Goal: Feedback & Contribution: Contribute content

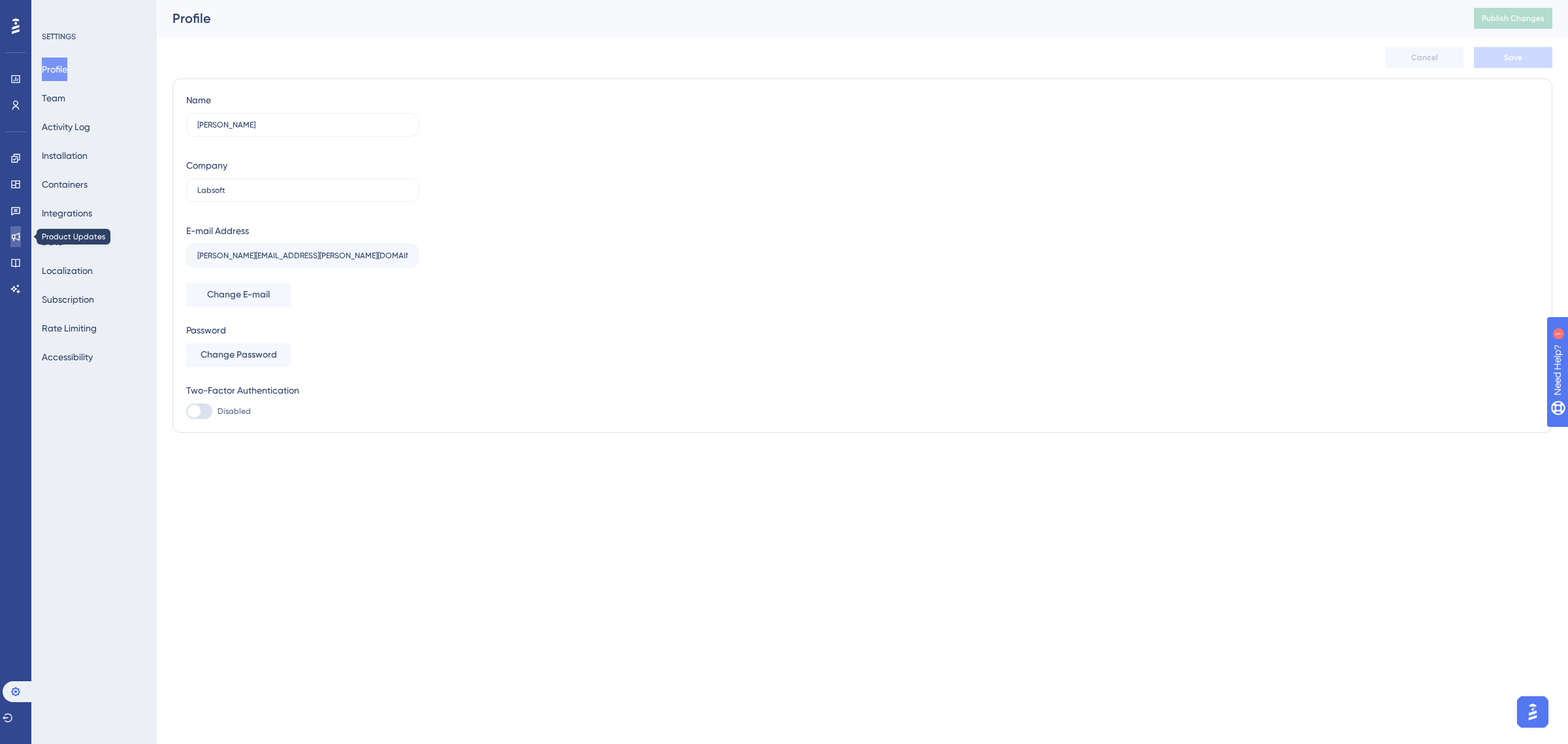
click at [16, 237] on icon at bounding box center [15, 236] width 10 height 10
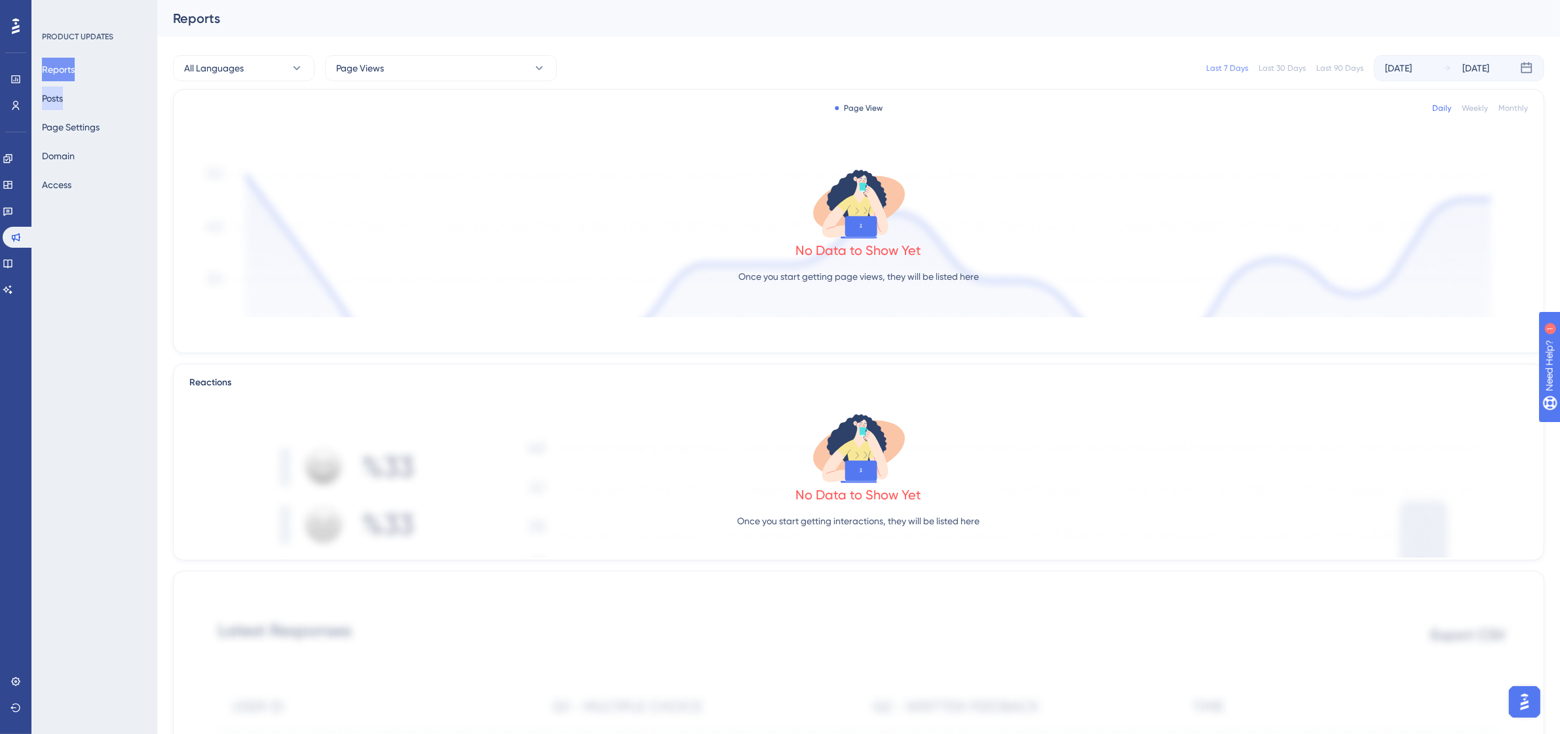
click at [52, 99] on button "Posts" at bounding box center [52, 98] width 21 height 24
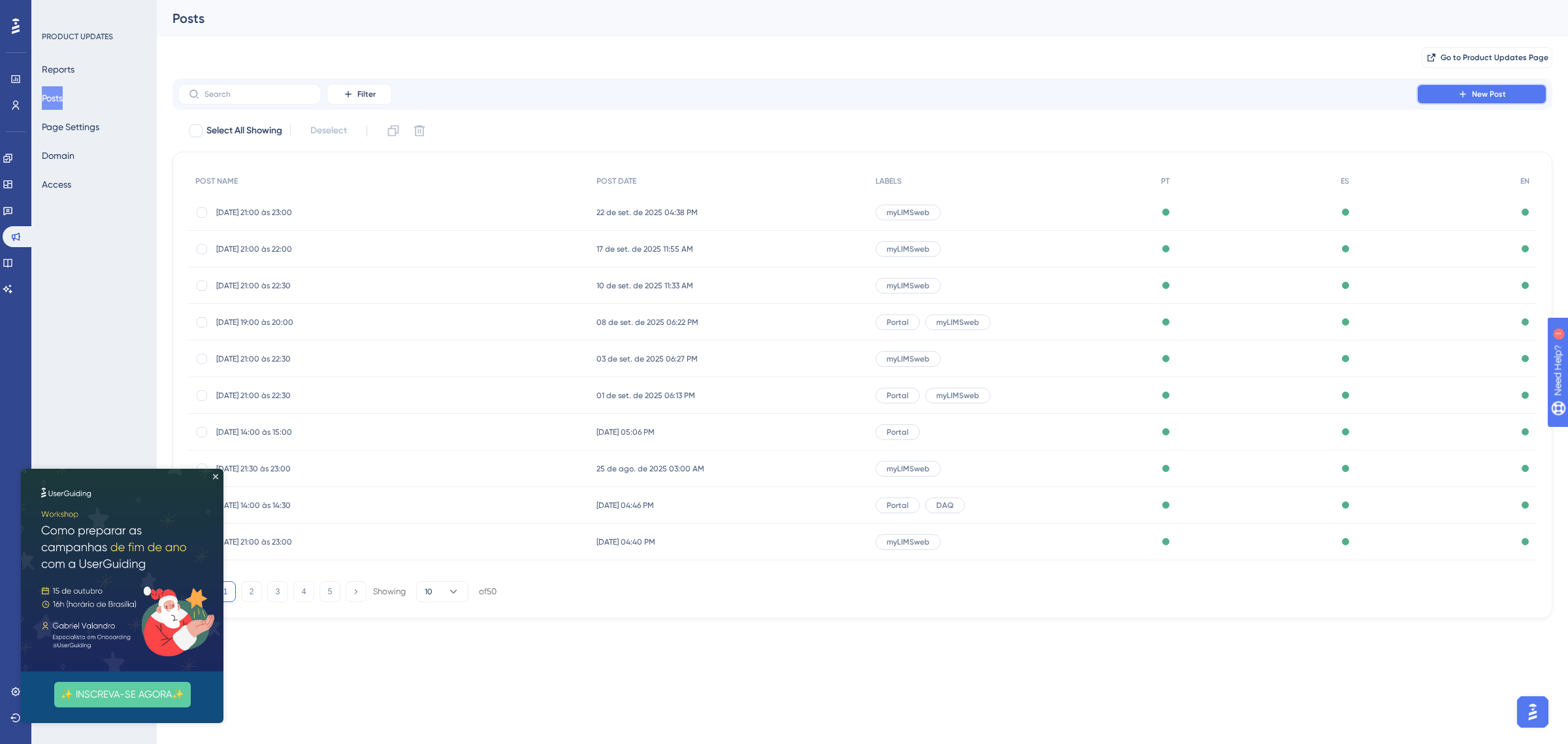
click at [1501, 99] on span "New Post" at bounding box center [1489, 94] width 34 height 10
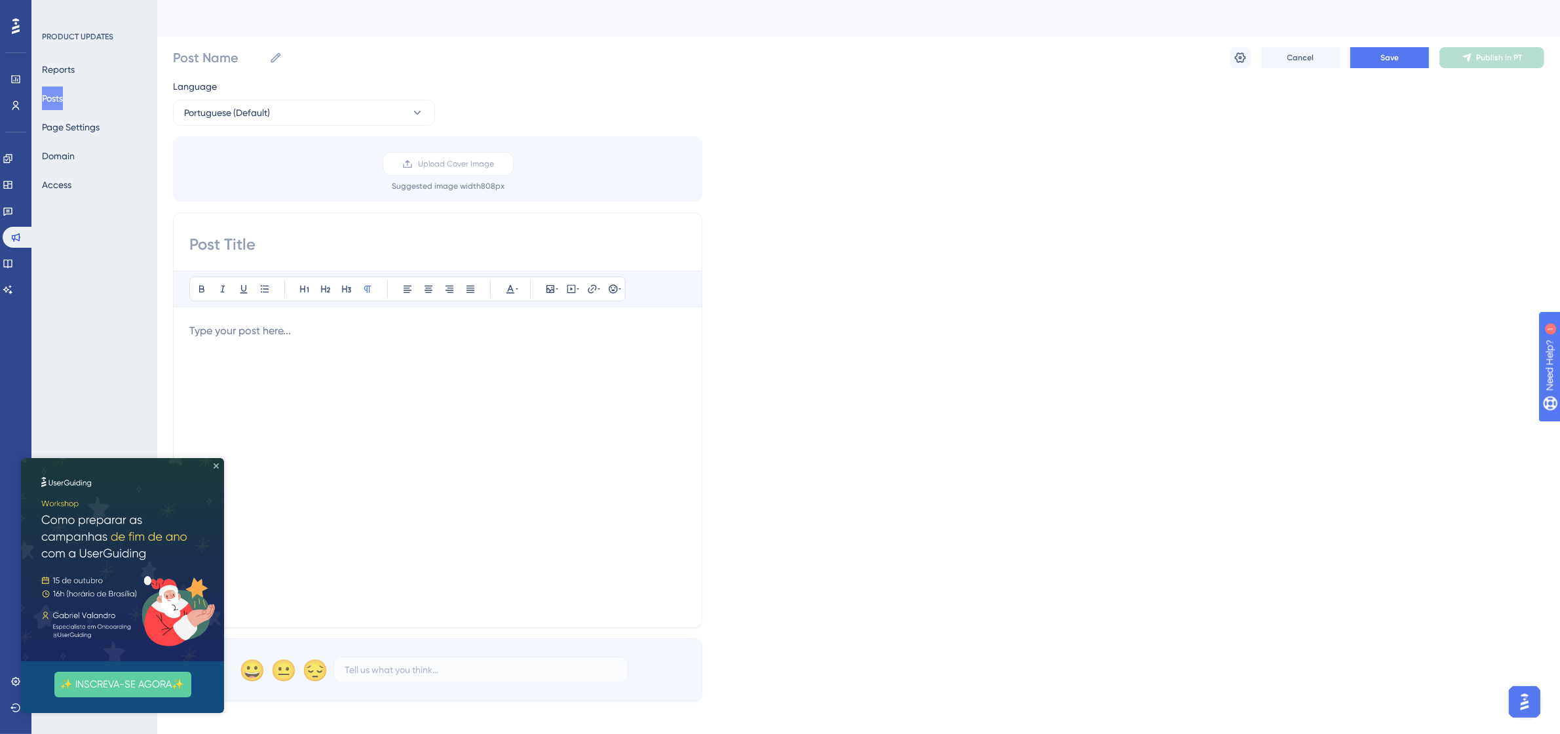
click at [218, 463] on icon "Close Preview" at bounding box center [216, 465] width 5 height 5
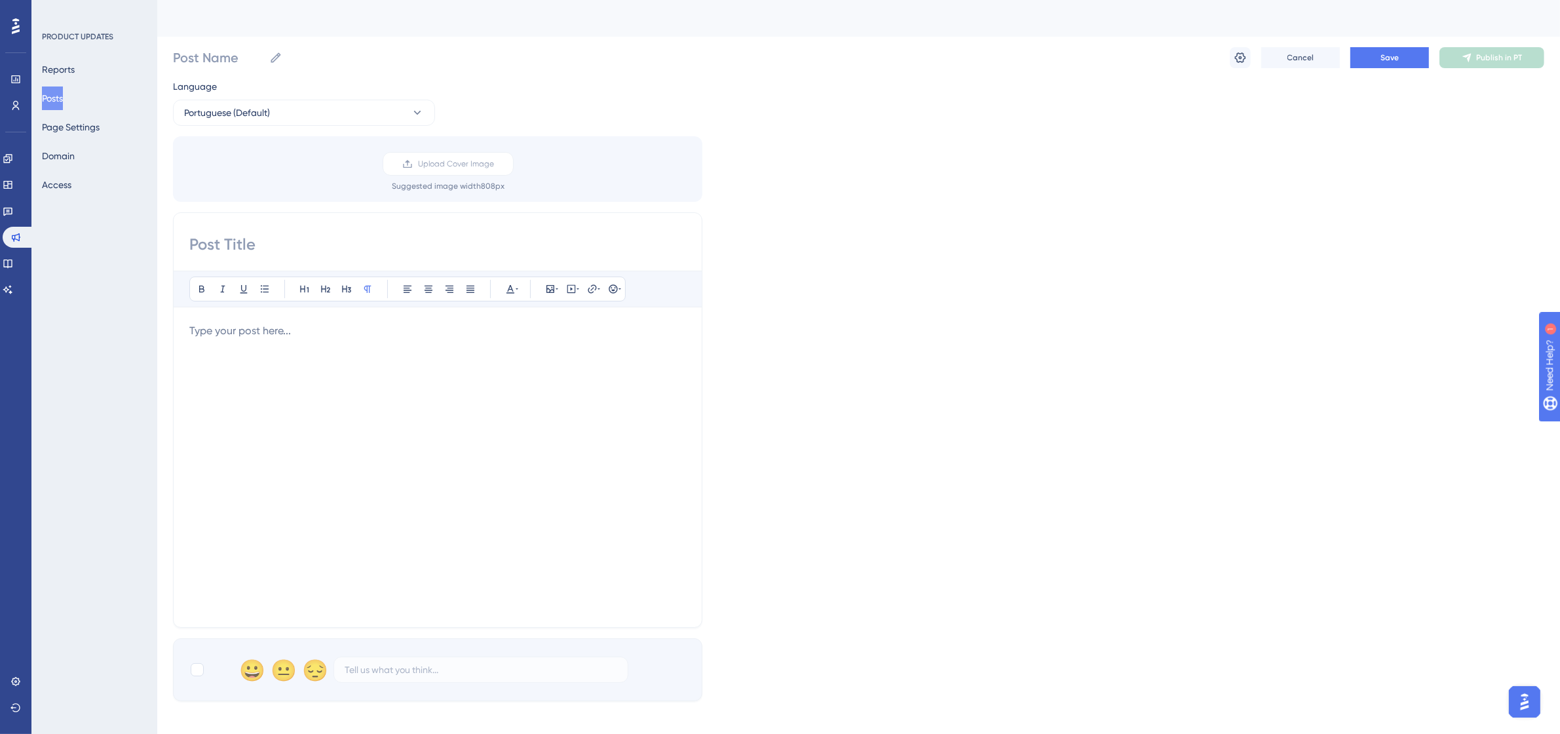
click at [303, 347] on div at bounding box center [437, 467] width 497 height 288
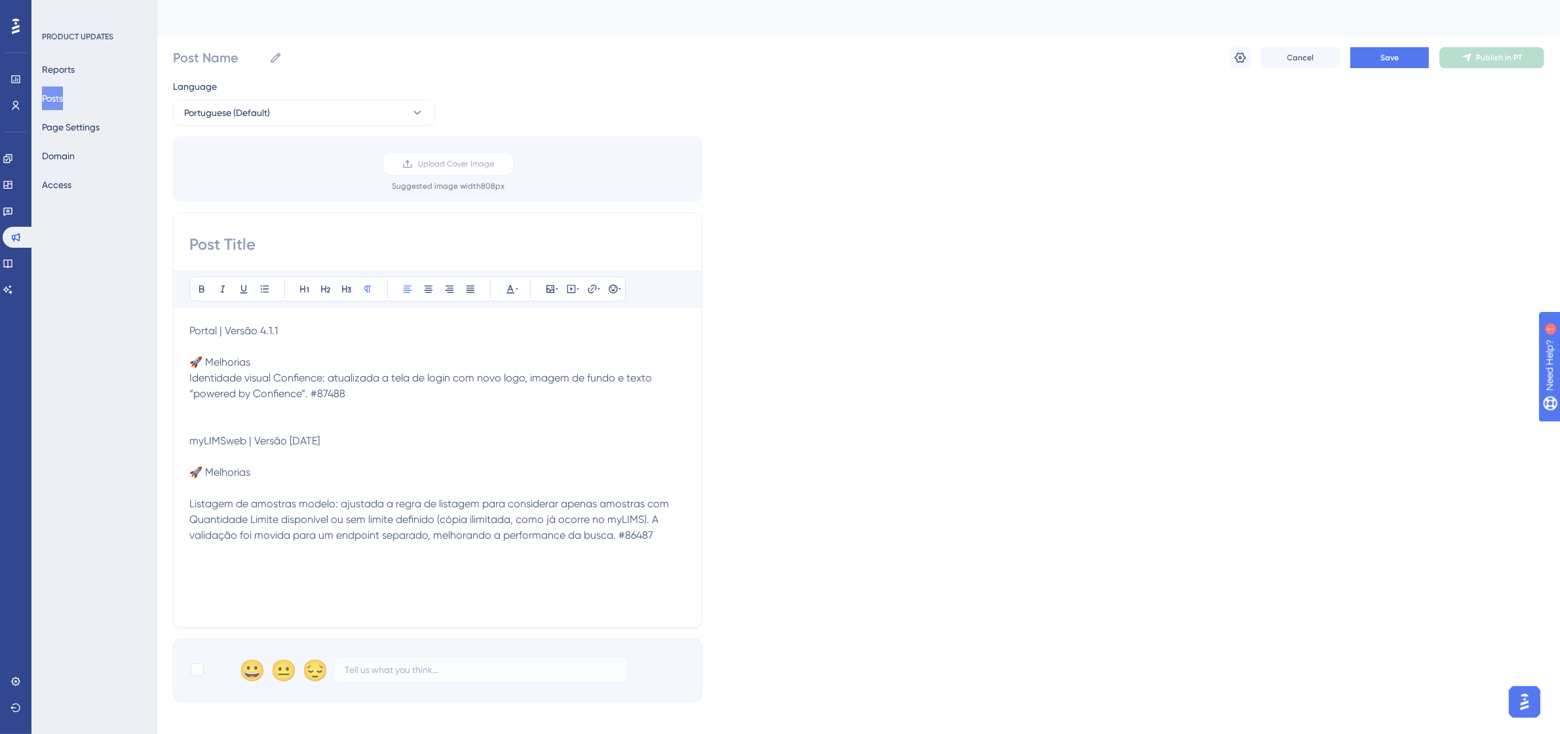
click at [326, 238] on input at bounding box center [437, 244] width 497 height 21
click at [303, 247] on input at bounding box center [437, 244] width 497 height 21
paste input "00/09/25 - 13:30 às 23:00 (horário de [GEOGRAPHIC_DATA])"
drag, startPoint x: 292, startPoint y: 243, endPoint x: 277, endPoint y: 246, distance: 15.3
click at [277, 246] on input "00/09/25 - 13:30 às 23:00 (horário de [GEOGRAPHIC_DATA])" at bounding box center [437, 244] width 497 height 21
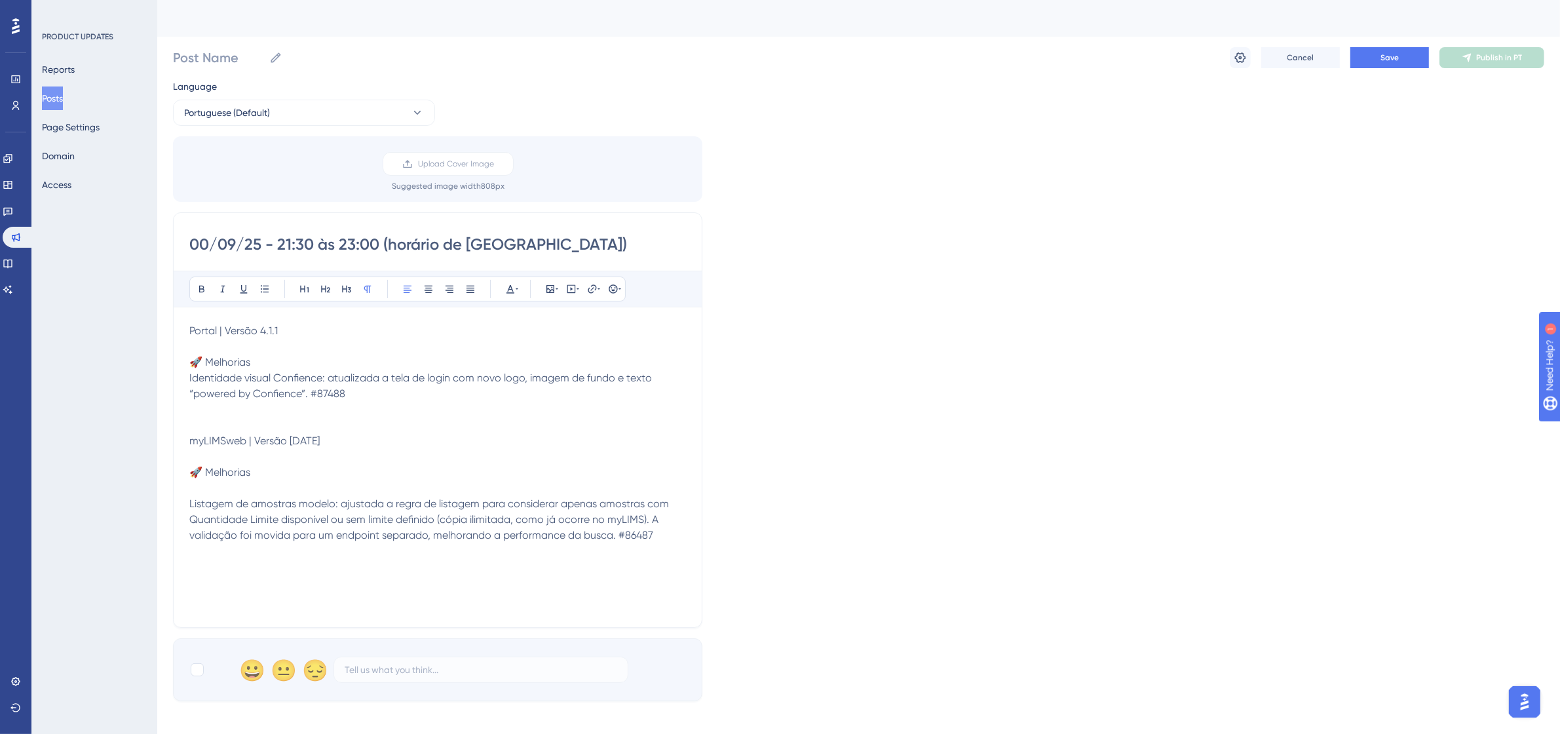
drag, startPoint x: 308, startPoint y: 246, endPoint x: 298, endPoint y: 246, distance: 9.8
click at [298, 246] on input "00/09/25 - 21:30 às 23:00 (horário de [GEOGRAPHIC_DATA])" at bounding box center [437, 244] width 497 height 21
drag, startPoint x: 354, startPoint y: 242, endPoint x: 348, endPoint y: 243, distance: 6.6
click at [348, 243] on input "00/09/25 - 21:00 às 23:00 (horário de [GEOGRAPHIC_DATA])" at bounding box center [437, 244] width 497 height 21
drag, startPoint x: 371, startPoint y: 246, endPoint x: 359, endPoint y: 250, distance: 12.2
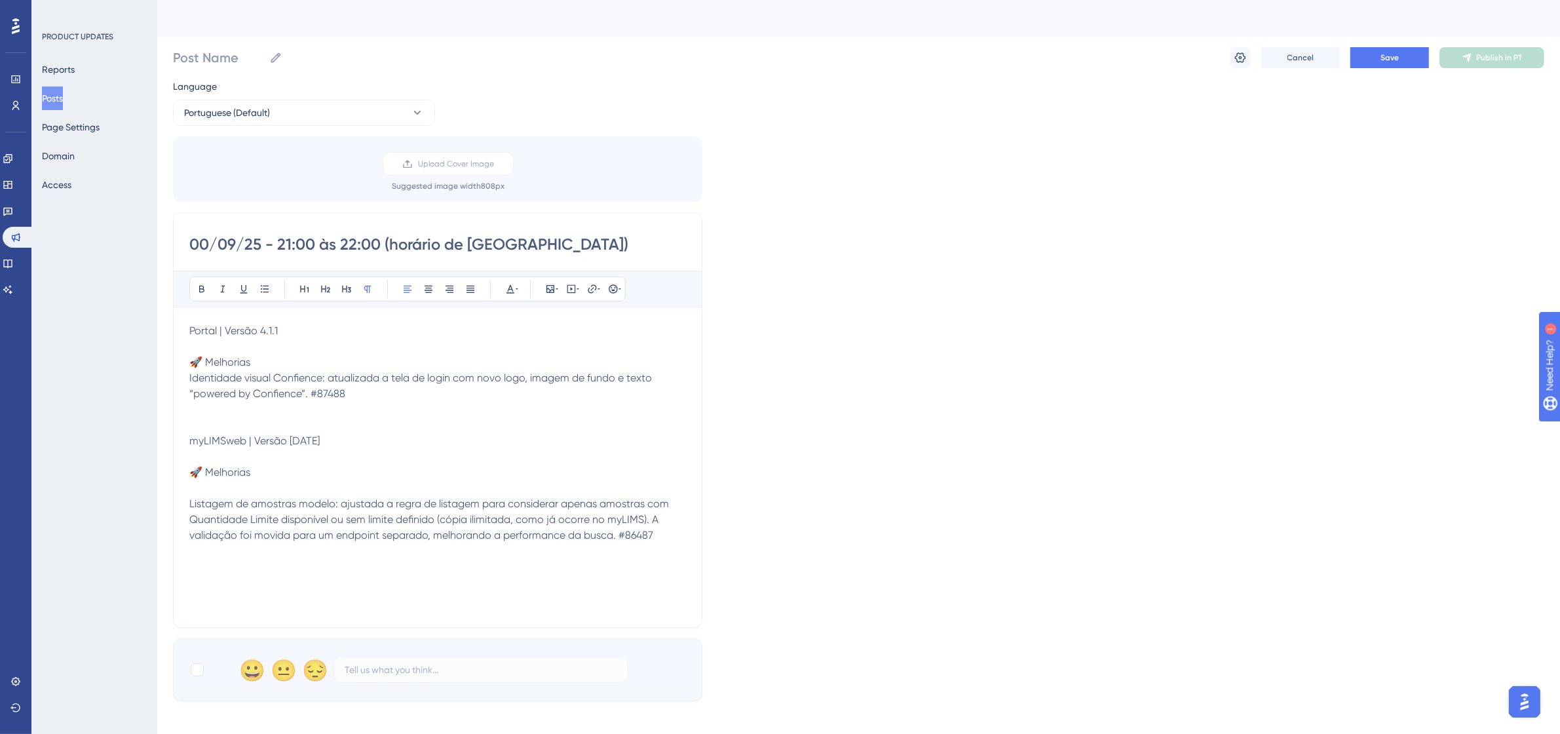
click at [359, 250] on input "00/09/25 - 21:00 às 22:00 (horário de [GEOGRAPHIC_DATA])" at bounding box center [437, 244] width 497 height 21
drag, startPoint x: 205, startPoint y: 244, endPoint x: 172, endPoint y: 246, distance: 33.4
click at [172, 246] on div "Performance Users Engagement Widgets Feedback Product Updates Knowledge Base AI…" at bounding box center [858, 485] width 1403 height 970
type input "[DATE] 21:00 às 22:30 (horário de [GEOGRAPHIC_DATA])"
click at [434, 387] on p "Identidade visual Confience: atualizada a tela de login com novo logo, imagem d…" at bounding box center [437, 385] width 497 height 31
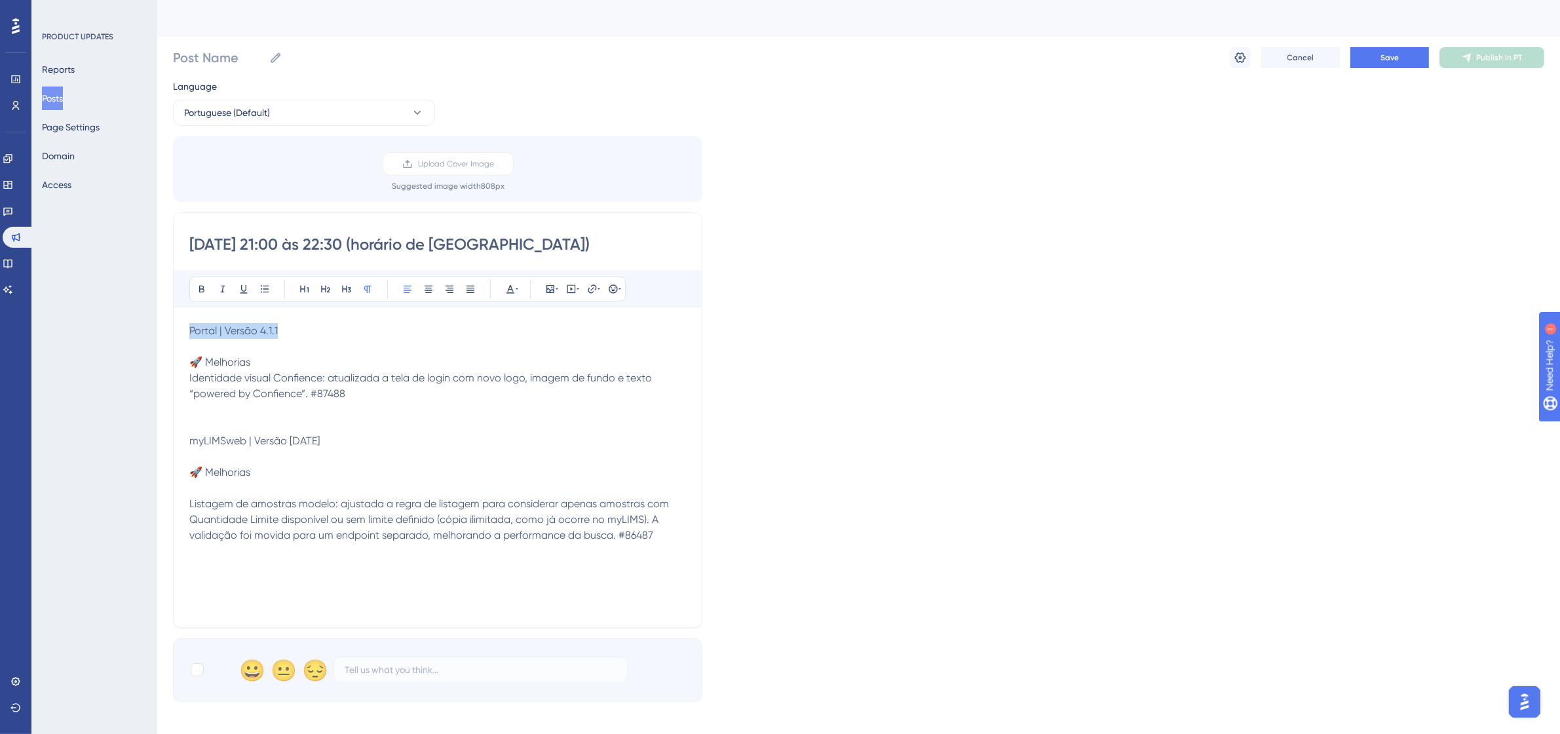
drag, startPoint x: 299, startPoint y: 332, endPoint x: 189, endPoint y: 332, distance: 110.7
click at [189, 332] on p "Portal | Versão 4.1.1" at bounding box center [437, 331] width 497 height 16
click at [204, 293] on icon at bounding box center [202, 289] width 10 height 10
click at [305, 287] on icon at bounding box center [304, 289] width 9 height 7
drag, startPoint x: 256, startPoint y: 367, endPoint x: 191, endPoint y: 370, distance: 64.3
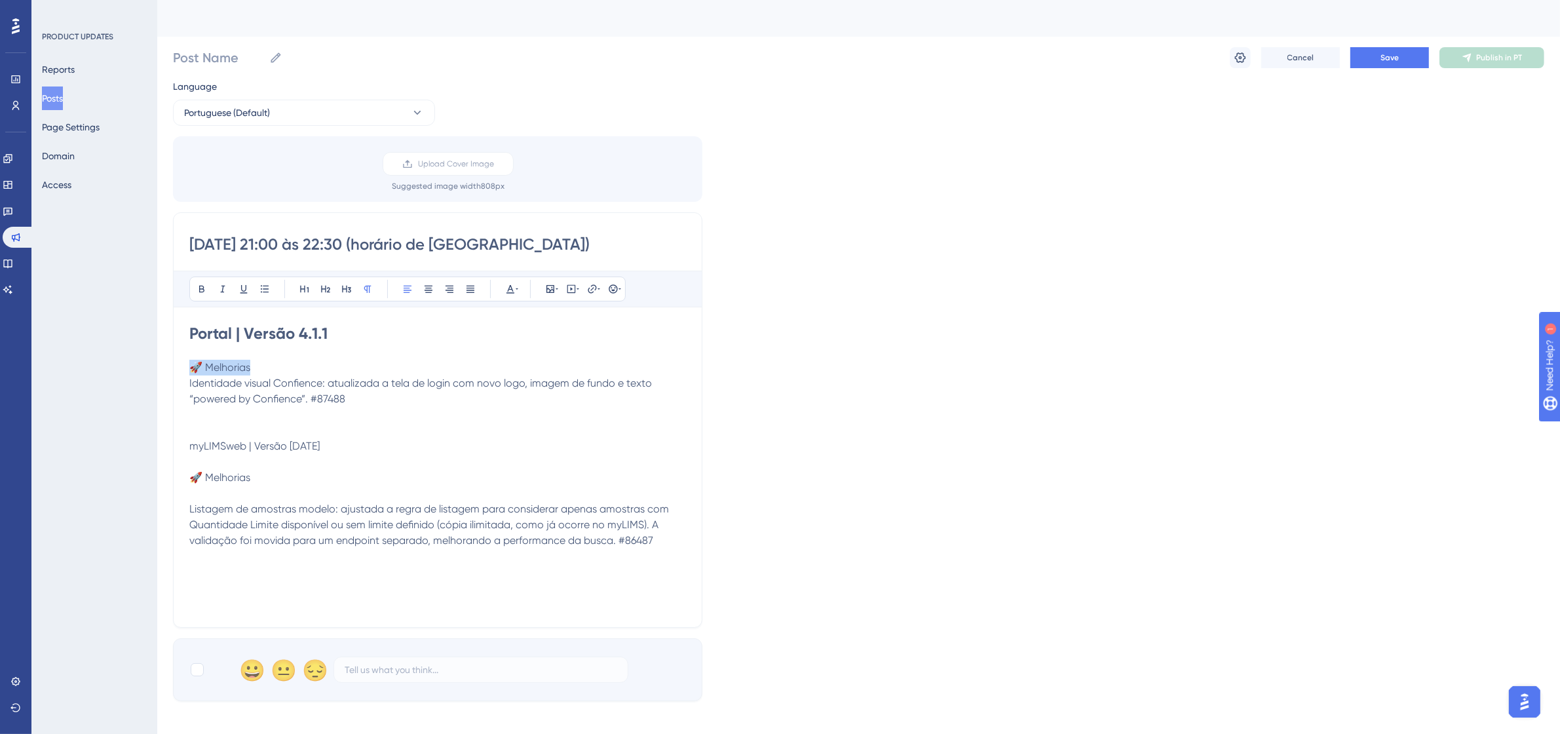
click at [191, 370] on p "🚀 Melhorias" at bounding box center [437, 368] width 497 height 16
click at [204, 288] on icon at bounding box center [202, 289] width 10 height 10
click at [319, 286] on button at bounding box center [325, 289] width 18 height 18
drag, startPoint x: 326, startPoint y: 385, endPoint x: 187, endPoint y: 382, distance: 139.6
click at [187, 382] on div "[DATE] 21:00 às 22:30 (horário de [GEOGRAPHIC_DATA]) Bold Italic Underline Bull…" at bounding box center [437, 419] width 529 height 415
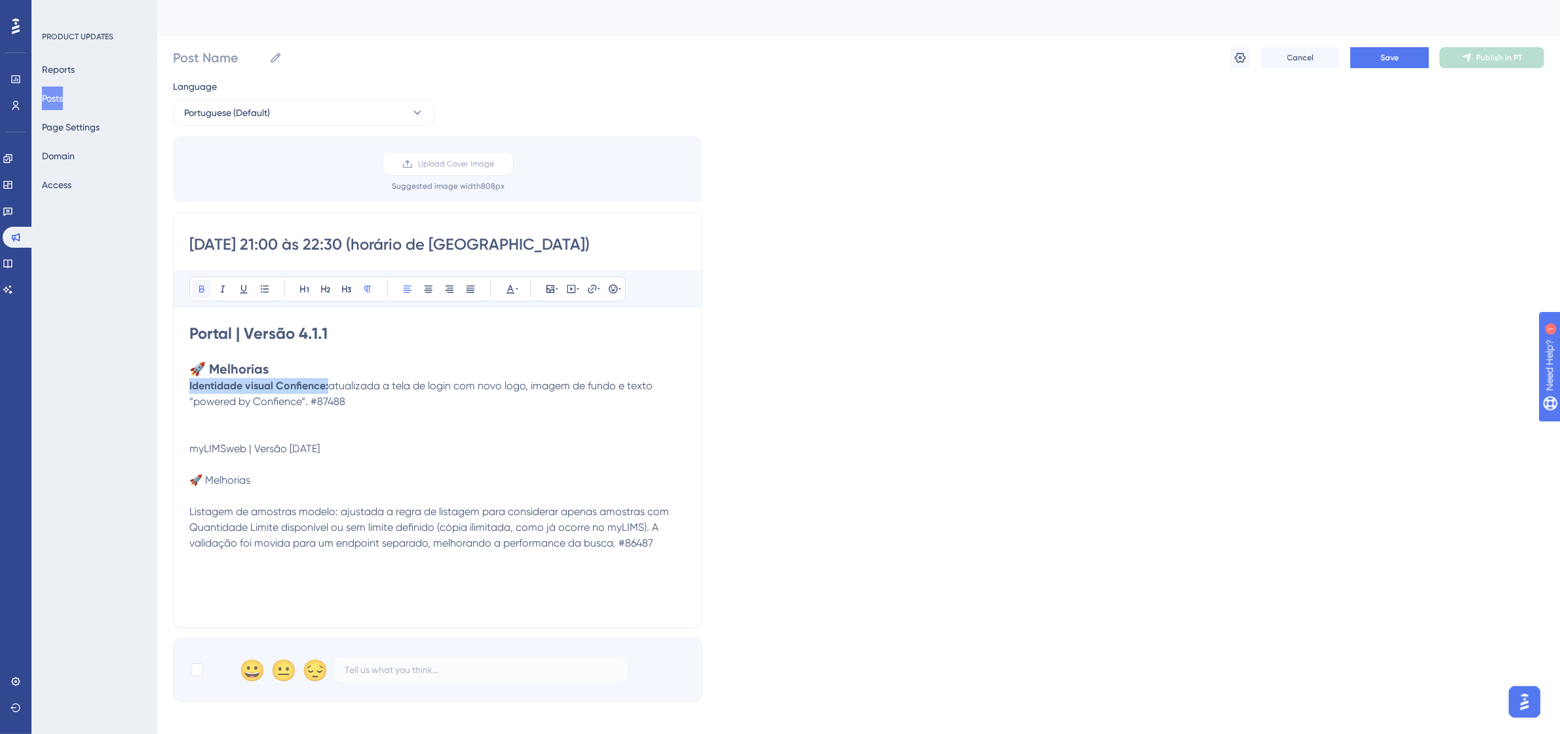
click at [201, 288] on icon at bounding box center [202, 289] width 10 height 10
click at [267, 288] on icon at bounding box center [264, 289] width 10 height 10
drag, startPoint x: 377, startPoint y: 410, endPoint x: 332, endPoint y: 407, distance: 45.3
click at [332, 407] on li "Identidade visual Confience: atualizada a tela de login com novo logo, imagem d…" at bounding box center [445, 398] width 481 height 31
click at [512, 293] on icon at bounding box center [510, 289] width 8 height 9
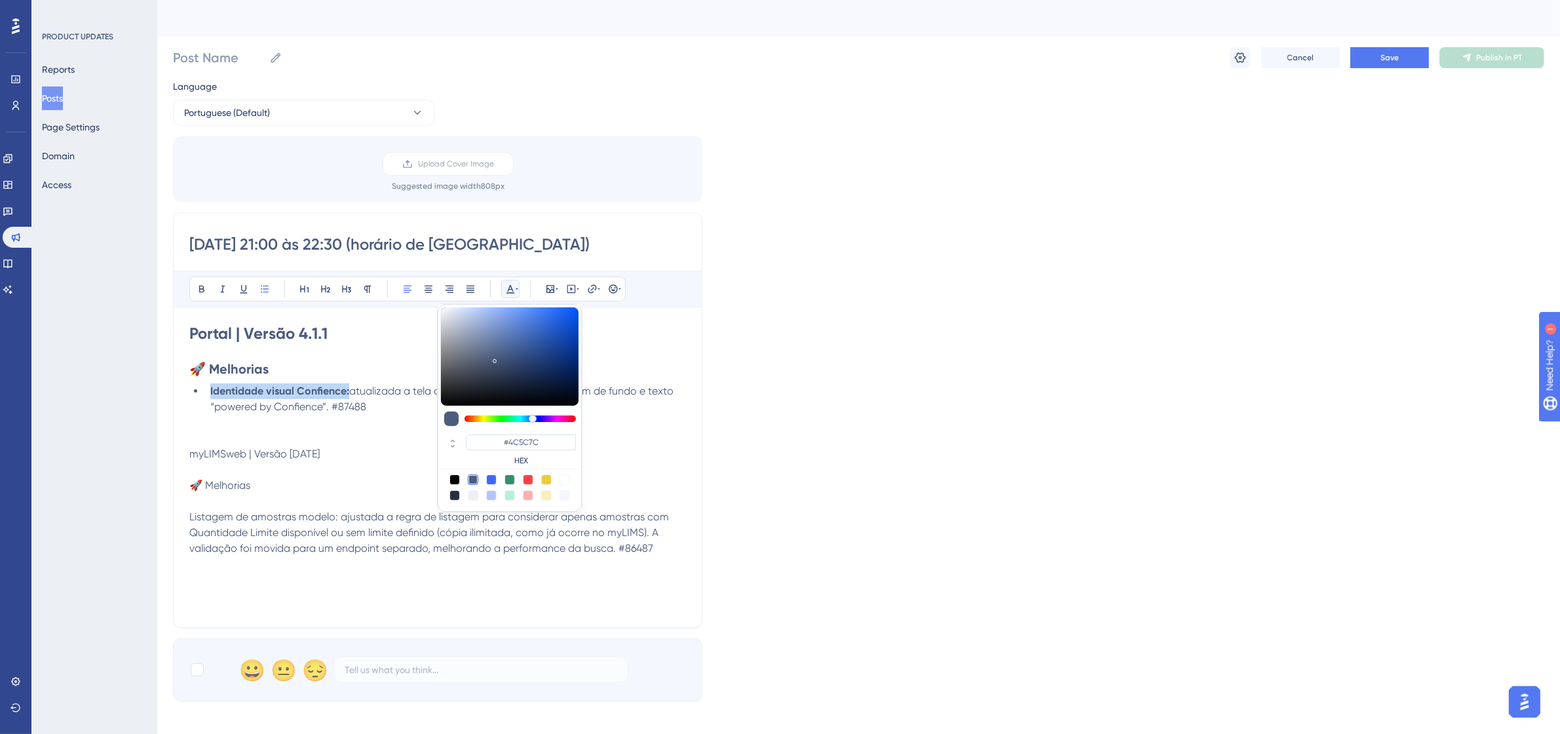
click at [564, 479] on div at bounding box center [564, 479] width 10 height 10
type input "#FFFFFF"
click at [193, 430] on p at bounding box center [437, 438] width 497 height 16
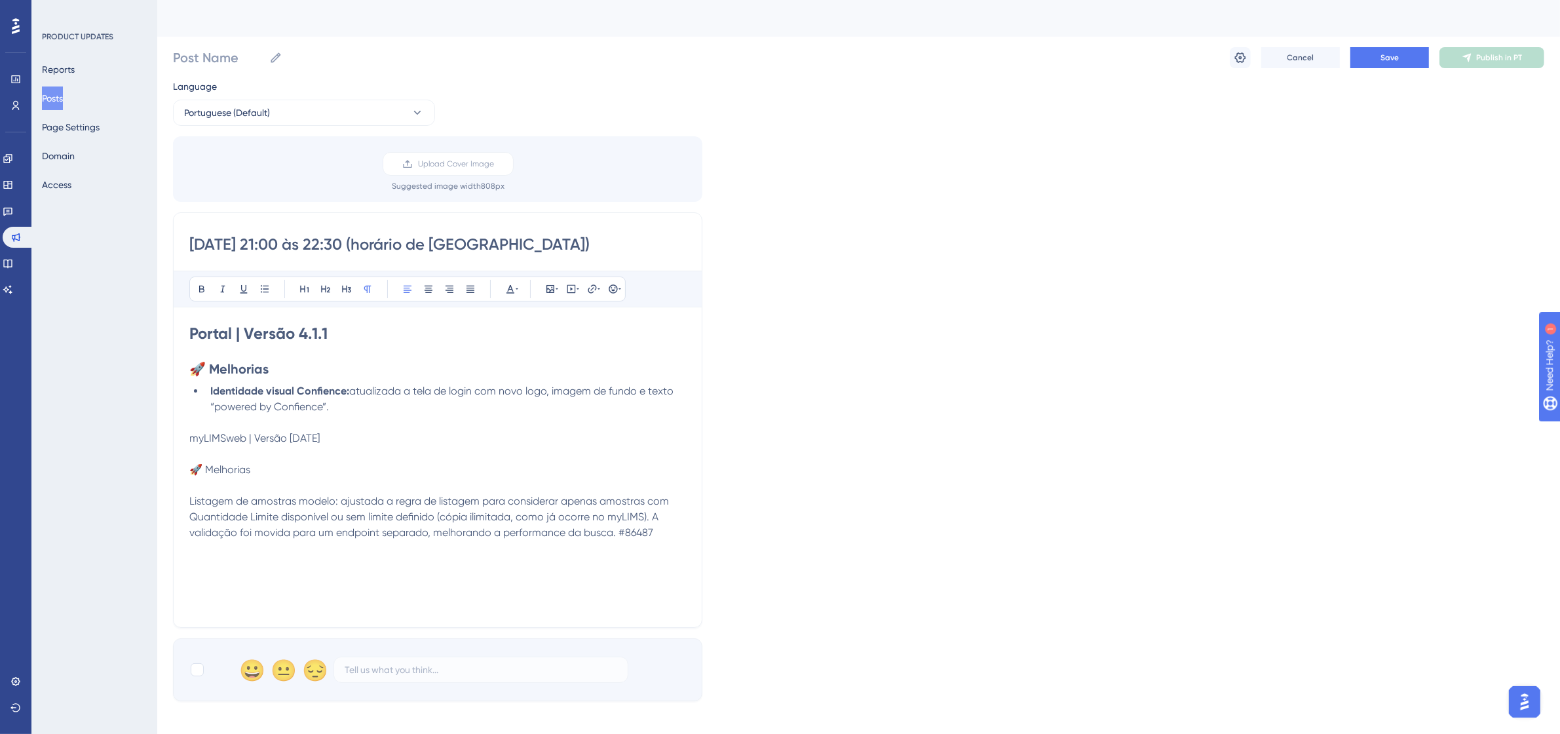
drag, startPoint x: 328, startPoint y: 436, endPoint x: 206, endPoint y: 426, distance: 121.7
click at [206, 426] on div "Portal | Versão 4.1.1 🚀 Melhorias Identidade visual Confience: atualizada a tel…" at bounding box center [437, 467] width 497 height 288
click at [210, 286] on button at bounding box center [202, 289] width 18 height 18
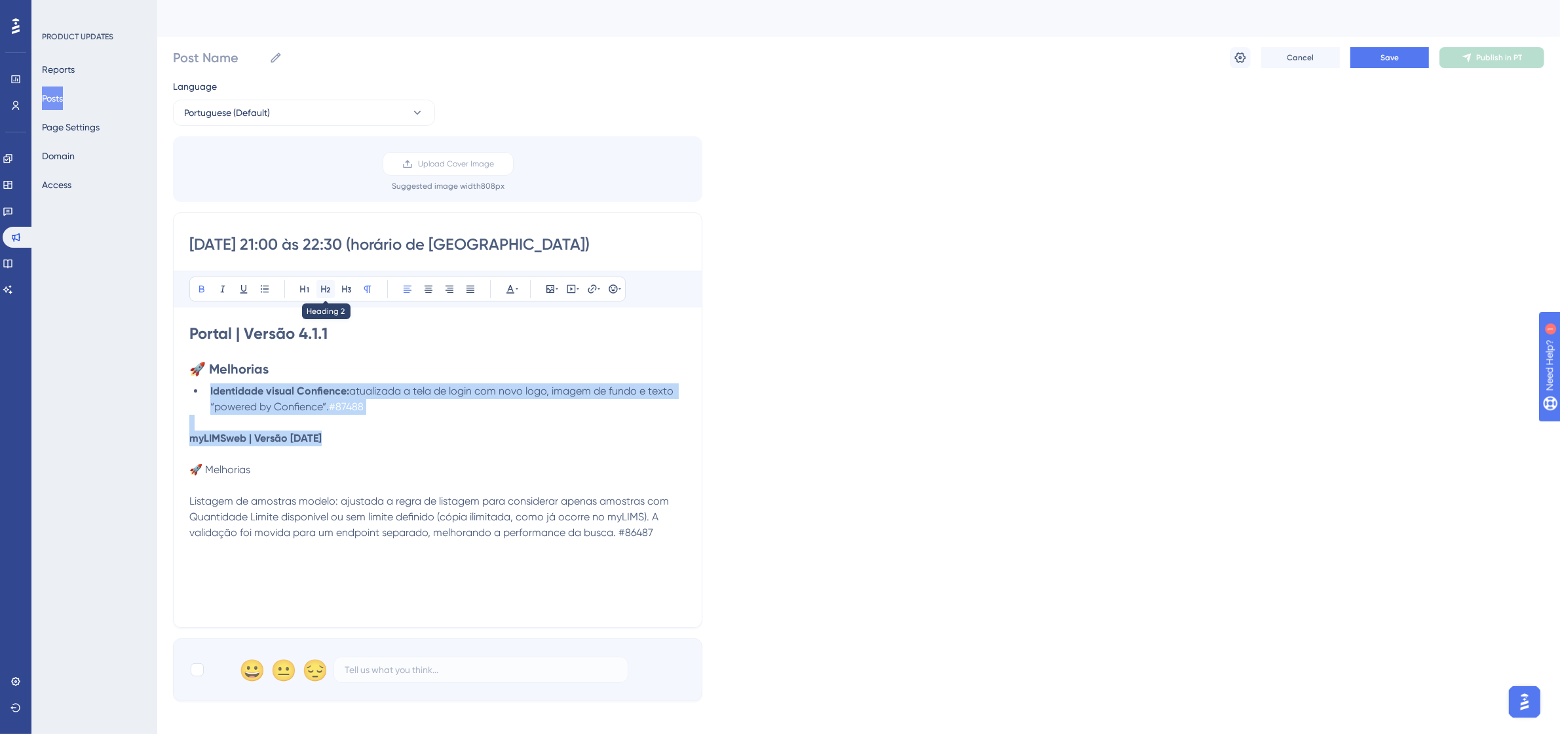
click at [322, 290] on icon at bounding box center [325, 289] width 9 height 7
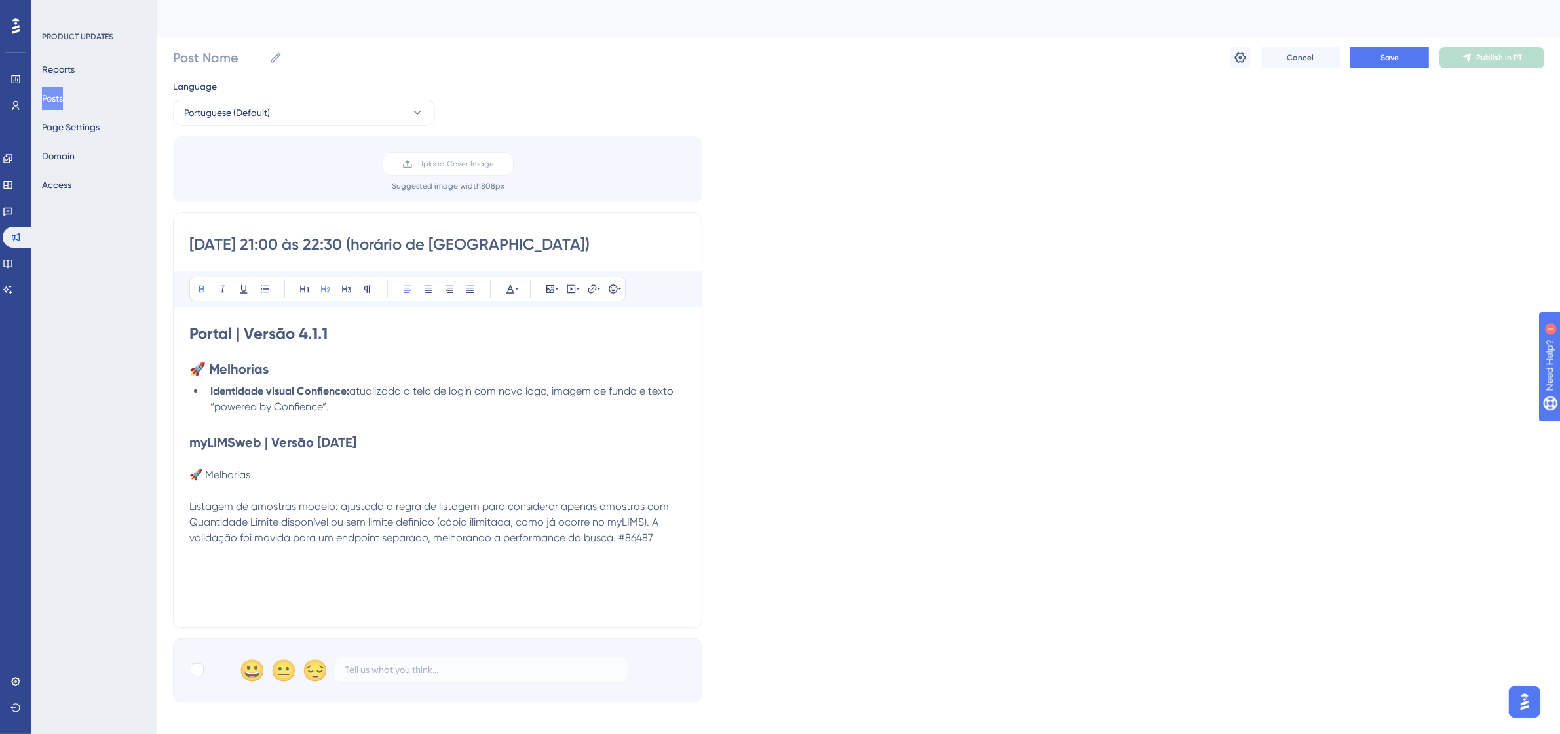
click at [282, 374] on h2 "🚀 Melhorias" at bounding box center [437, 369] width 497 height 18
click at [277, 381] on div "Portal | Versão 4.1.1 🚀 Melhorias Identidade visual Confience: atualizada a tel…" at bounding box center [437, 467] width 497 height 288
drag, startPoint x: 262, startPoint y: 480, endPoint x: 190, endPoint y: 476, distance: 72.2
click at [190, 476] on p "🚀 Melhorias" at bounding box center [437, 475] width 497 height 16
click at [203, 295] on button at bounding box center [202, 289] width 18 height 18
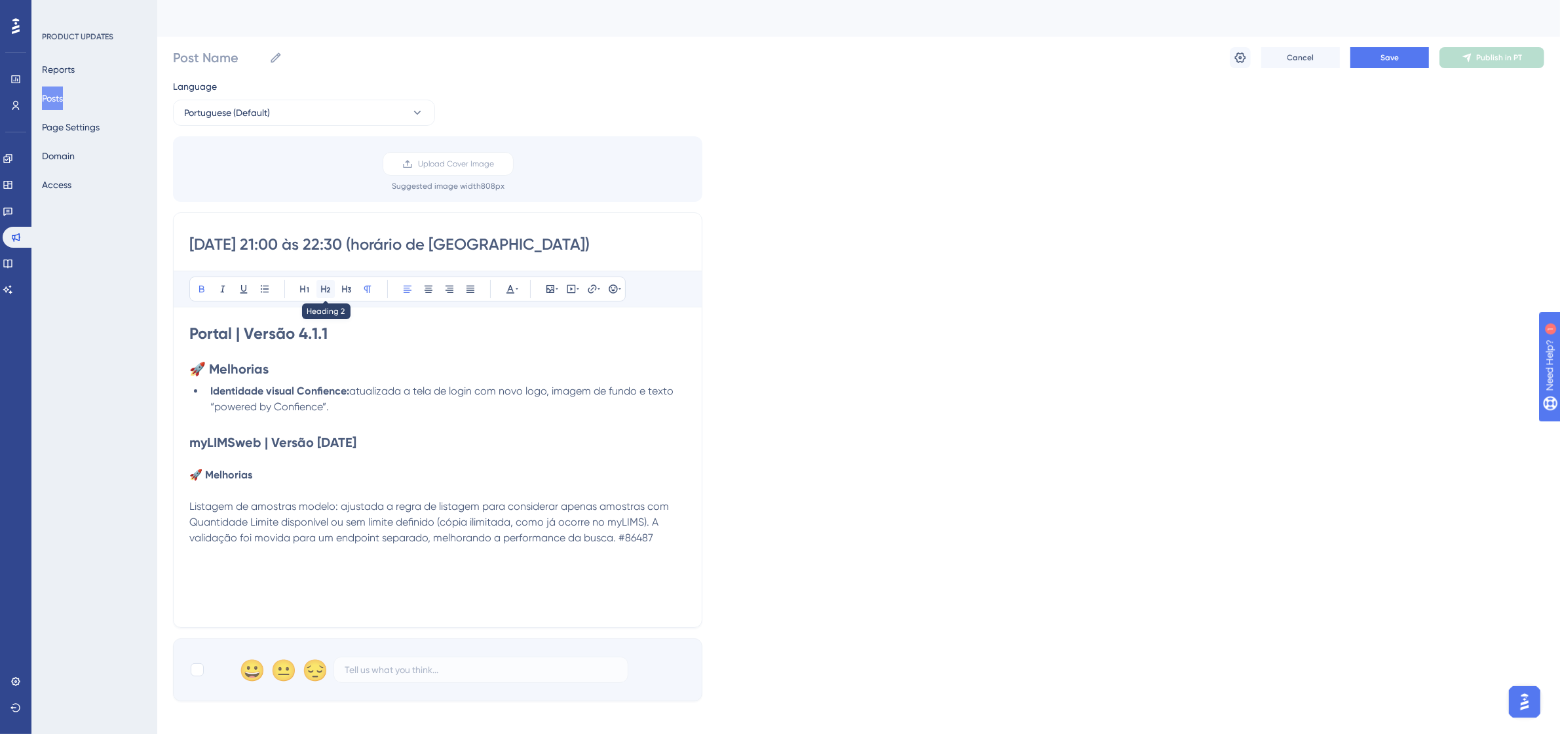
click at [326, 282] on button at bounding box center [325, 289] width 18 height 18
drag, startPoint x: 337, startPoint y: 509, endPoint x: 177, endPoint y: 501, distance: 160.7
click at [177, 501] on div "[DATE] 21:00 às 22:30 (horário de [GEOGRAPHIC_DATA]) Bold Italic Underline Bull…" at bounding box center [437, 419] width 529 height 415
click at [223, 488] on p at bounding box center [437, 493] width 497 height 16
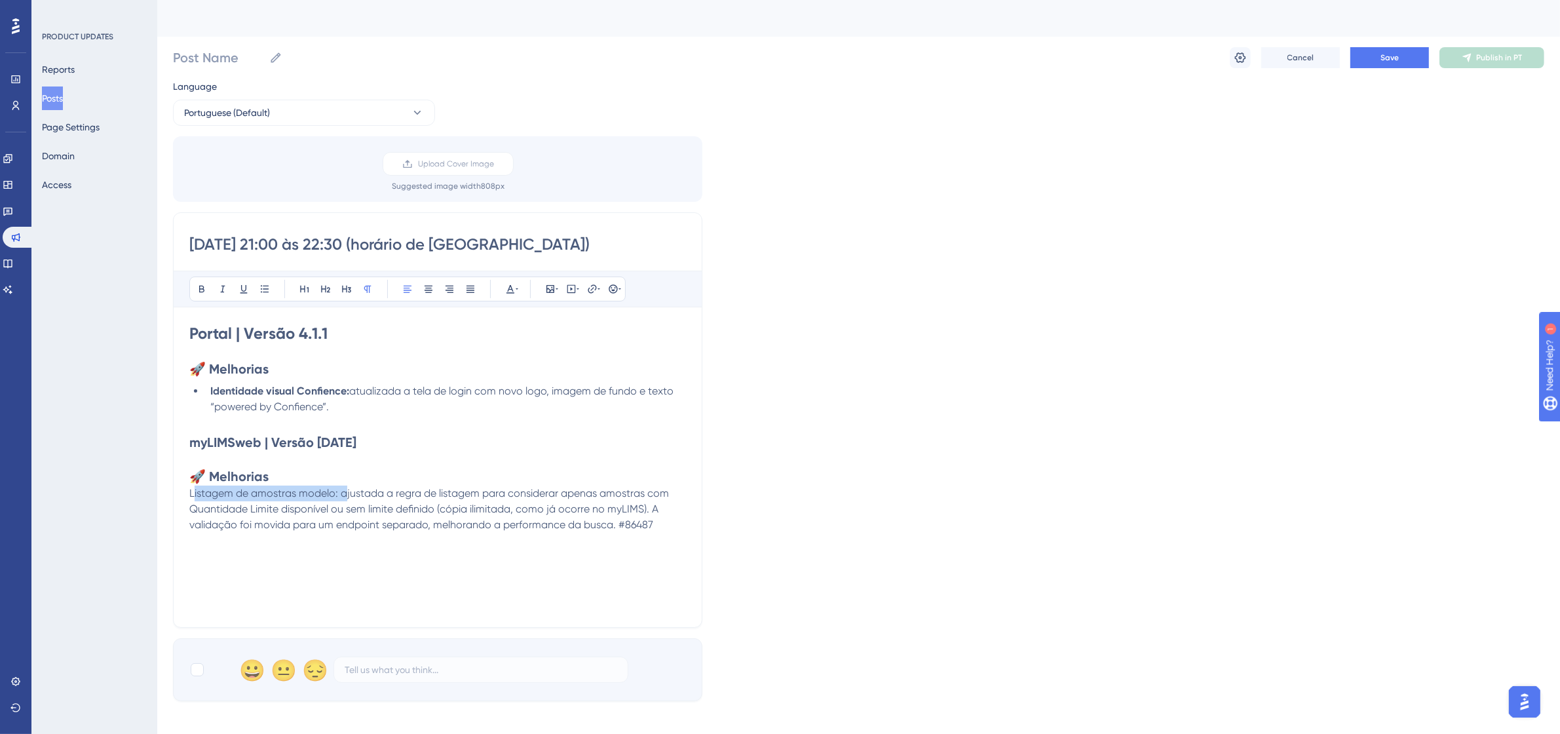
drag, startPoint x: 342, startPoint y: 498, endPoint x: 192, endPoint y: 496, distance: 150.0
click at [192, 496] on span "Listagem de amostras modelo: ajustada a regra de listagem para considerar apena…" at bounding box center [430, 509] width 482 height 44
click at [202, 284] on icon at bounding box center [202, 289] width 10 height 10
click at [266, 290] on icon at bounding box center [264, 289] width 10 height 10
drag, startPoint x: 279, startPoint y: 545, endPoint x: 246, endPoint y: 545, distance: 32.8
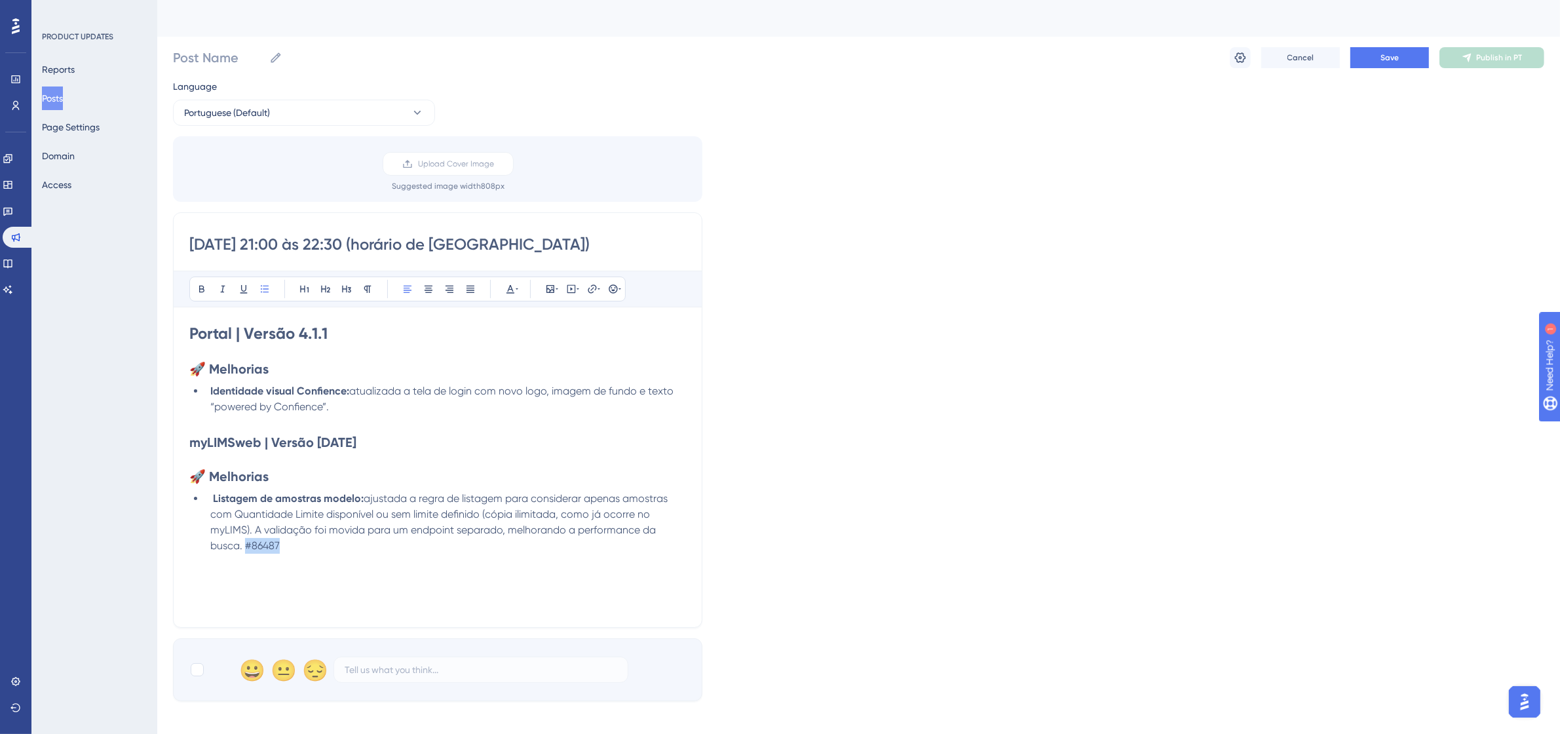
click at [246, 545] on li "Listagem de amostras modelo: ajustada a regra de listagem para considerar apena…" at bounding box center [445, 522] width 481 height 63
click at [511, 290] on icon at bounding box center [510, 289] width 8 height 9
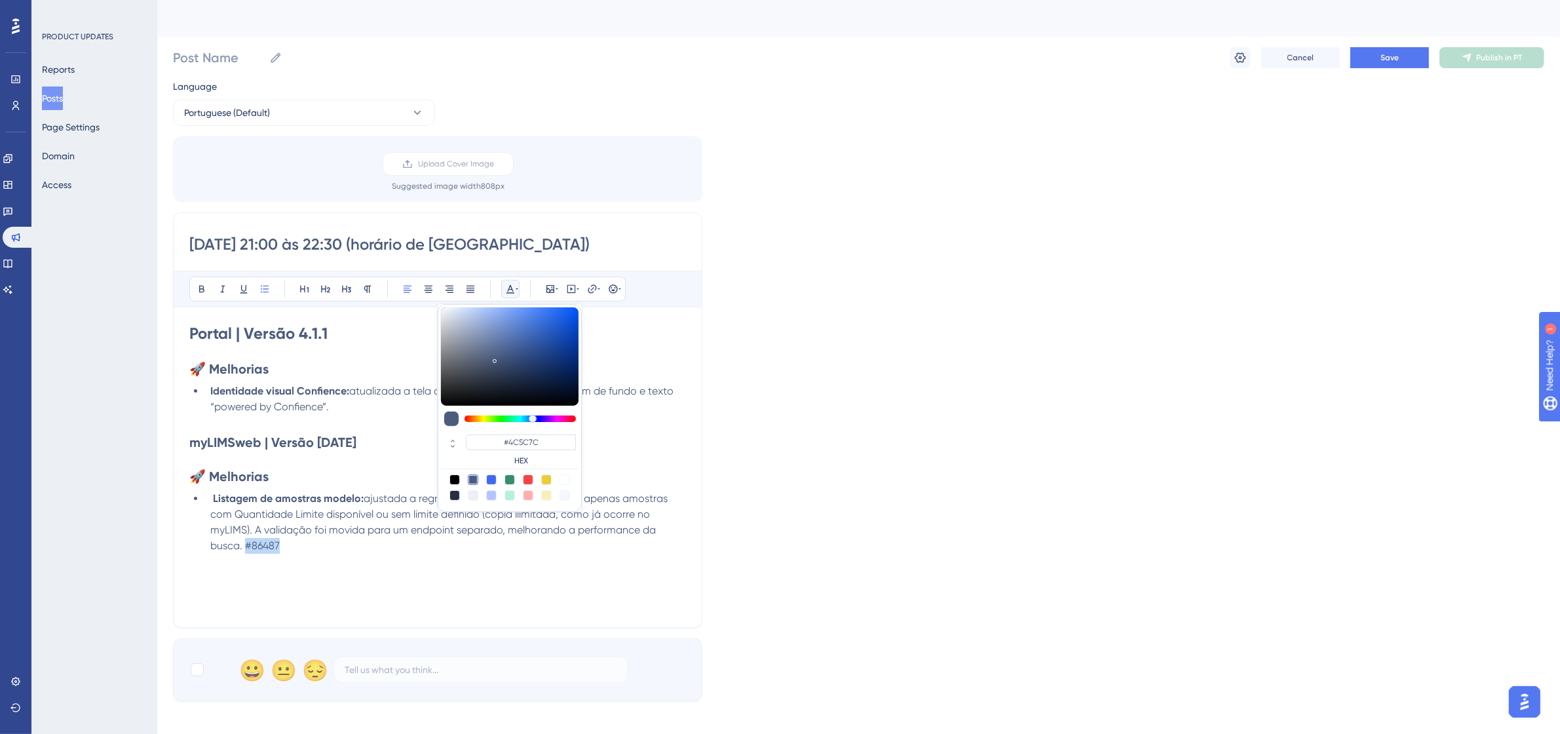
click at [565, 483] on div at bounding box center [564, 479] width 10 height 10
type input "#FFFFFF"
click at [514, 581] on div "Portal | Versão 4.1.1 🚀 Melhorias Identidade visual Confience: atualizada a tel…" at bounding box center [437, 467] width 497 height 288
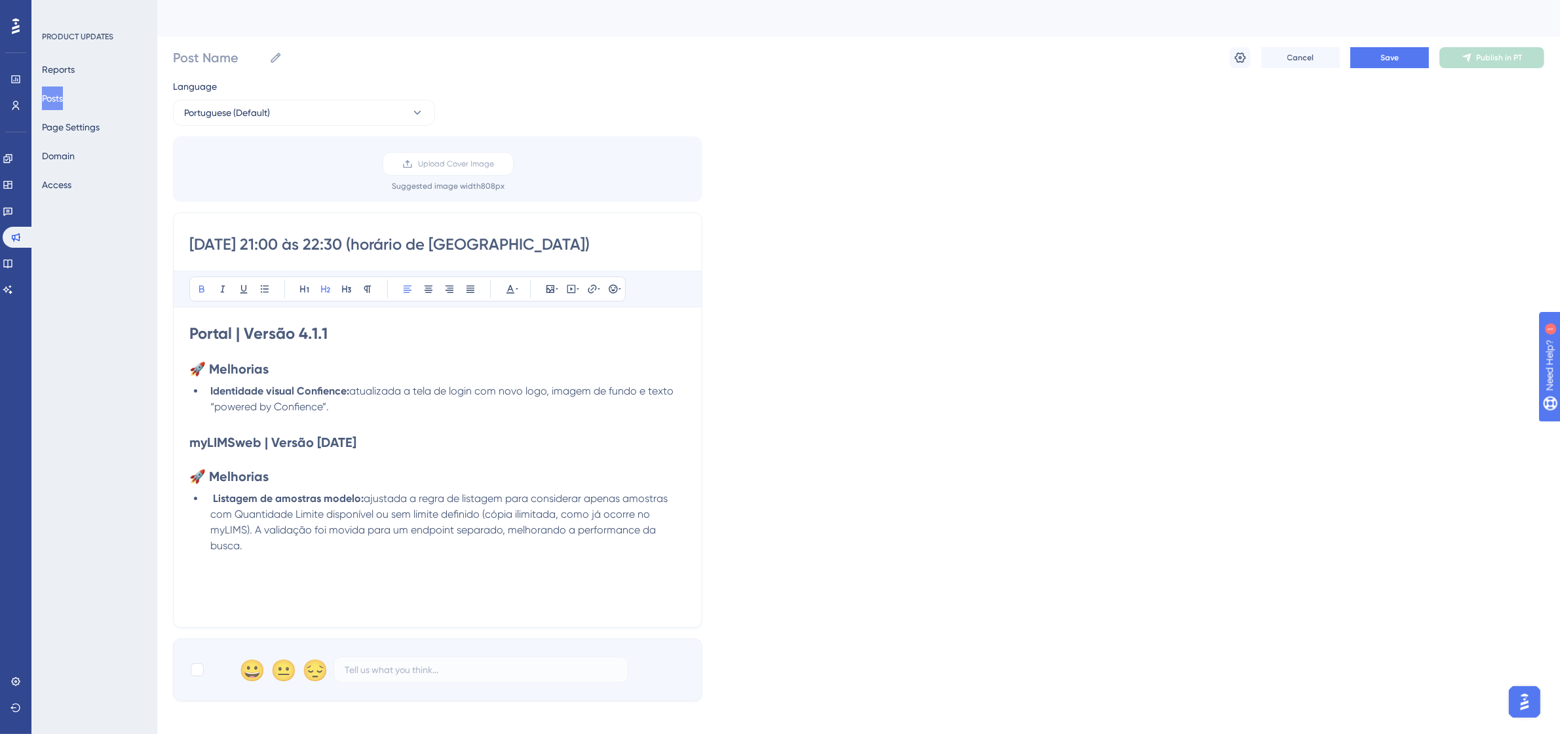
drag, startPoint x: 369, startPoint y: 442, endPoint x: 197, endPoint y: 447, distance: 172.4
click at [197, 447] on h2 "myLIMSweb | Versão [DATE]" at bounding box center [437, 442] width 497 height 18
click at [305, 280] on button at bounding box center [304, 289] width 18 height 18
click at [417, 463] on p at bounding box center [437, 462] width 497 height 16
drag, startPoint x: 373, startPoint y: 244, endPoint x: 191, endPoint y: 235, distance: 183.0
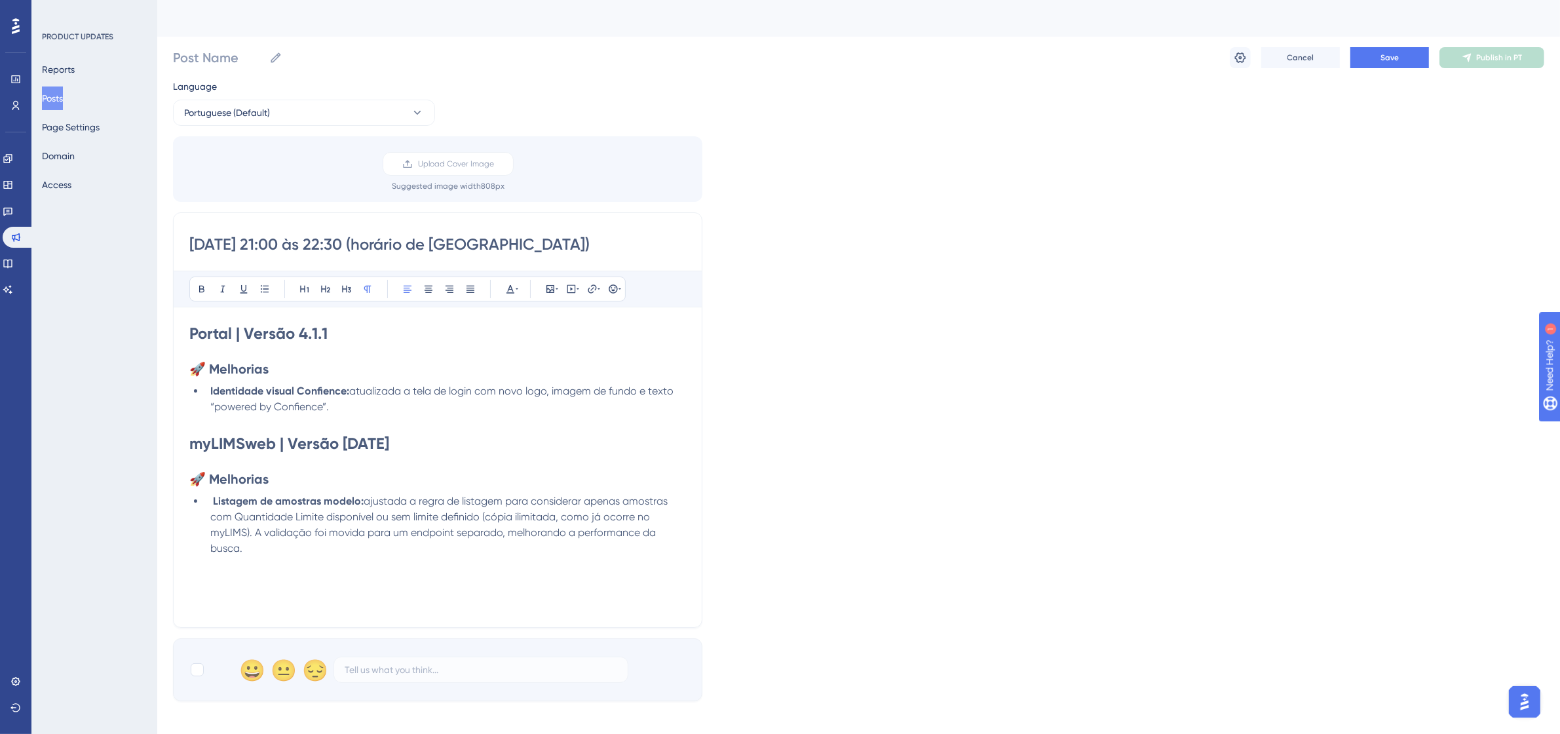
click at [191, 235] on input "[DATE] 21:00 às 22:30 (horário de [GEOGRAPHIC_DATA])" at bounding box center [437, 244] width 497 height 21
click at [220, 69] on div "Post Name Cancel Save Publish in PT" at bounding box center [858, 58] width 1371 height 42
click at [220, 62] on input "Post Name" at bounding box center [218, 57] width 91 height 18
paste input "[DATE] 21:00 às 22:30"
type input "[DATE] 21:00 às 22:30"
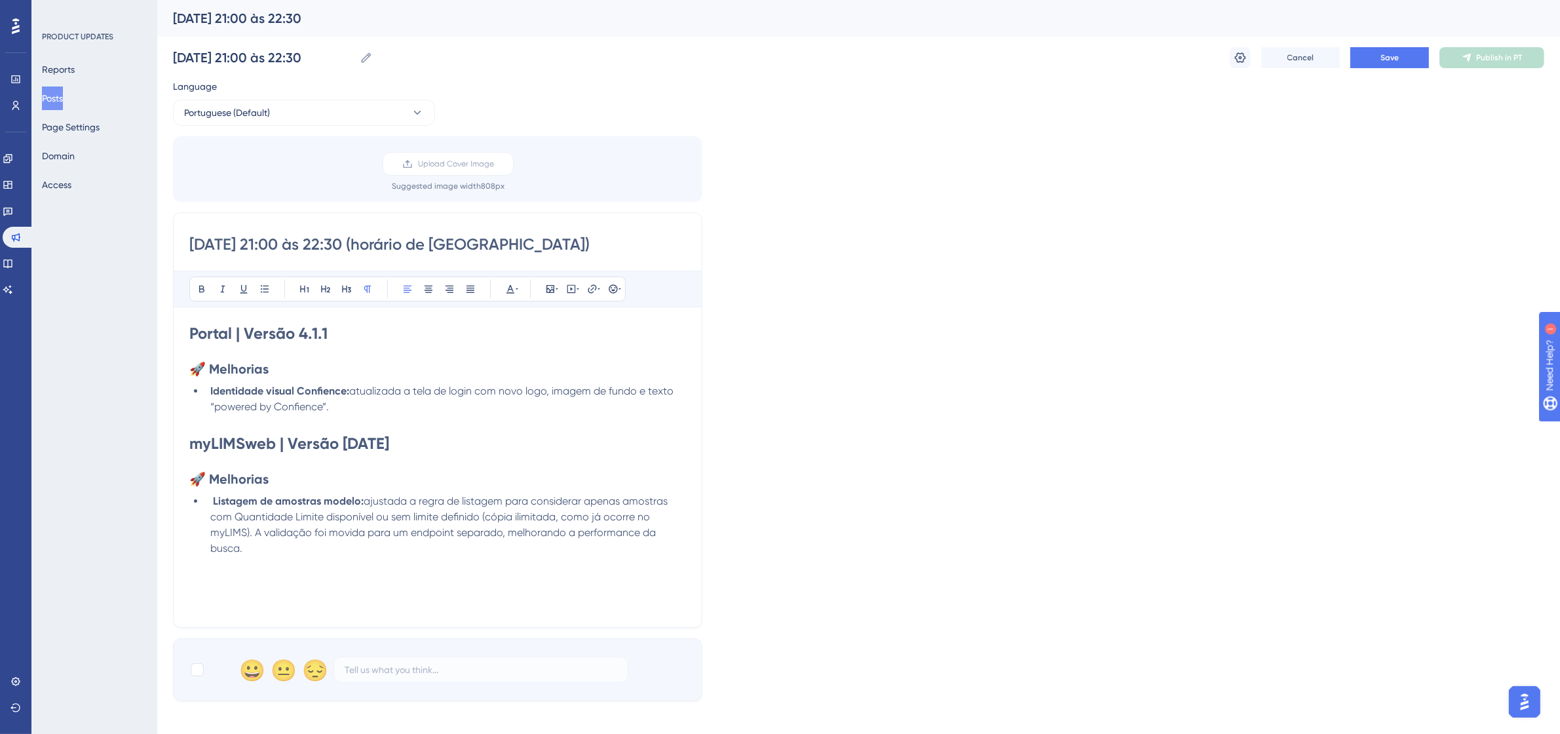
click at [781, 233] on div "Language Portuguese (Default) Upload Cover Image Suggested image width 808 px […" at bounding box center [858, 390] width 1371 height 622
click at [1236, 66] on button at bounding box center [1240, 57] width 21 height 21
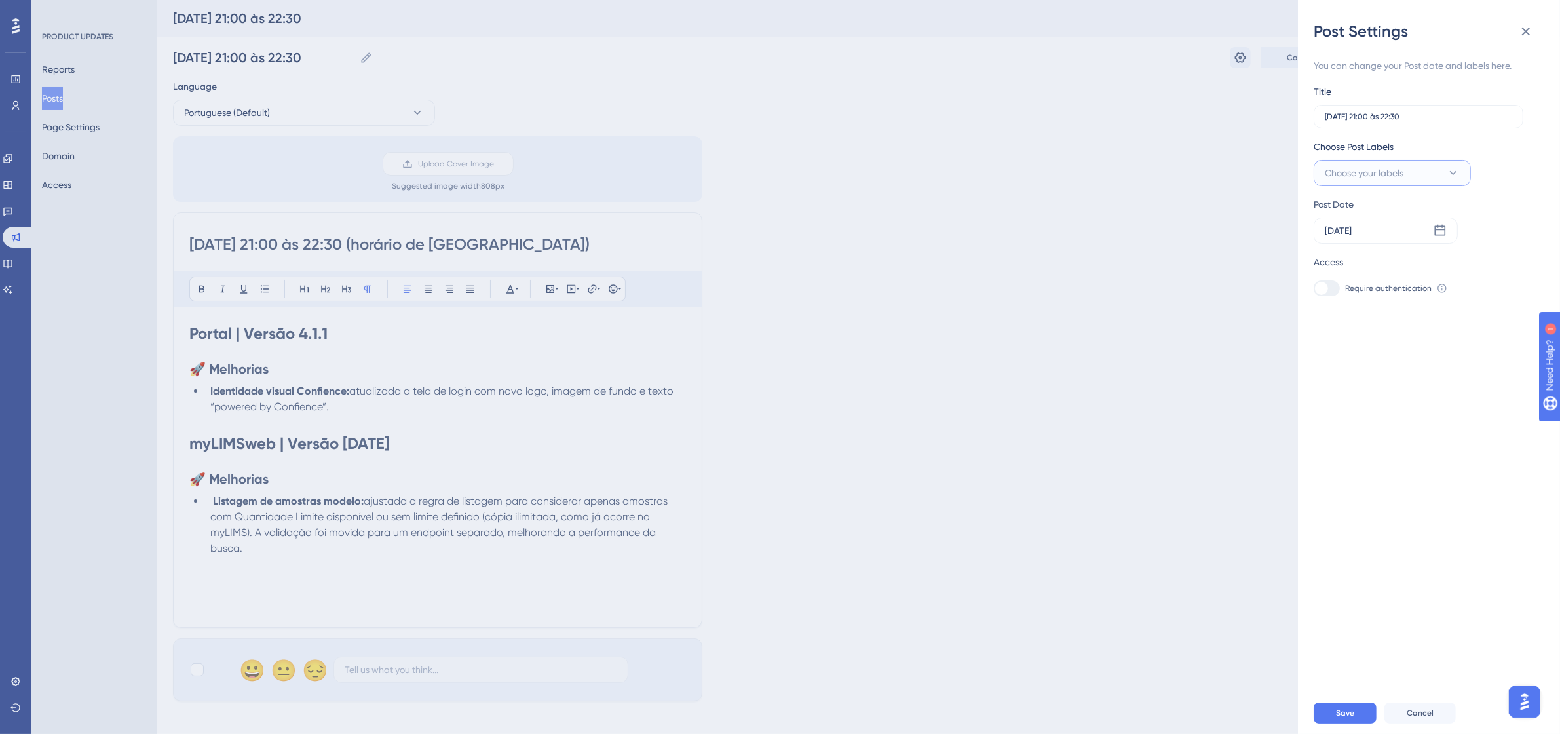
click at [1377, 183] on button "Choose your labels" at bounding box center [1392, 173] width 157 height 26
click at [1371, 274] on input "myLIMSweb" at bounding box center [1385, 279] width 52 height 16
click at [1333, 357] on div at bounding box center [1328, 357] width 10 height 10
checkbox input "true"
click at [518, 419] on div "Post Settings You can change your Post date and labels here. Title [DATE] 21:00…" at bounding box center [780, 367] width 1560 height 734
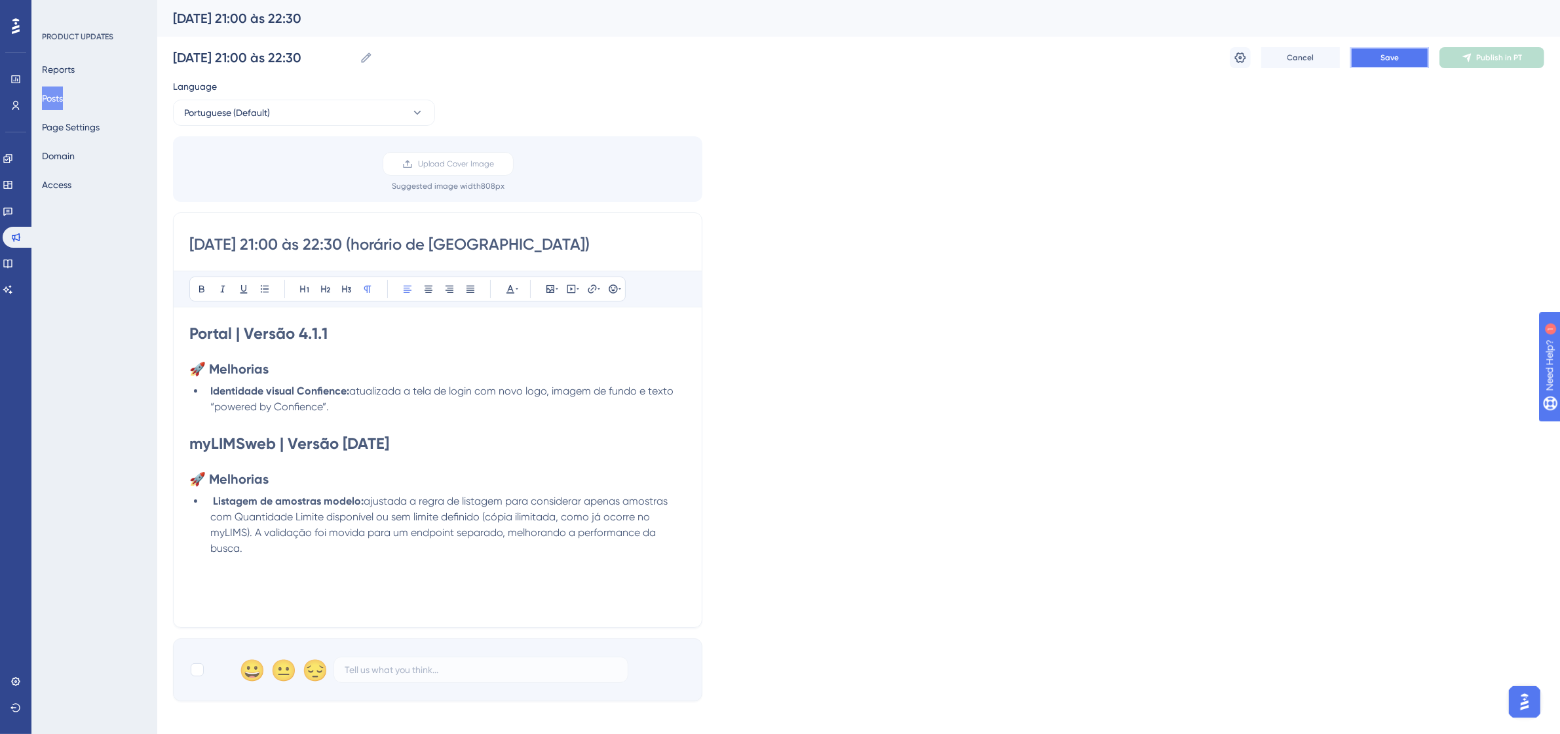
click at [1393, 54] on span "Save" at bounding box center [1389, 57] width 18 height 10
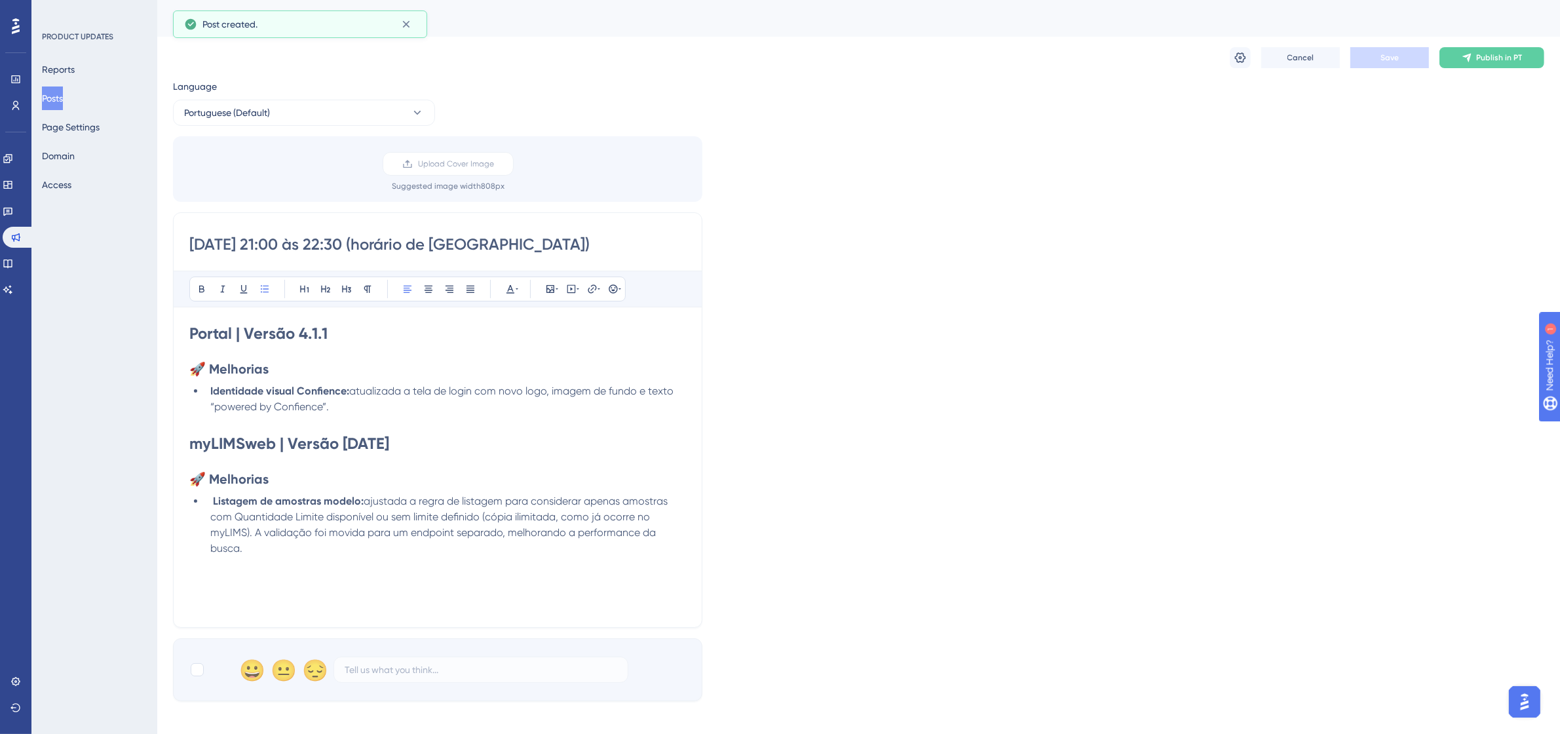
click at [1489, 63] on button "Publish in PT" at bounding box center [1491, 57] width 105 height 21
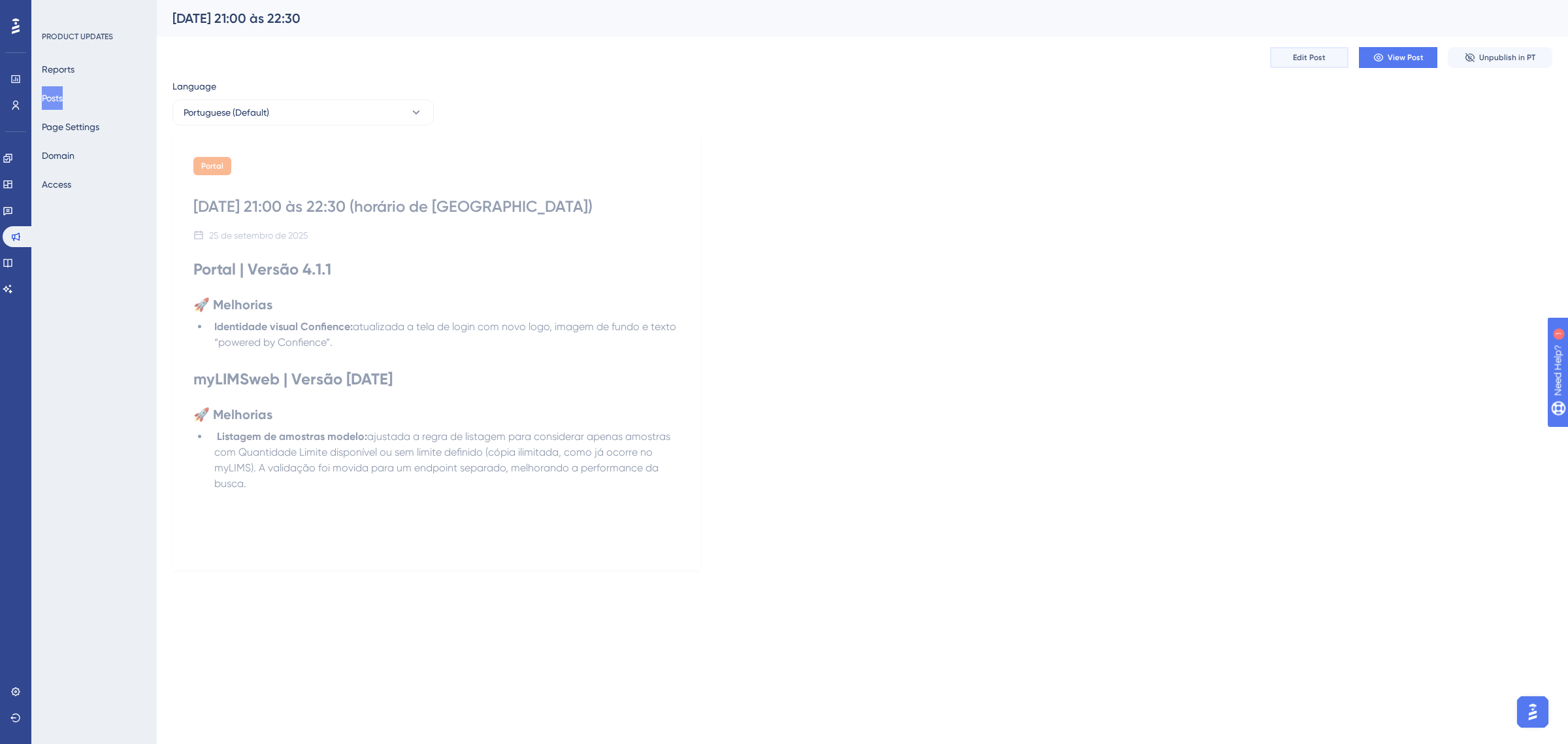
click at [1320, 54] on span "Edit Post" at bounding box center [1310, 57] width 33 height 10
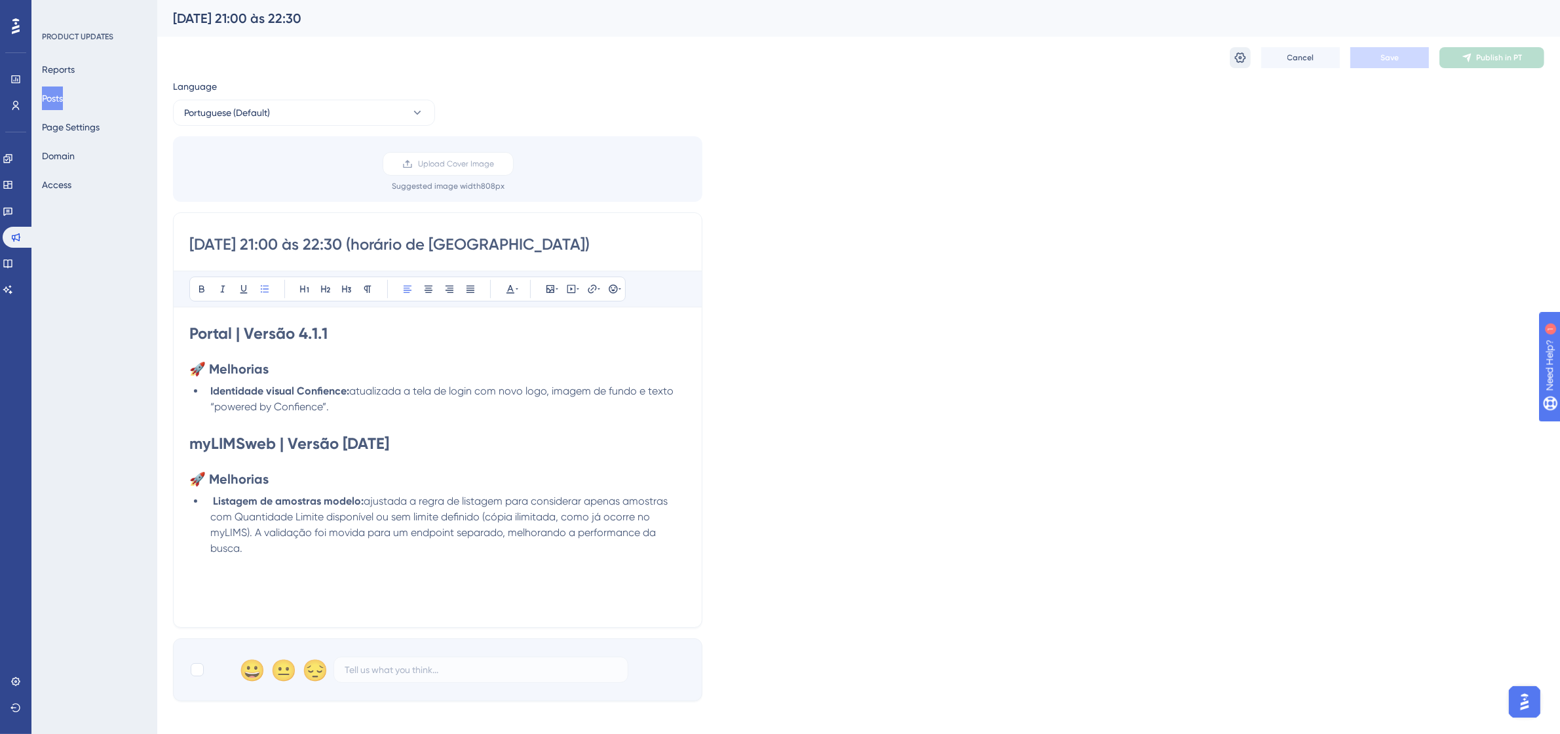
click at [1249, 58] on button at bounding box center [1240, 57] width 21 height 21
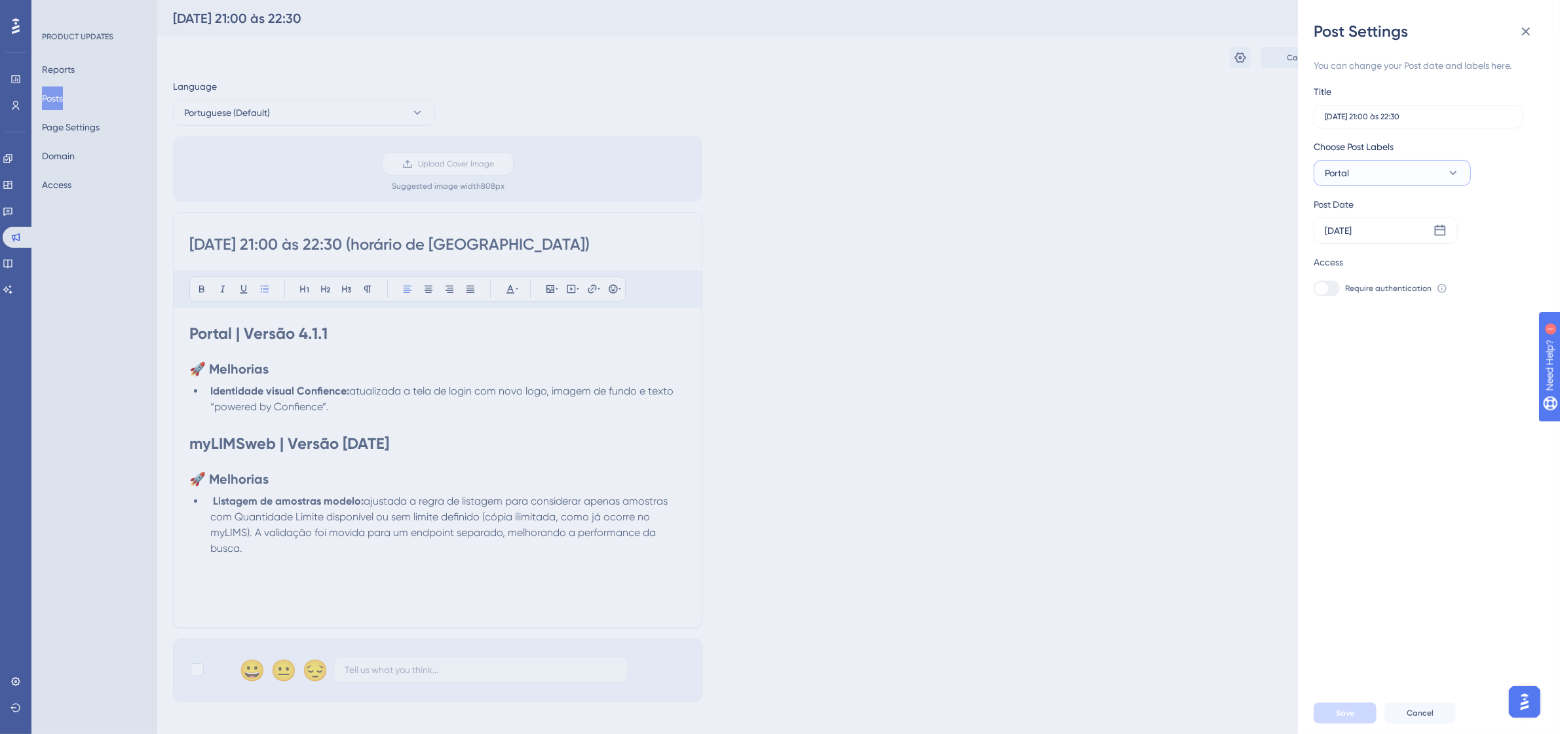
click at [1423, 178] on button "Portal" at bounding box center [1392, 173] width 157 height 26
click at [1325, 280] on div at bounding box center [1328, 279] width 10 height 10
checkbox input "true"
click at [1344, 719] on button "Save" at bounding box center [1345, 712] width 63 height 21
click at [1106, 447] on div "Post Settings You can change your Post date and labels here. Title [DATE] 21:00…" at bounding box center [780, 367] width 1560 height 734
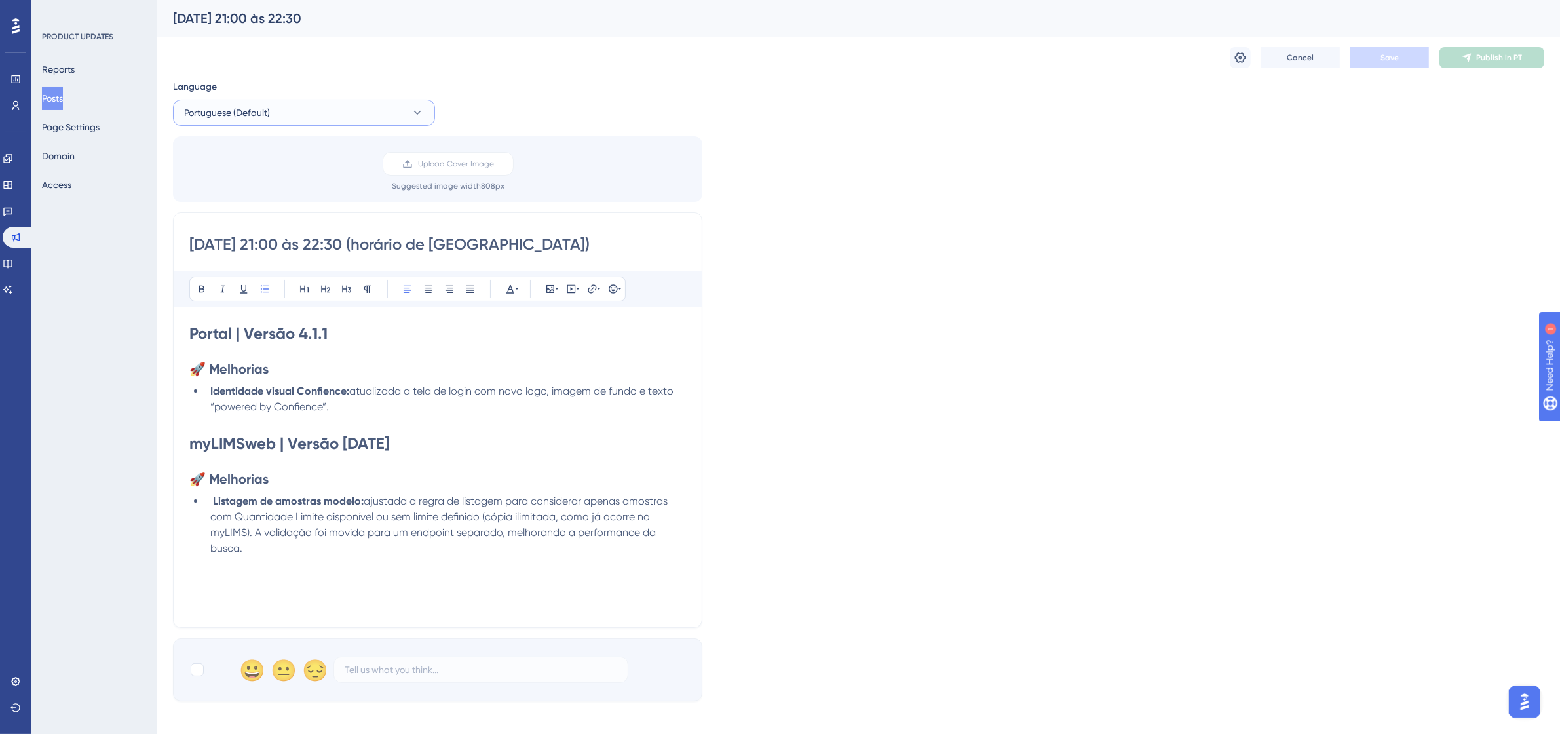
click at [367, 113] on button "Portuguese (Default)" at bounding box center [304, 113] width 262 height 26
click at [283, 172] on button "Spanish Spanish No translation" at bounding box center [303, 179] width 245 height 26
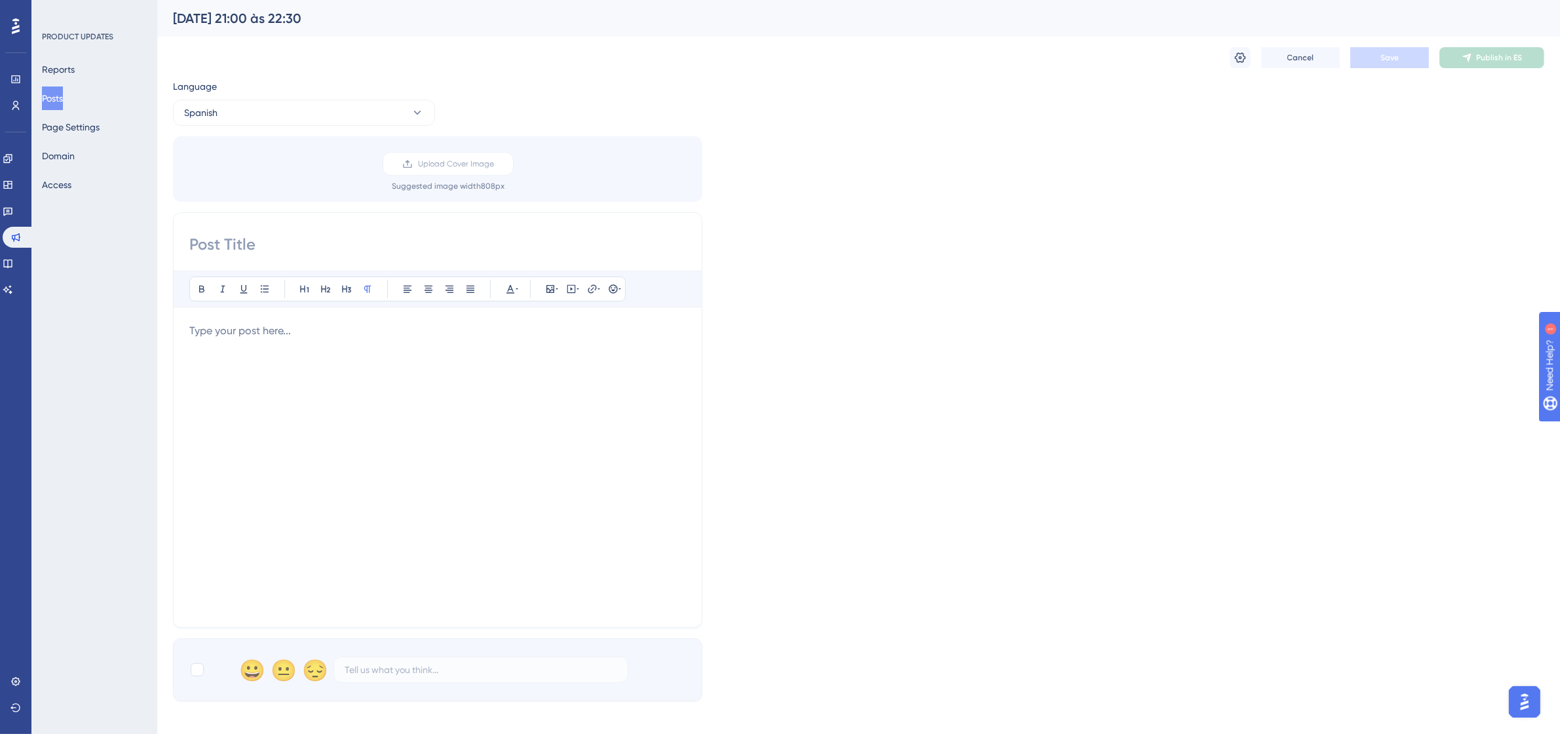
click at [303, 244] on input at bounding box center [437, 244] width 497 height 21
paste input "00/09/25 – de 13:30 a 23:00 (UTC-3, Hora de [GEOGRAPHIC_DATA])"
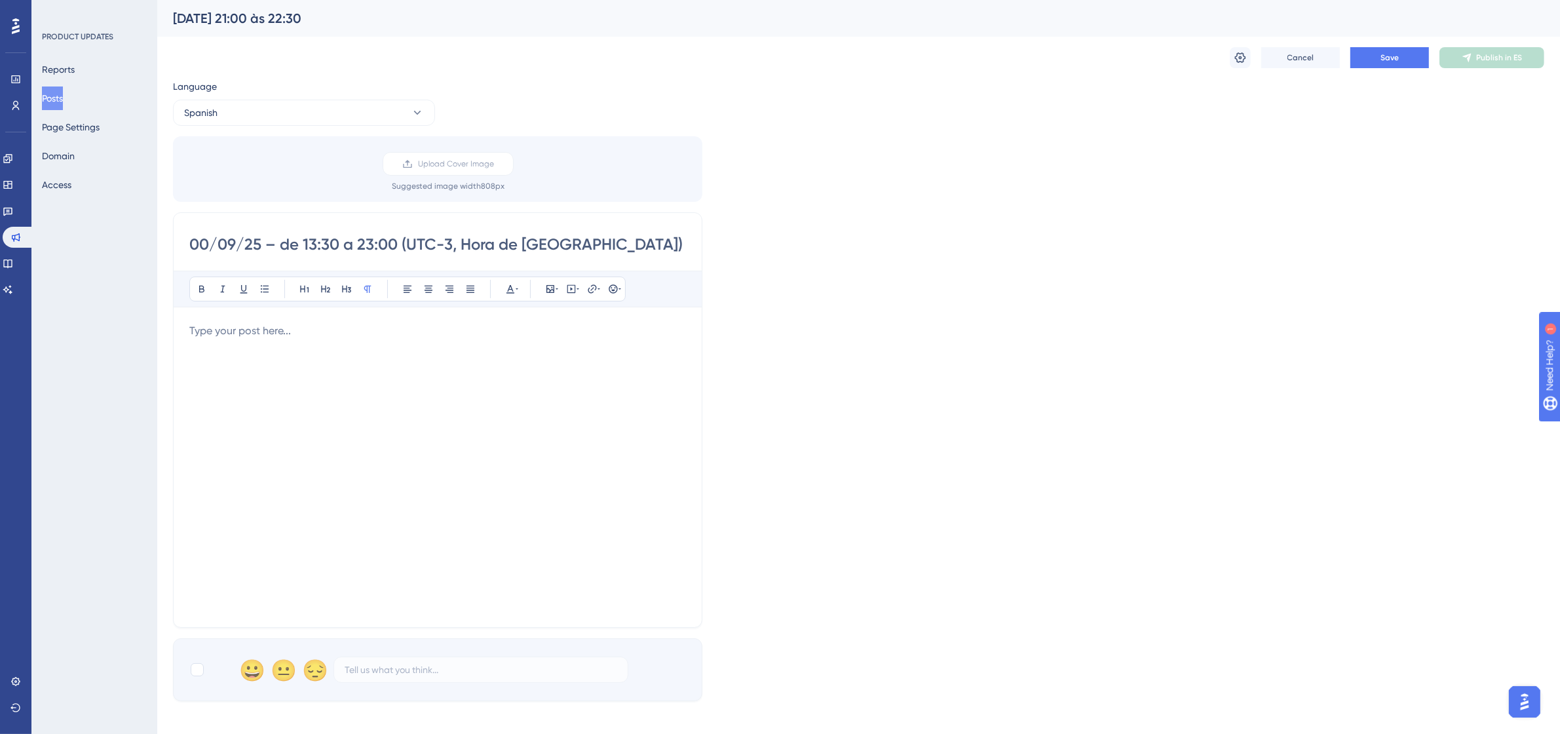
drag, startPoint x: 207, startPoint y: 241, endPoint x: 185, endPoint y: 246, distance: 22.7
click at [185, 246] on div "00/09/25 – de 13:30 a 23:00 (UTC-3, Hora de [GEOGRAPHIC_DATA]) Bold Italic Unde…" at bounding box center [437, 419] width 529 height 415
drag, startPoint x: 310, startPoint y: 241, endPoint x: 299, endPoint y: 244, distance: 11.0
click at [299, 244] on input "[DATE] – de 13:30 a 23:00 (UTC-3, Hora de [GEOGRAPHIC_DATA])" at bounding box center [437, 244] width 497 height 21
click at [319, 244] on input "[DATE] – de 21:30 a 23:00 (UTC-3, Hora de [GEOGRAPHIC_DATA])" at bounding box center [437, 244] width 497 height 21
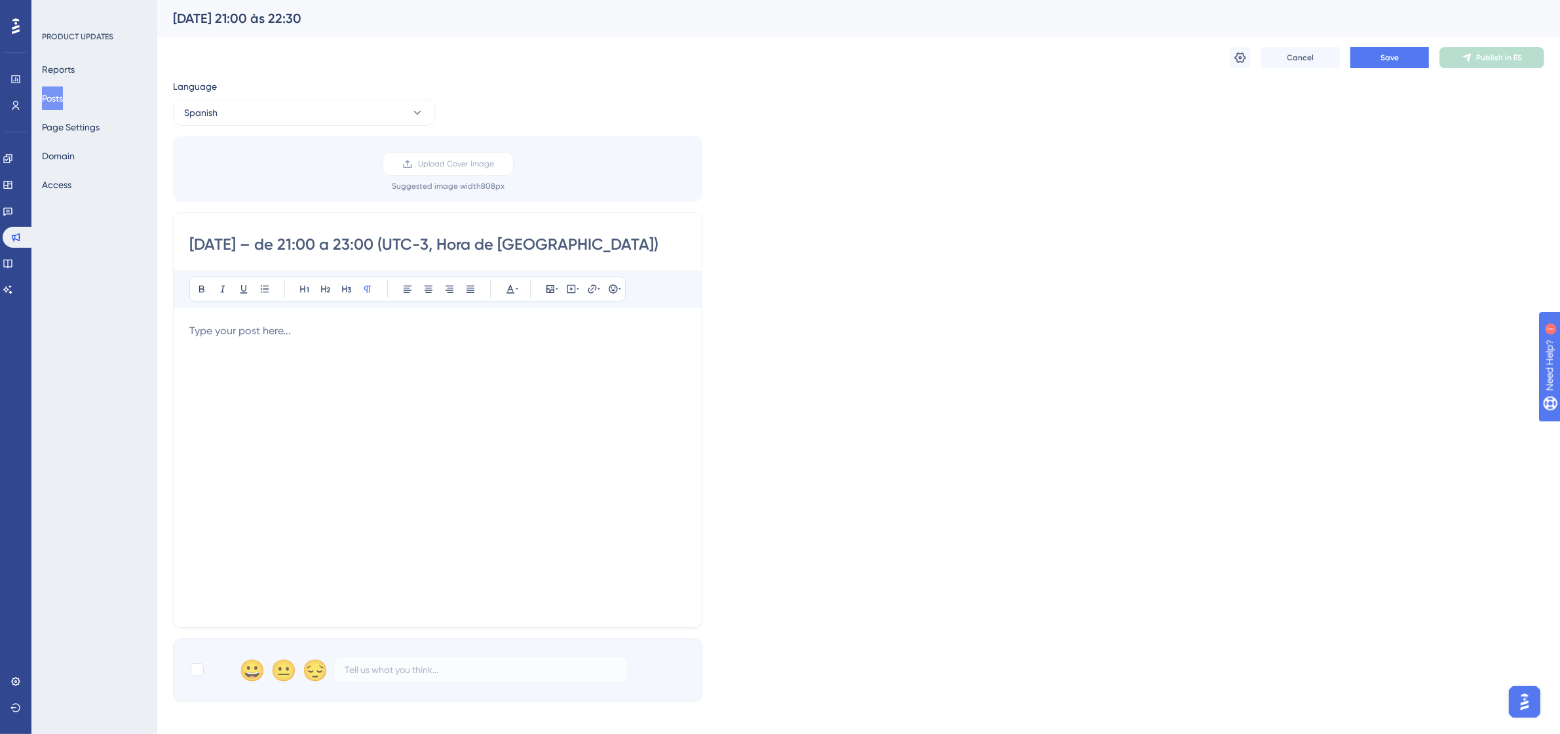
drag, startPoint x: 371, startPoint y: 246, endPoint x: 364, endPoint y: 244, distance: 7.3
click at [364, 244] on input "[DATE] – de 21:00 a 23:00 (UTC-3, Hora de [GEOGRAPHIC_DATA])" at bounding box center [437, 244] width 497 height 21
click at [379, 246] on input "[DATE] – de 21:00 a 22:00 (UTC-3, Hora de [GEOGRAPHIC_DATA])" at bounding box center [437, 244] width 497 height 21
type input "[DATE] – de 21:00 a 22:30 (UTC-3, Hora de [GEOGRAPHIC_DATA])"
click at [404, 336] on p at bounding box center [437, 331] width 497 height 16
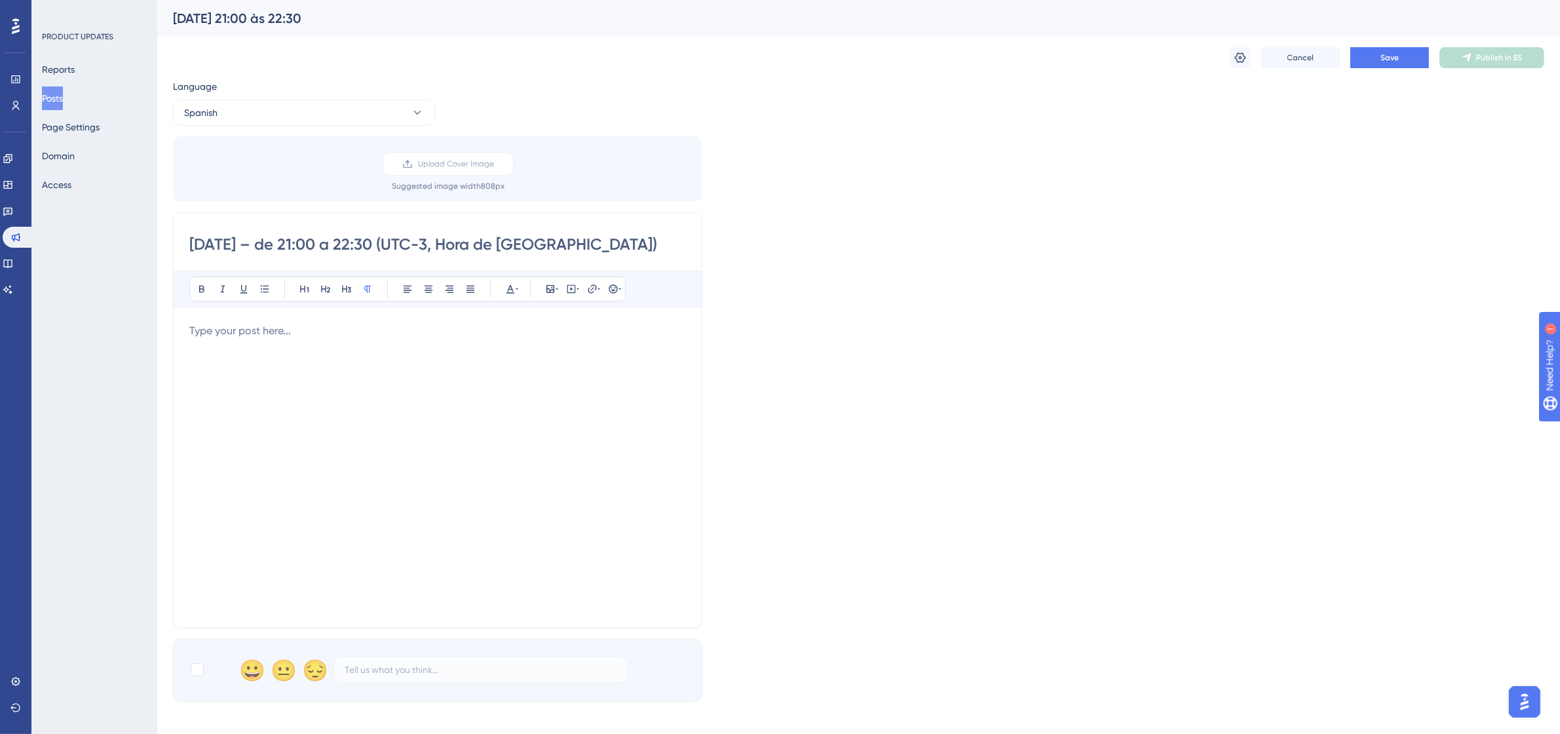
click at [290, 389] on div at bounding box center [437, 467] width 497 height 288
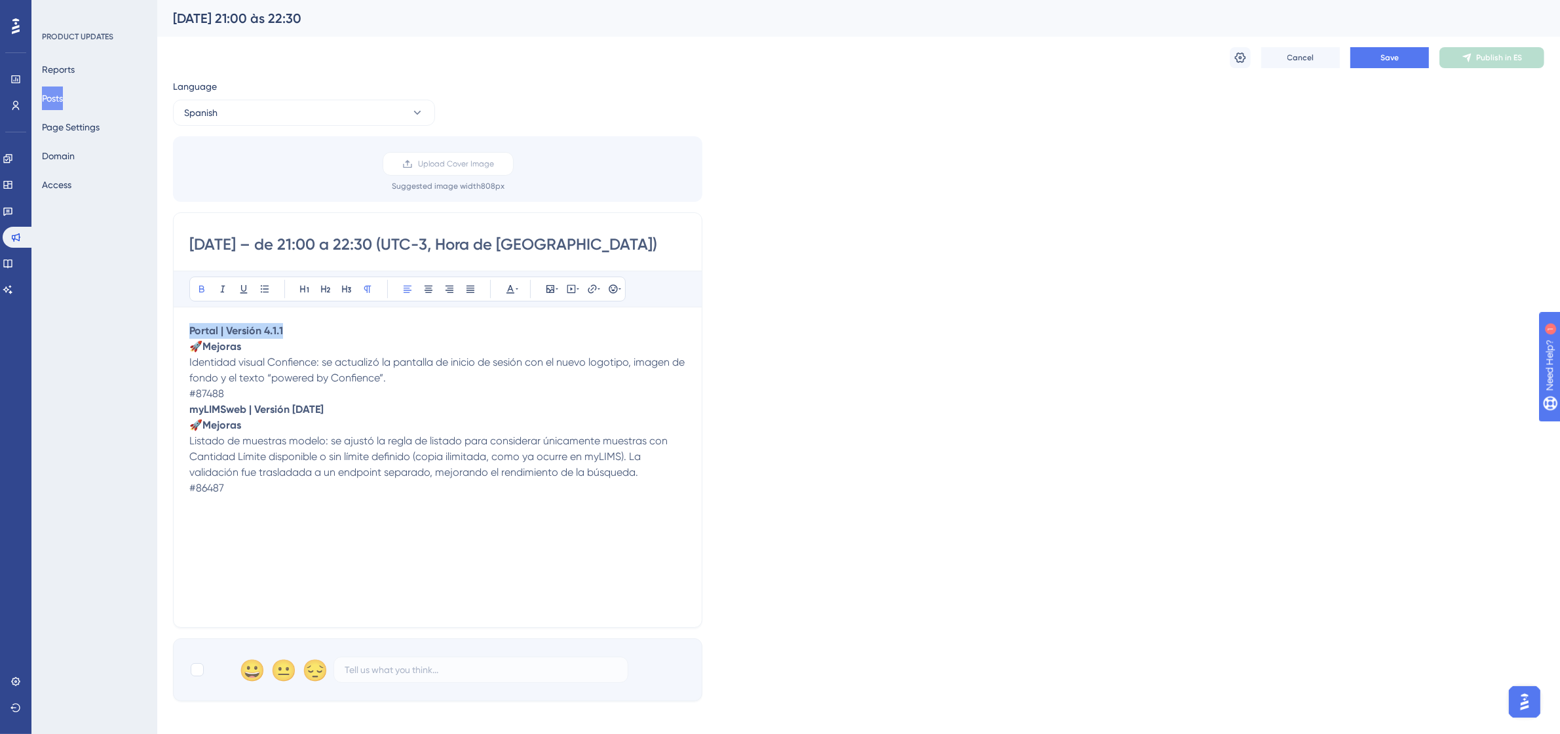
drag, startPoint x: 306, startPoint y: 326, endPoint x: 187, endPoint y: 329, distance: 119.3
click at [187, 329] on div "[DATE] – de 21:00 a 22:30 (UTC-3, Hora de Brasilia) Bold Italic Underline Bulle…" at bounding box center [437, 419] width 529 height 415
click at [301, 284] on icon at bounding box center [304, 289] width 10 height 10
click at [349, 329] on h1 "Portal | Versión 4.1.1" at bounding box center [437, 333] width 497 height 21
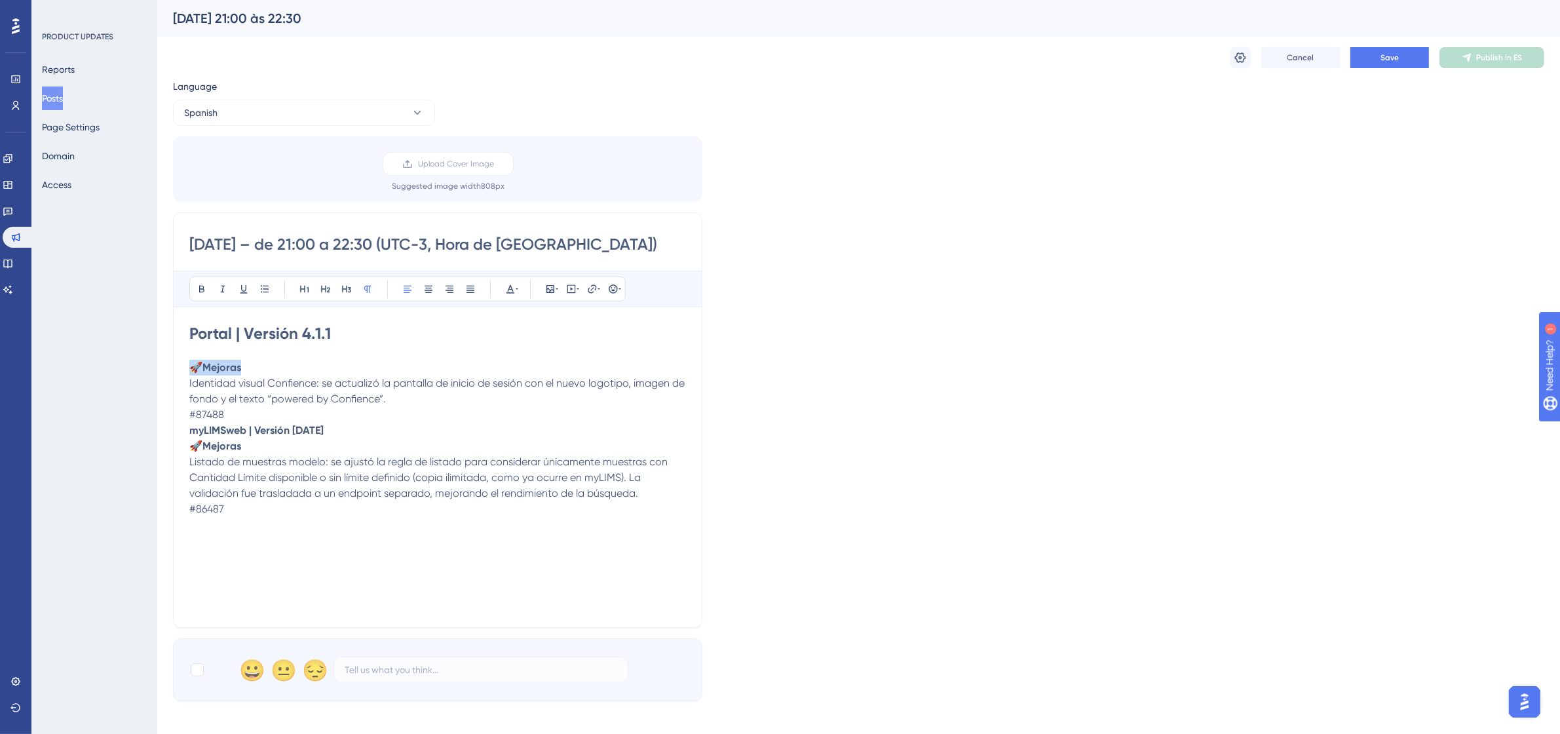
drag, startPoint x: 248, startPoint y: 368, endPoint x: 193, endPoint y: 367, distance: 54.4
click at [193, 367] on p "🚀 Mejoras Identidad visual Confience: se actualizó la pantalla de inicio de ses…" at bounding box center [437, 391] width 497 height 63
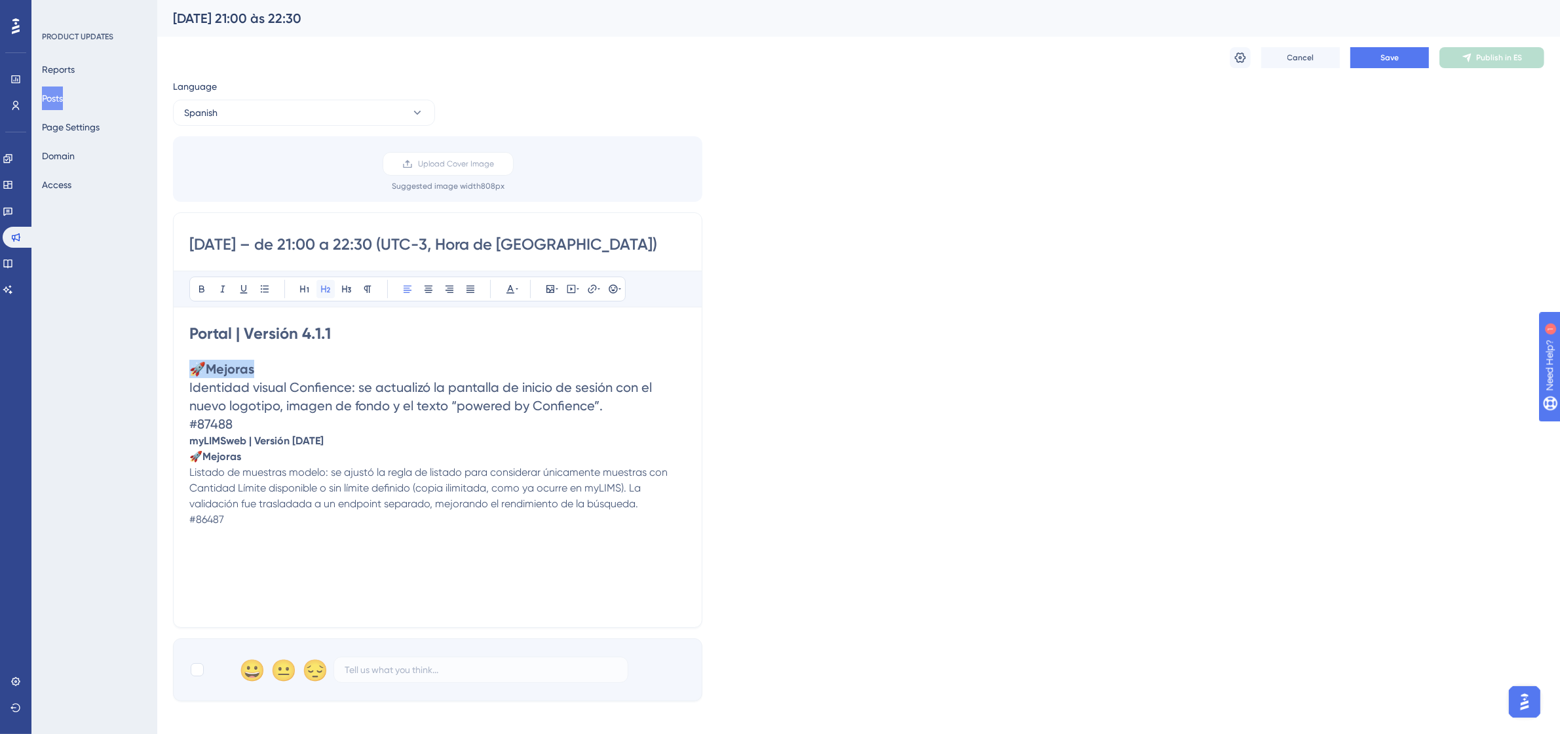
click at [322, 284] on icon at bounding box center [325, 289] width 10 height 10
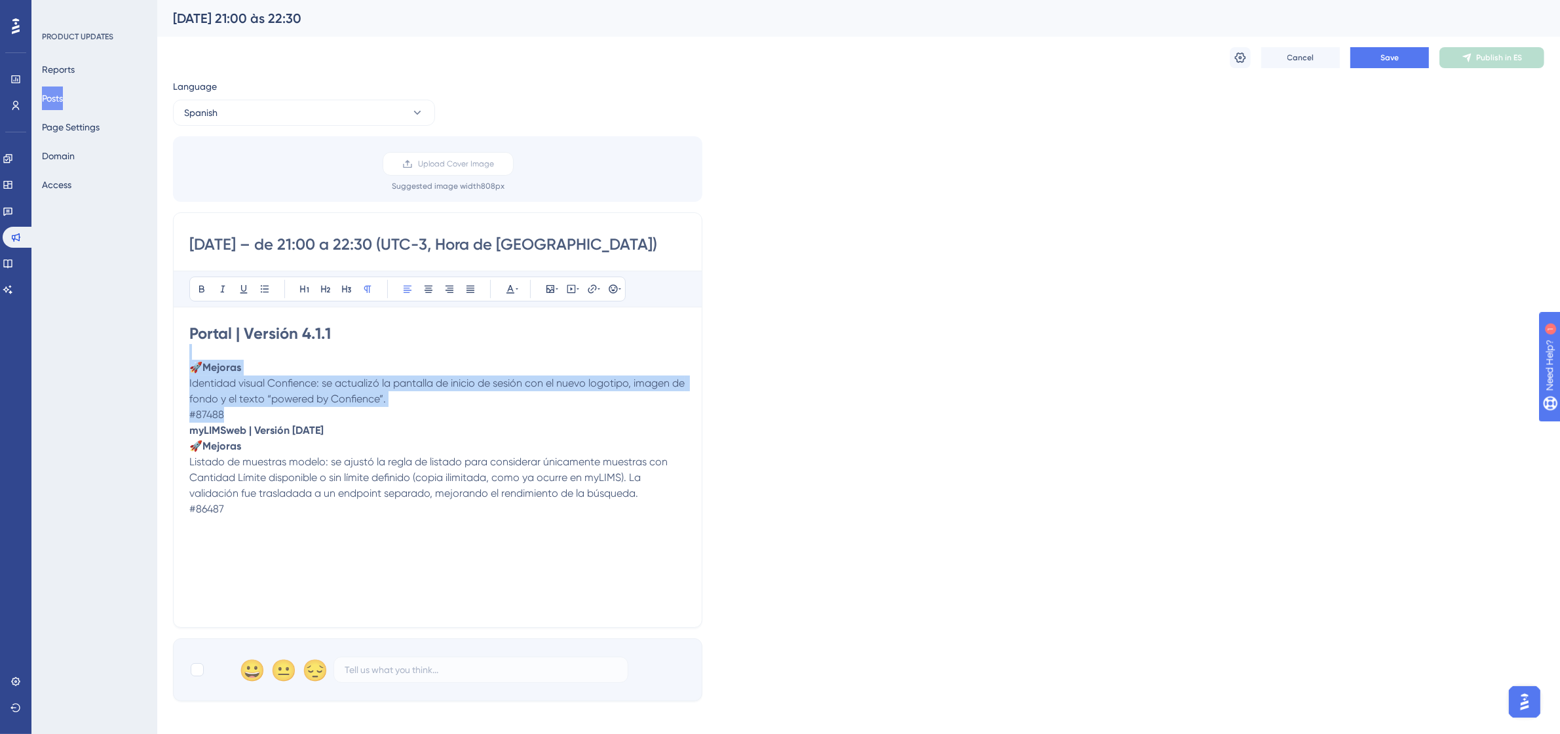
click at [272, 368] on p "🚀 Mejoras Identidad visual Confience: se actualizó la pantalla de inicio de ses…" at bounding box center [437, 391] width 497 height 63
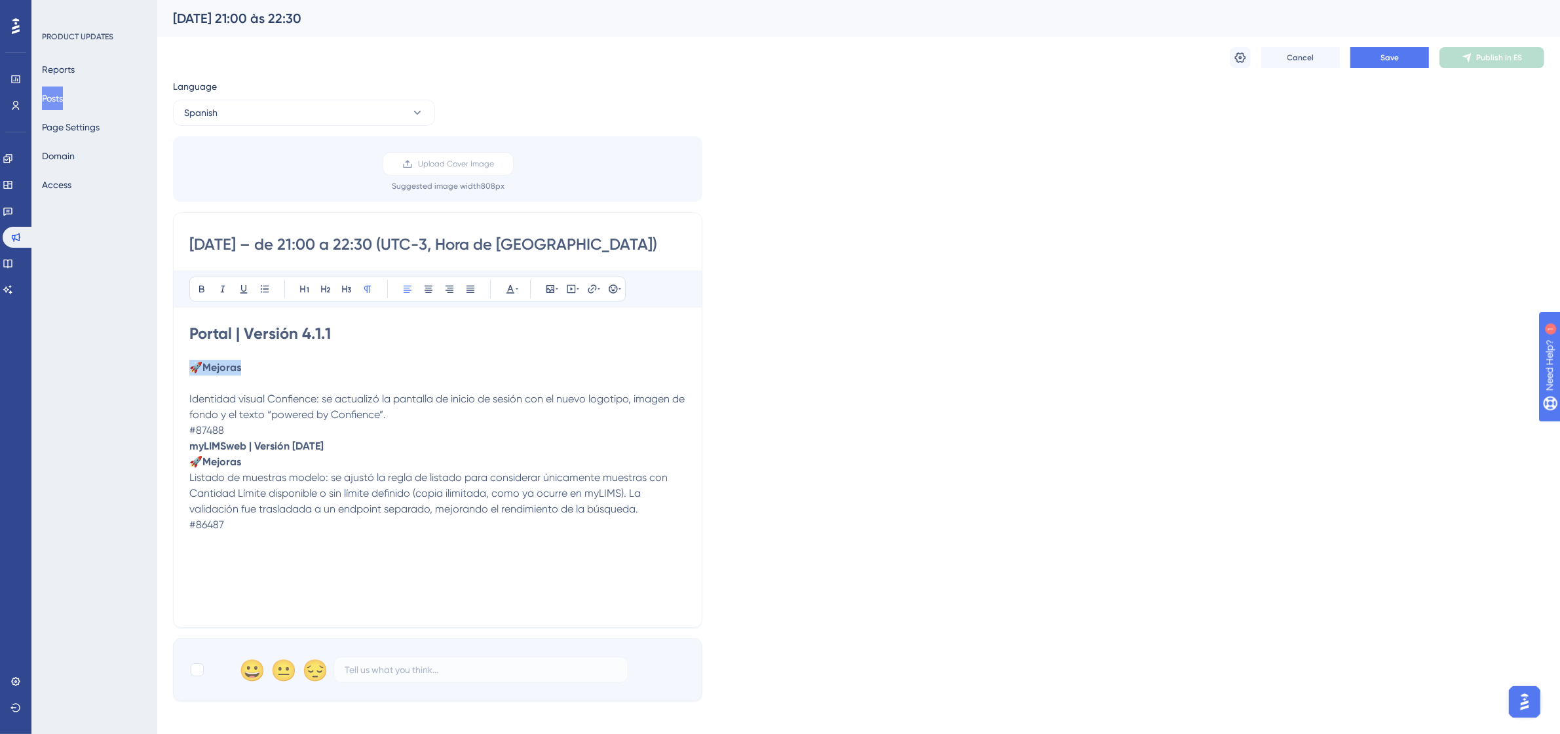
drag, startPoint x: 267, startPoint y: 366, endPoint x: 194, endPoint y: 371, distance: 73.6
click at [194, 371] on p "🚀 Mejoras" at bounding box center [437, 368] width 497 height 16
click at [320, 295] on button at bounding box center [325, 289] width 18 height 18
click at [188, 401] on div "[DATE] – de 21:00 a 22:30 (UTC-3, Hora de Brasilia) Bold Italic Underline Bulle…" at bounding box center [437, 419] width 529 height 415
click at [251, 436] on p "Identidad visual Confience: se actualizó la pantalla de inicio de sesión con el…" at bounding box center [437, 409] width 497 height 63
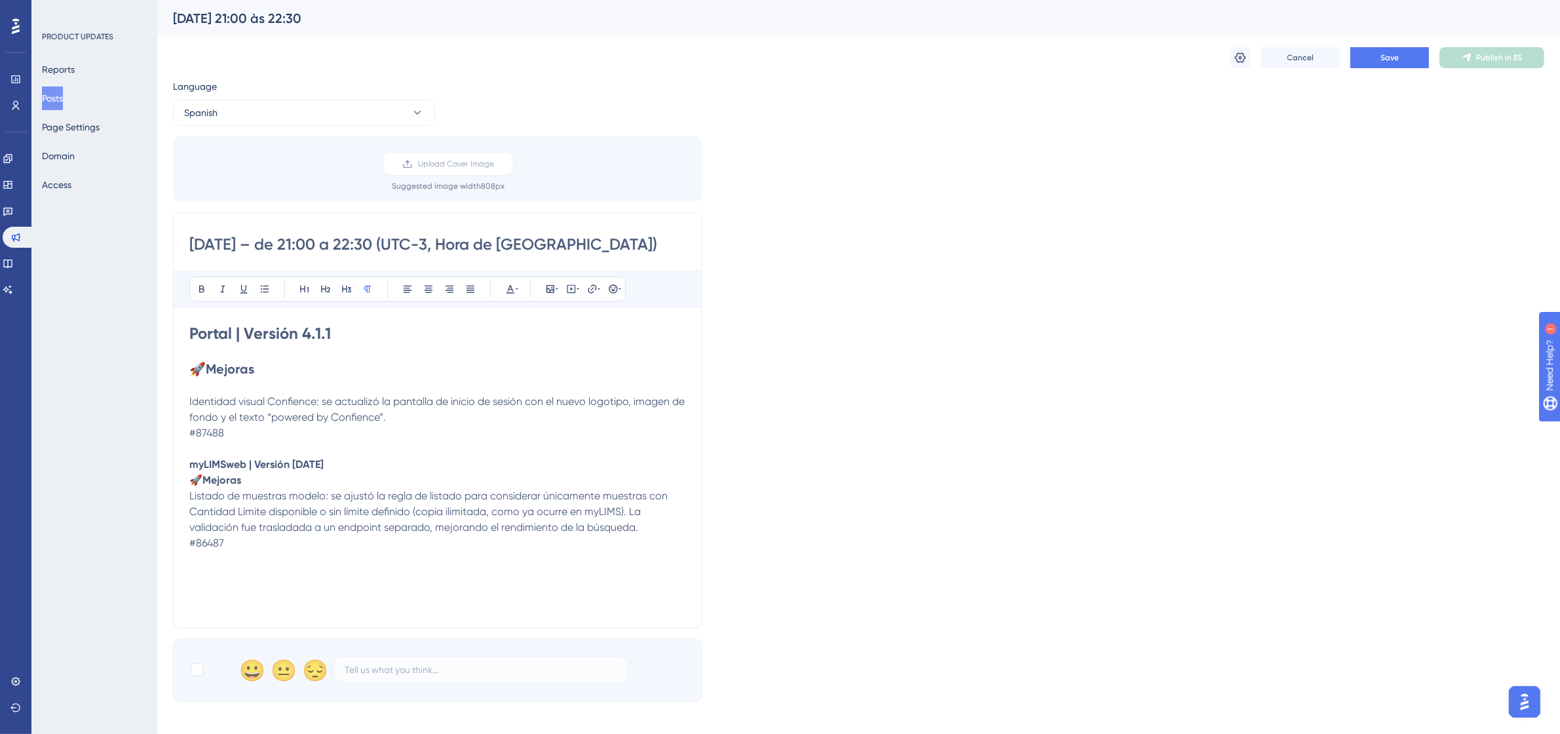
click at [405, 423] on p "Identidad visual Confience: se actualizó la pantalla de inicio de sesión con el…" at bounding box center [437, 409] width 497 height 63
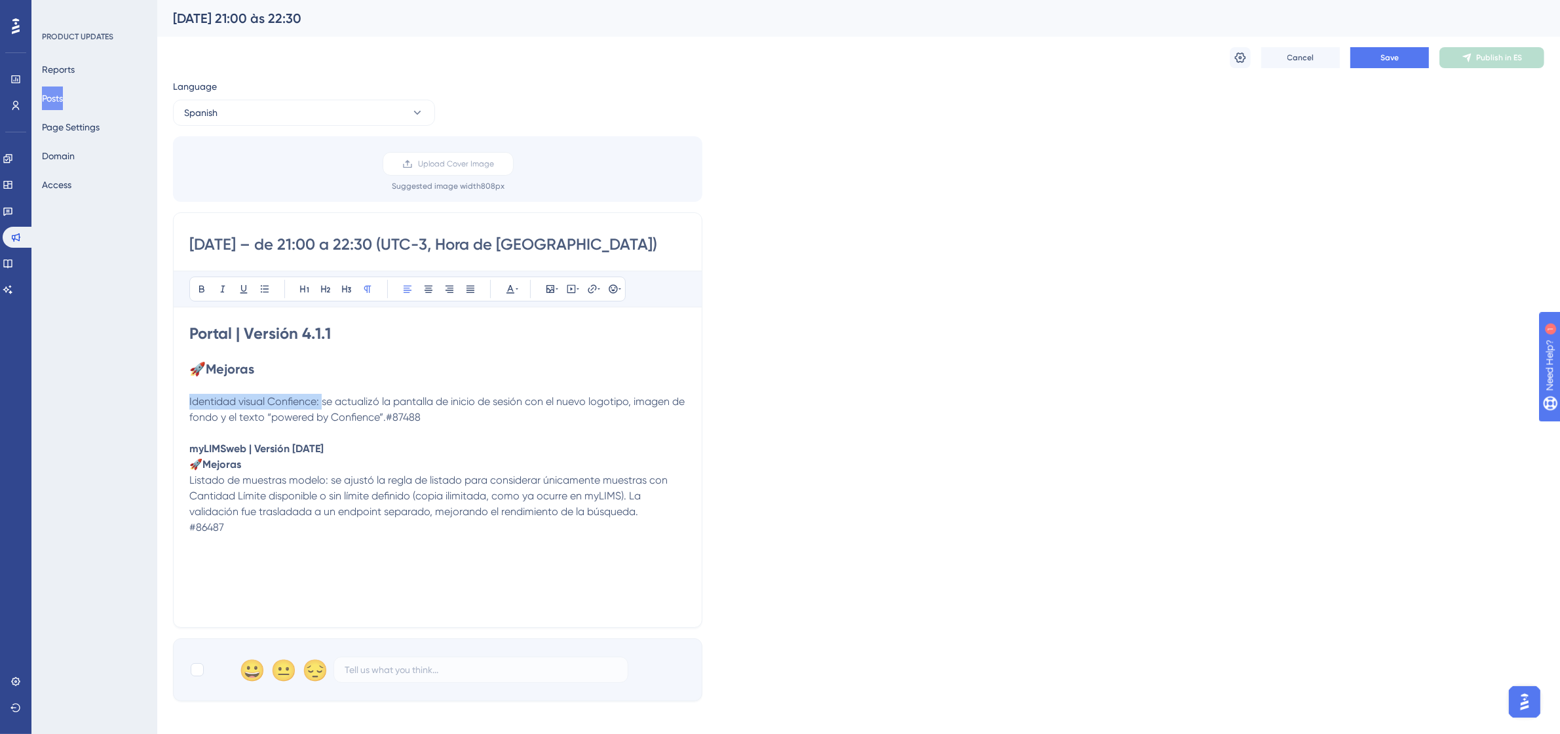
drag, startPoint x: 323, startPoint y: 405, endPoint x: 188, endPoint y: 400, distance: 135.0
click at [188, 400] on div "[DATE] – de 21:00 a 22:30 (UTC-3, Hora de [GEOGRAPHIC_DATA]) Bold Italic Underl…" at bounding box center [437, 419] width 529 height 415
click at [197, 292] on icon at bounding box center [202, 289] width 10 height 10
click at [260, 288] on icon at bounding box center [264, 289] width 10 height 10
click at [210, 387] on li "Identidad visual Confience: se actualizó la pantalla de inicio de sesión con el…" at bounding box center [445, 406] width 481 height 47
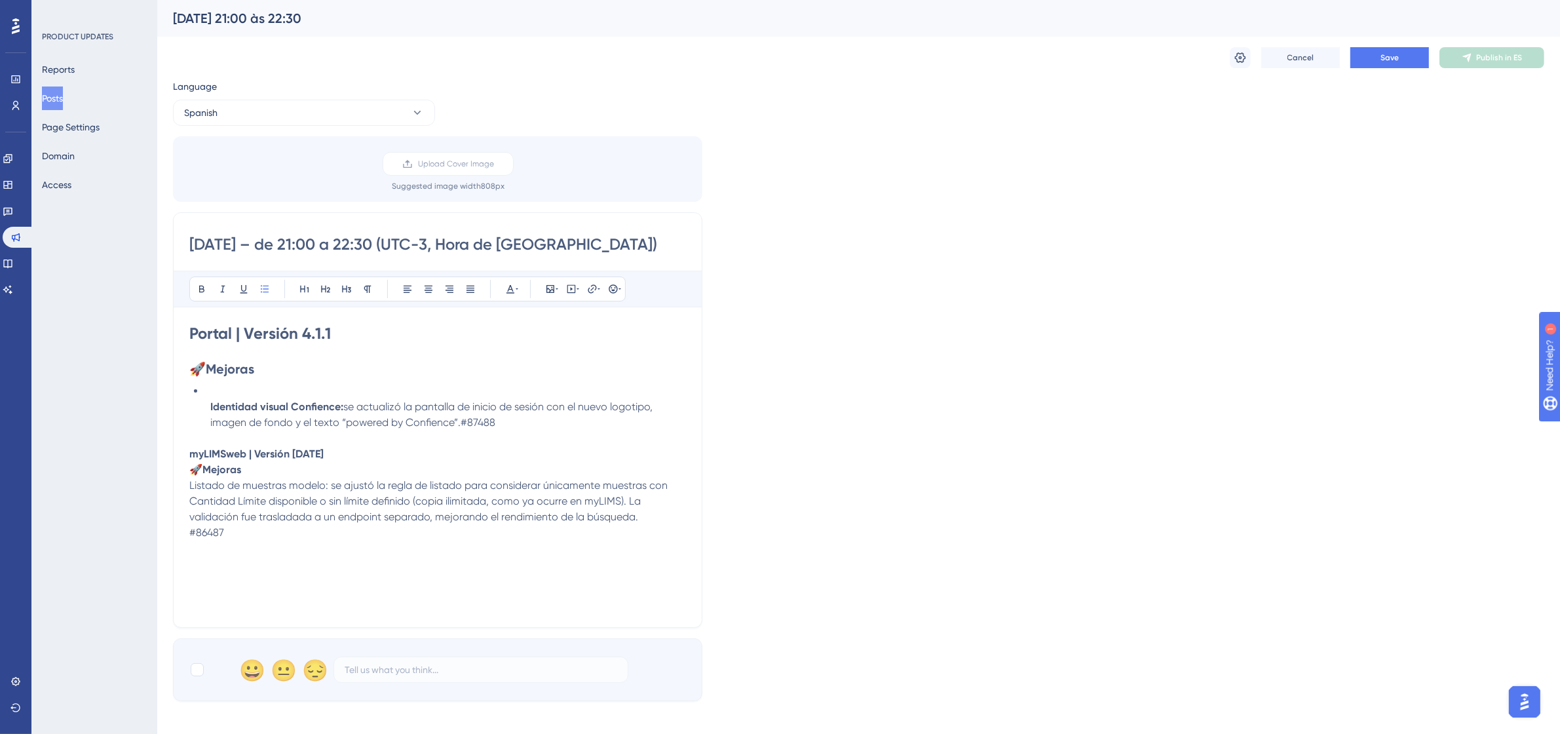
click at [210, 402] on strong "Identidad visual Confience:" at bounding box center [276, 406] width 133 height 12
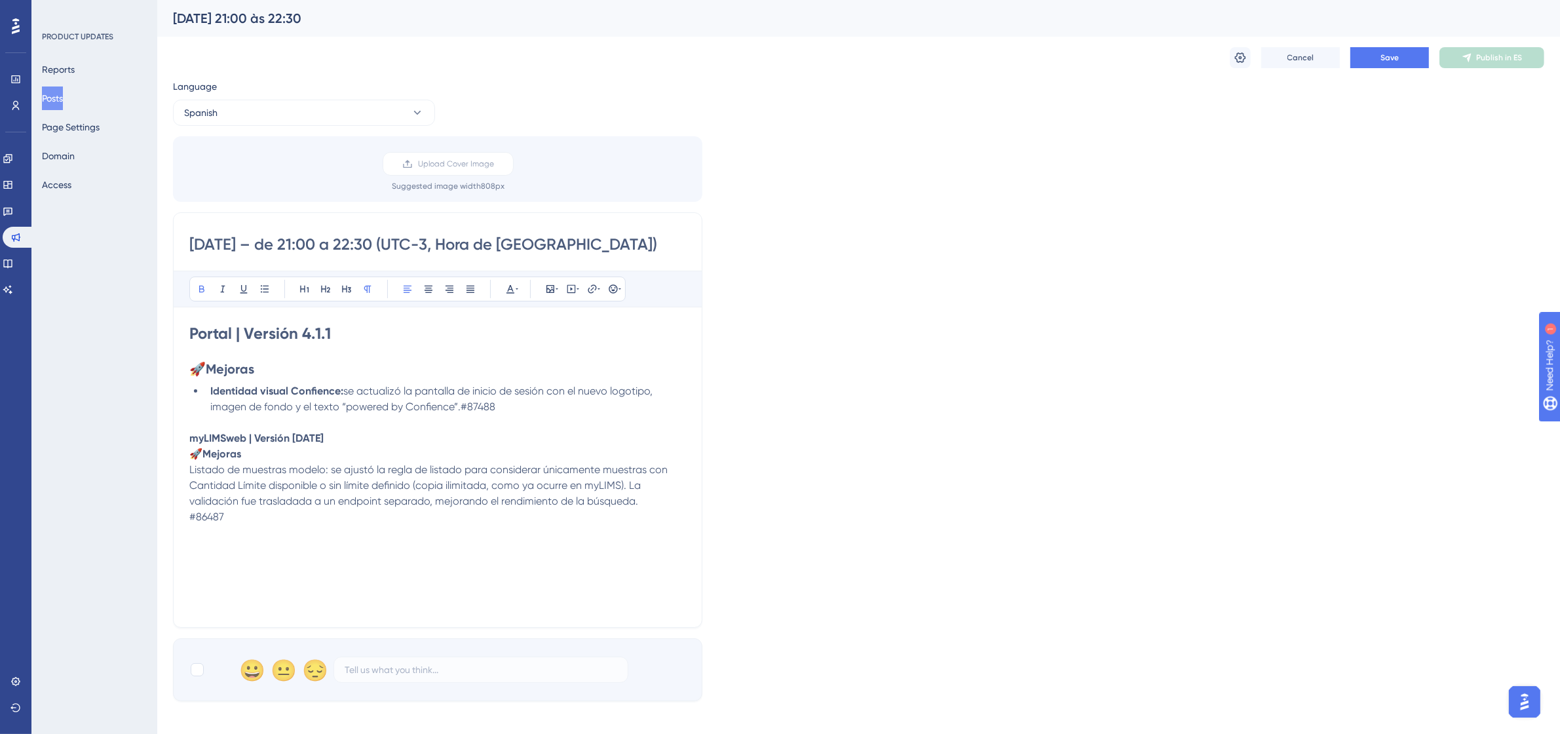
drag, startPoint x: 318, startPoint y: 442, endPoint x: 185, endPoint y: 440, distance: 132.4
click at [185, 440] on div "[DATE] – de 21:00 a 22:30 (UTC-3, Hora de [GEOGRAPHIC_DATA]) Bold Italic Underl…" at bounding box center [437, 419] width 529 height 415
click at [309, 285] on icon at bounding box center [304, 289] width 10 height 10
click at [415, 436] on h1 "myLIMSweb | Versión [DATE]" at bounding box center [437, 440] width 497 height 21
click at [293, 459] on p "🚀 Mejoras Listado de muestras modelo: se ajustó la regla de listado para consid…" at bounding box center [437, 490] width 497 height 79
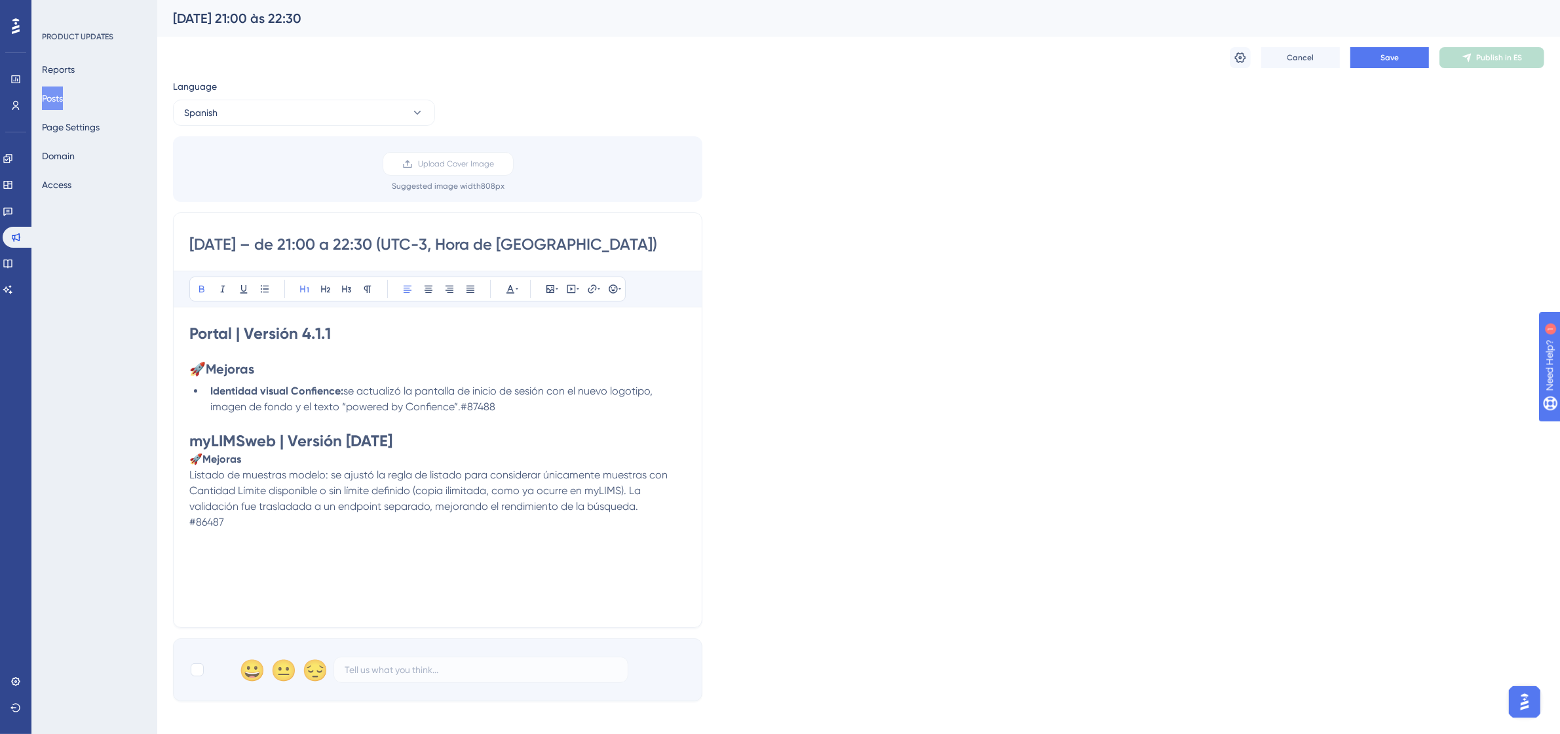
click at [411, 436] on h1 "myLIMSweb | Versión [DATE]" at bounding box center [437, 440] width 497 height 21
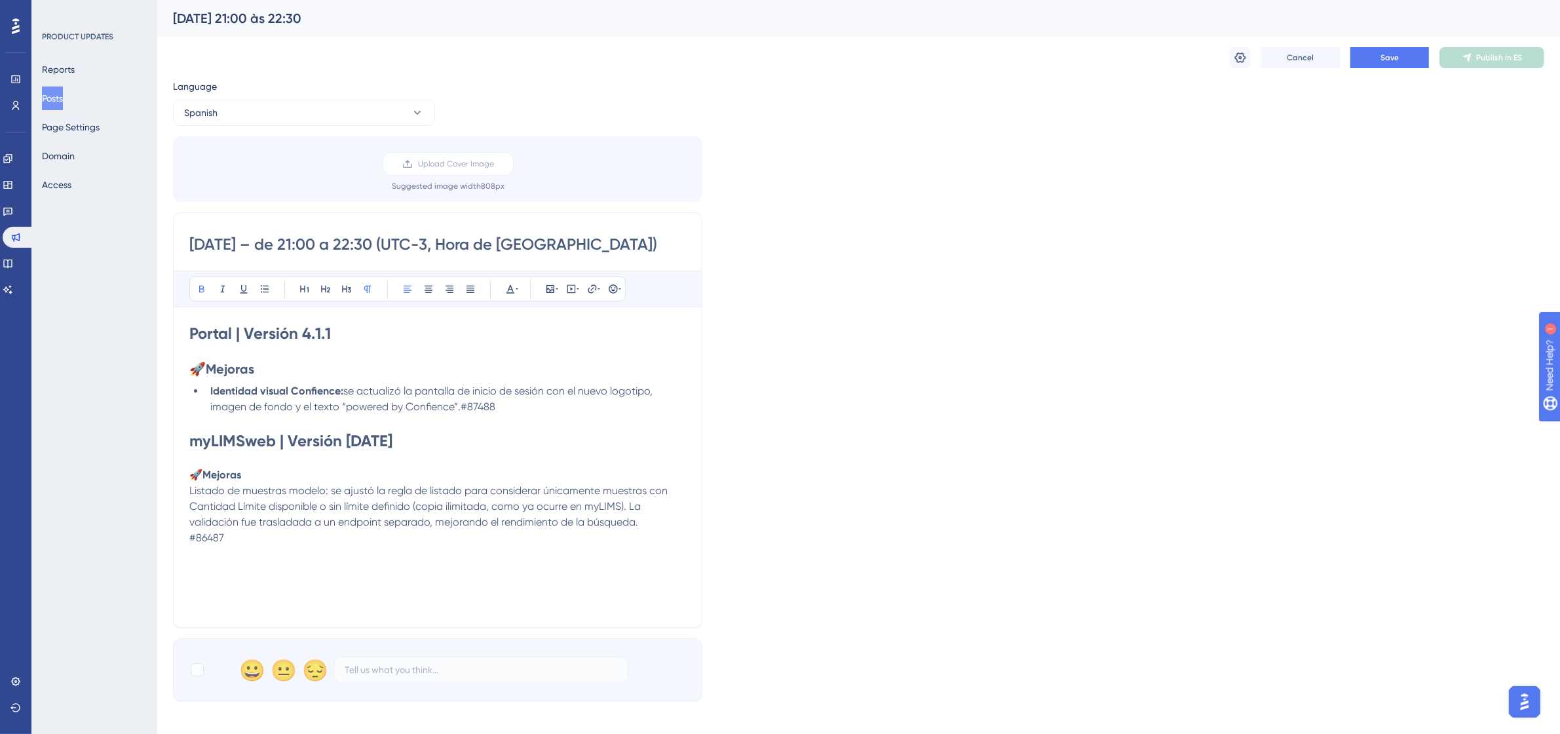
click at [262, 483] on p "🚀 Mejoras Listado de muestras modelo: se ajustó la regla de listado para consid…" at bounding box center [437, 506] width 497 height 79
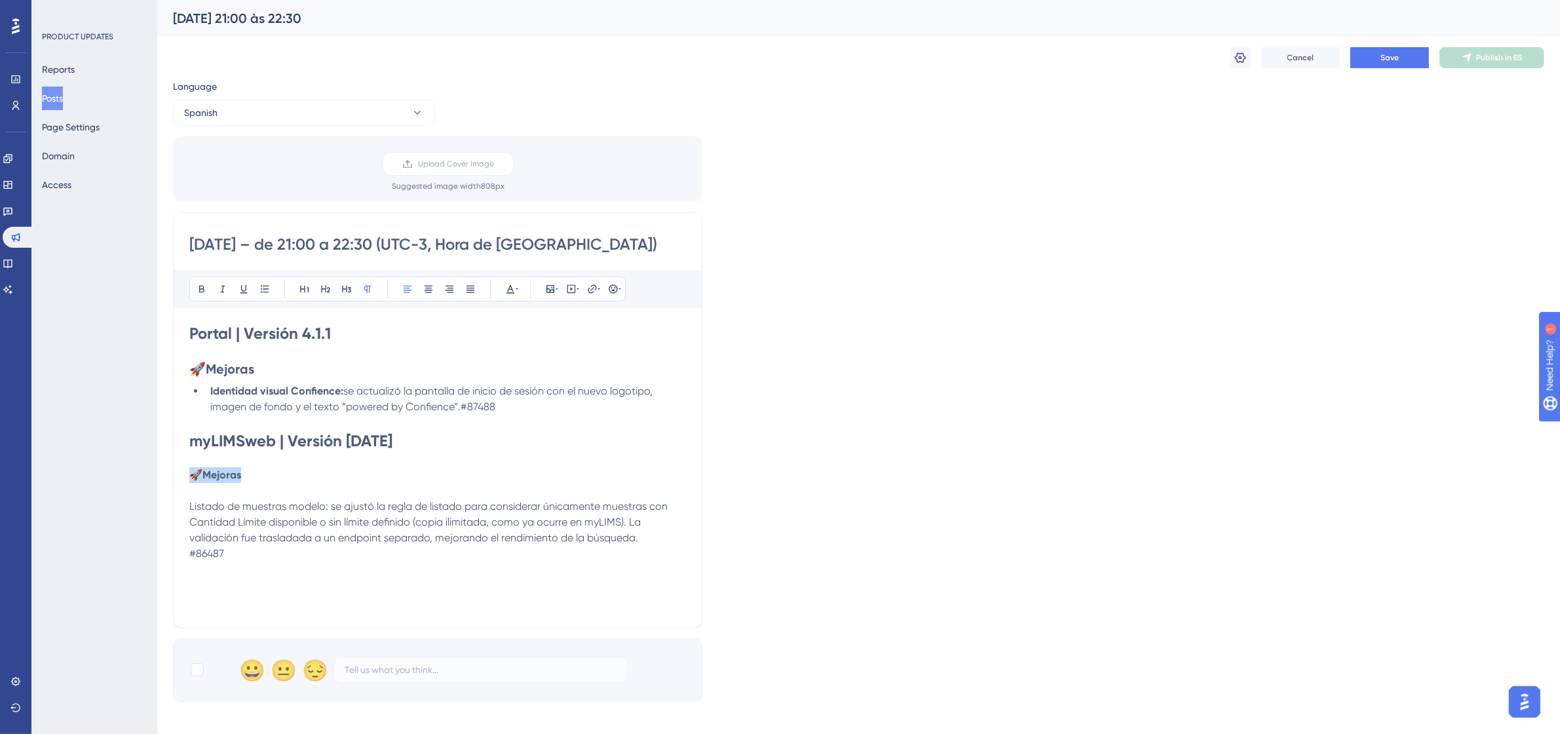
drag, startPoint x: 261, startPoint y: 478, endPoint x: 192, endPoint y: 476, distance: 68.8
click at [192, 476] on p "🚀 Mejoras" at bounding box center [437, 475] width 497 height 16
click at [204, 292] on icon at bounding box center [202, 289] width 10 height 10
click at [194, 290] on button at bounding box center [202, 289] width 18 height 18
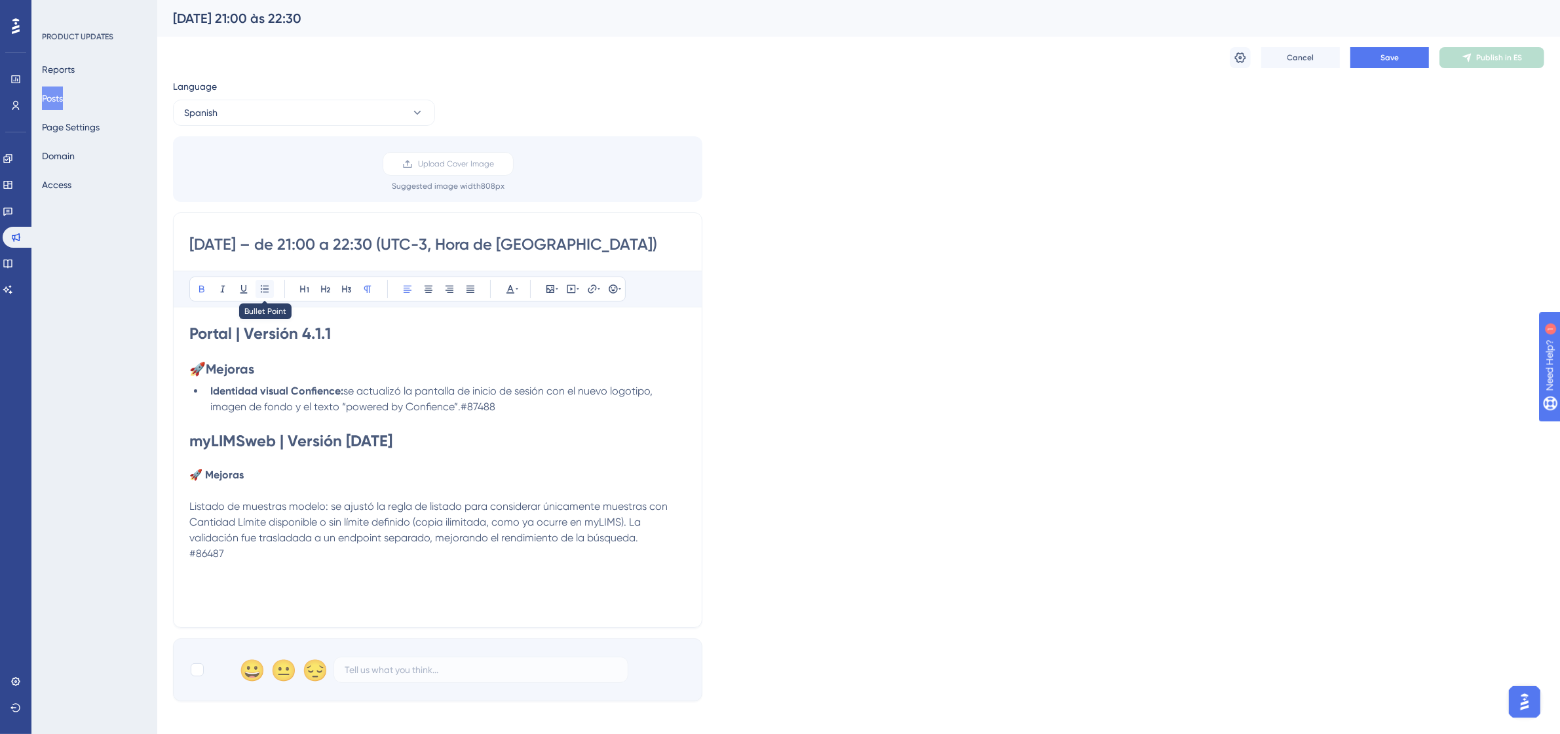
click at [270, 286] on button at bounding box center [265, 289] width 18 height 18
click at [326, 284] on icon at bounding box center [325, 289] width 10 height 10
click at [266, 446] on strong "myLIMSweb | Versión [DATE]" at bounding box center [290, 440] width 203 height 19
drag, startPoint x: 330, startPoint y: 508, endPoint x: 190, endPoint y: 509, distance: 139.6
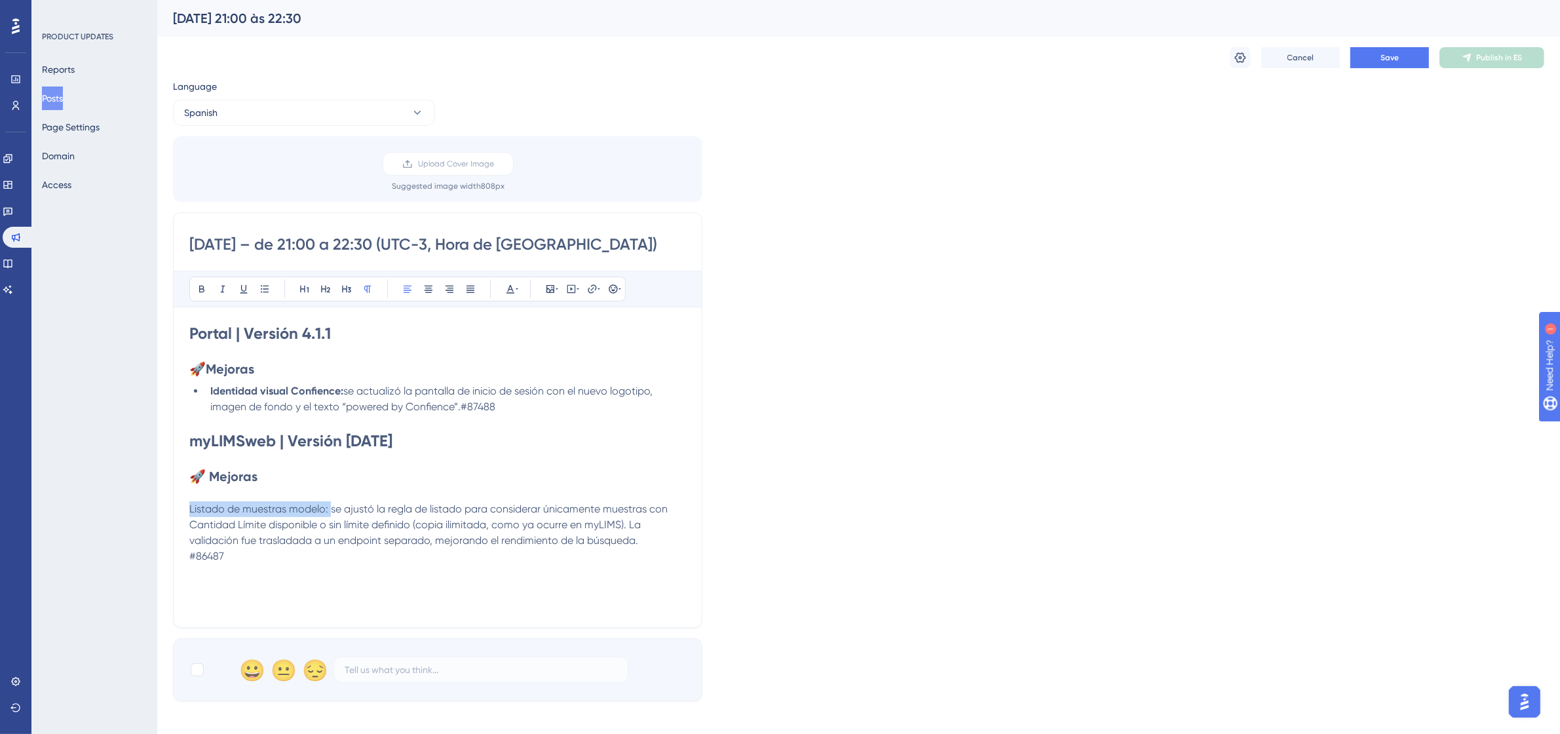
click at [190, 509] on span "Listado de muestras modelo: se ajustó la regla de listado para considerar única…" at bounding box center [429, 524] width 481 height 44
click at [203, 293] on icon at bounding box center [202, 289] width 10 height 10
click at [271, 290] on button at bounding box center [265, 289] width 18 height 18
drag, startPoint x: 231, startPoint y: 562, endPoint x: 210, endPoint y: 559, distance: 21.2
click at [210, 559] on li "Listado de muestras modelo: se ajustó la regla de listado para considerar única…" at bounding box center [445, 530] width 481 height 79
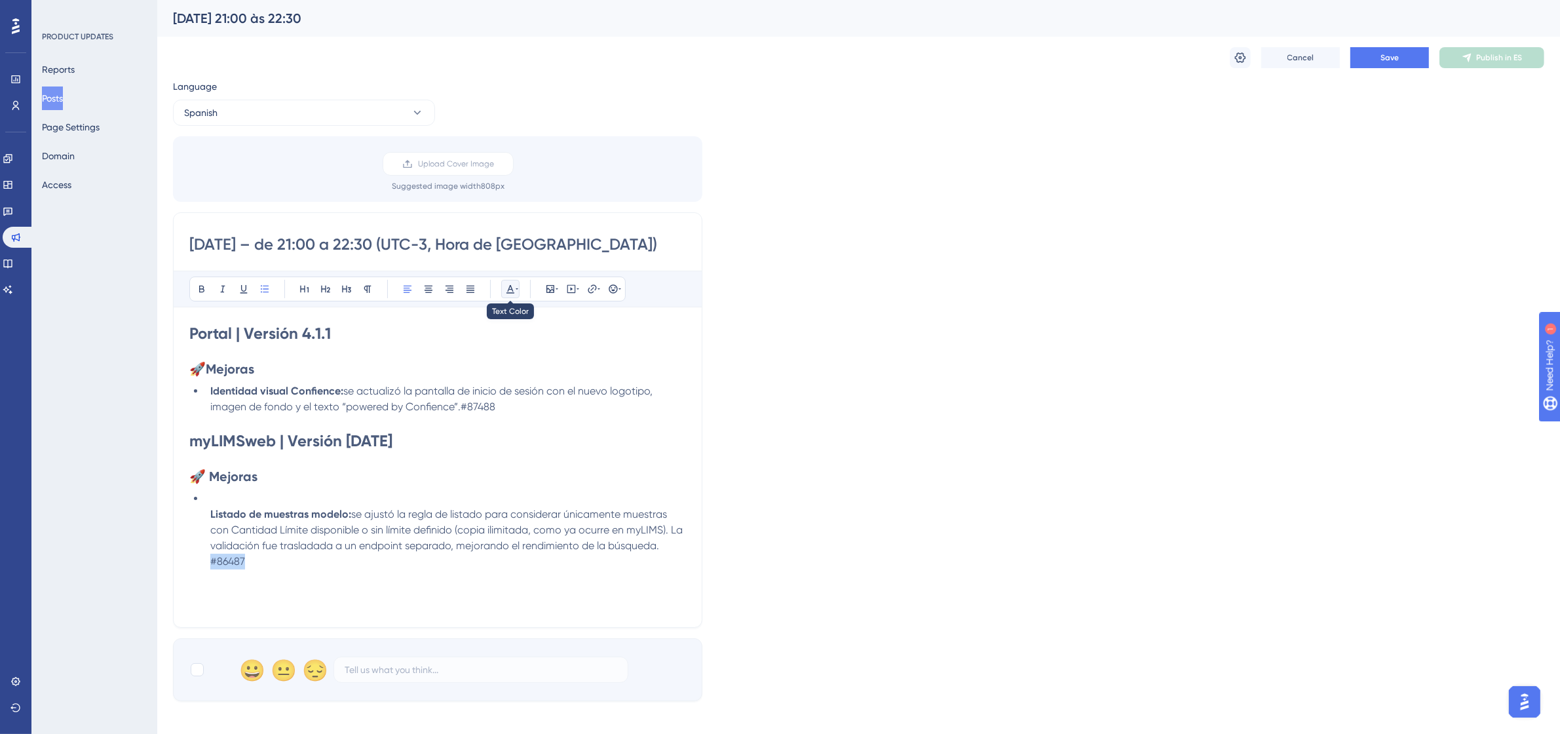
click at [506, 290] on icon at bounding box center [510, 289] width 10 height 10
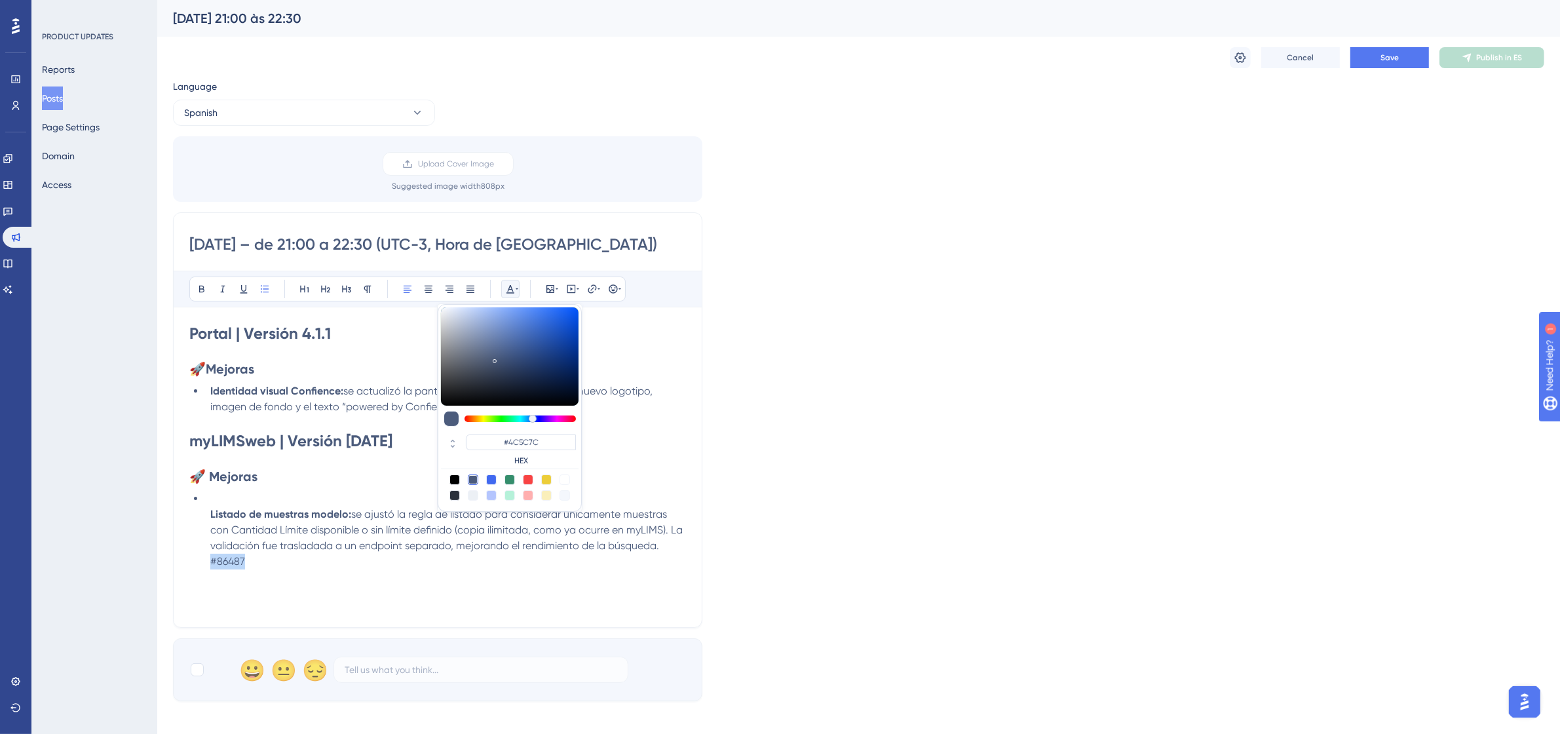
click at [564, 476] on div at bounding box center [564, 479] width 10 height 10
type input "#FFFFFF"
click at [243, 493] on li "Listado de muestras modelo: se ajustó la regla de listado para considerar única…" at bounding box center [445, 530] width 481 height 79
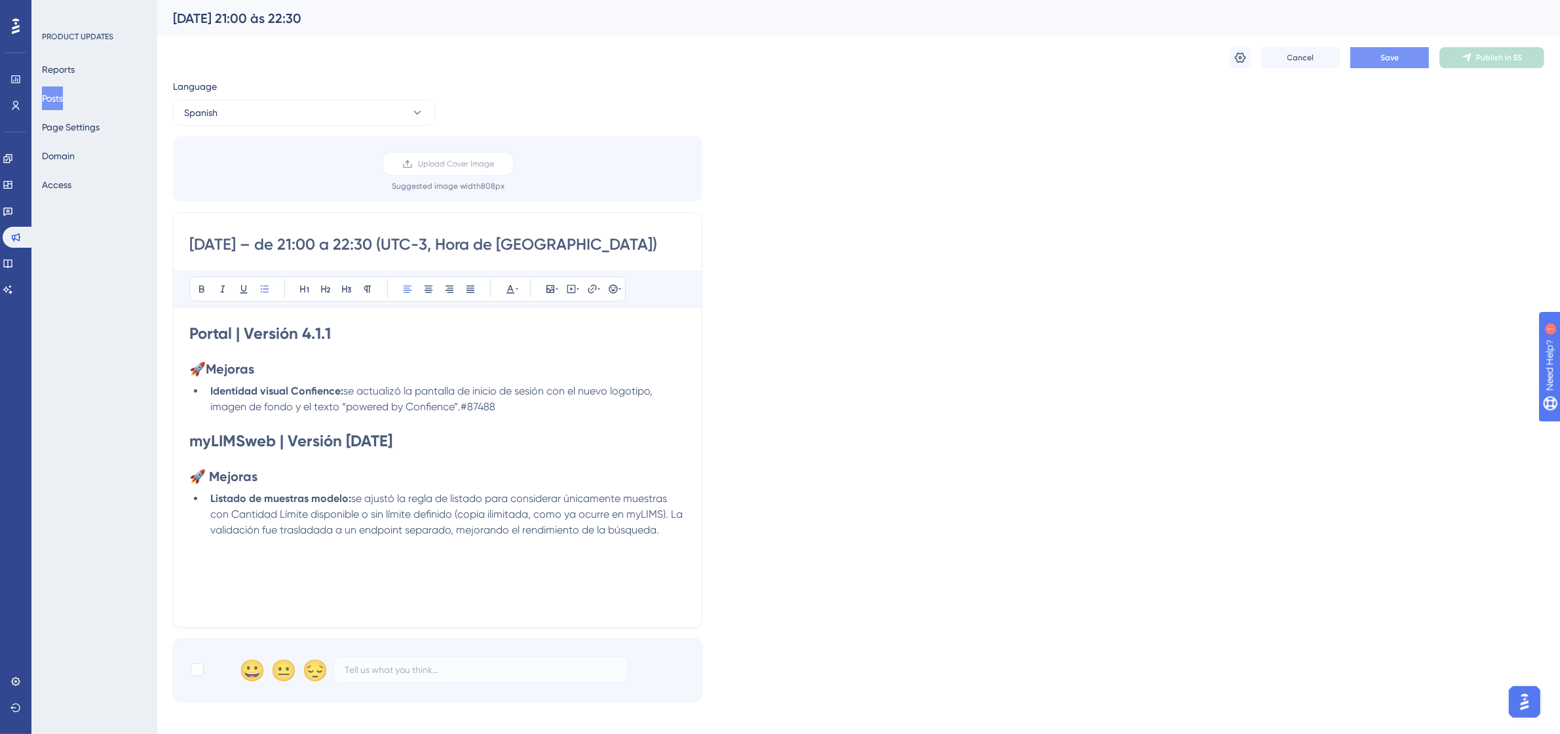
click at [1388, 64] on button "Save" at bounding box center [1389, 57] width 79 height 21
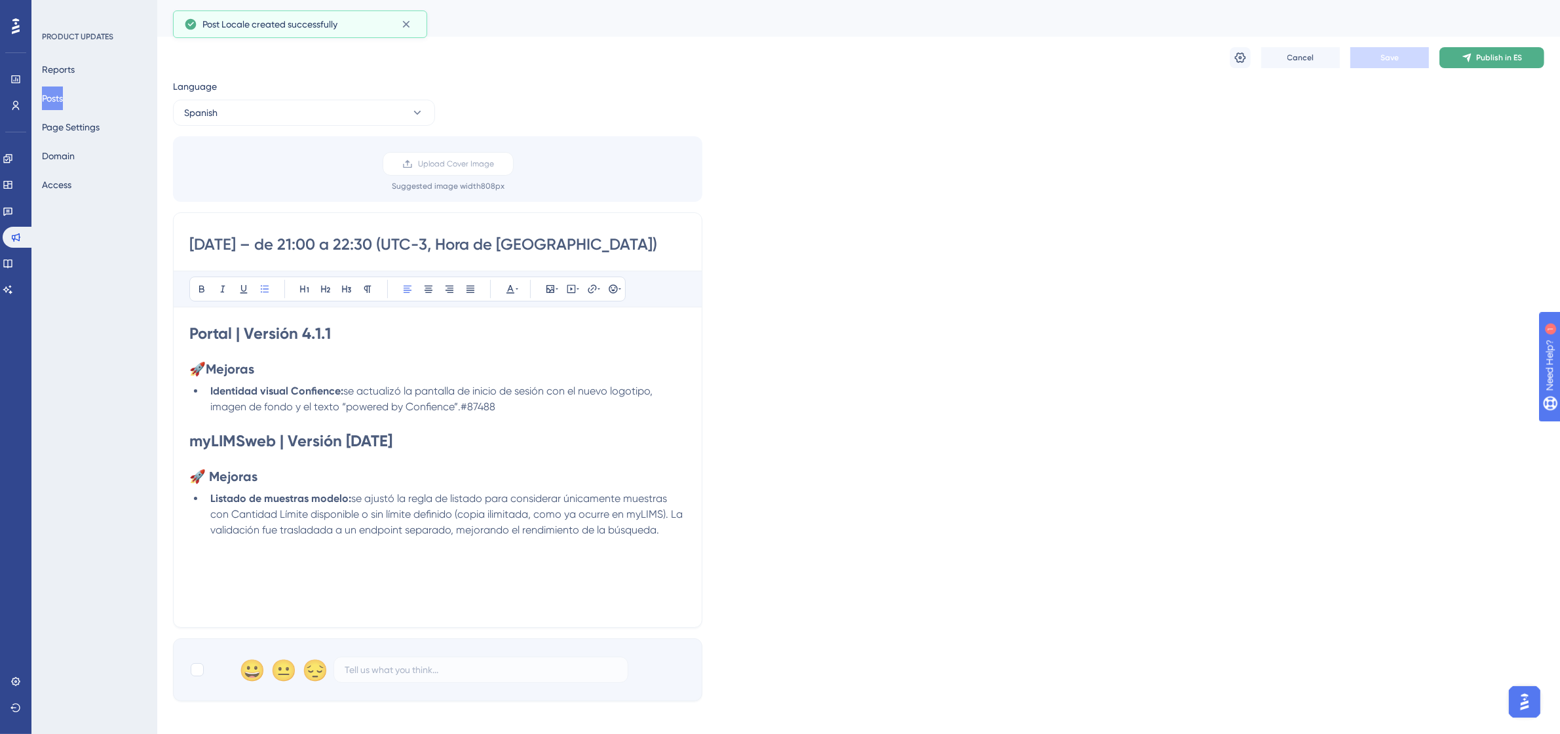
click at [1479, 60] on span "Publish in ES" at bounding box center [1499, 57] width 46 height 10
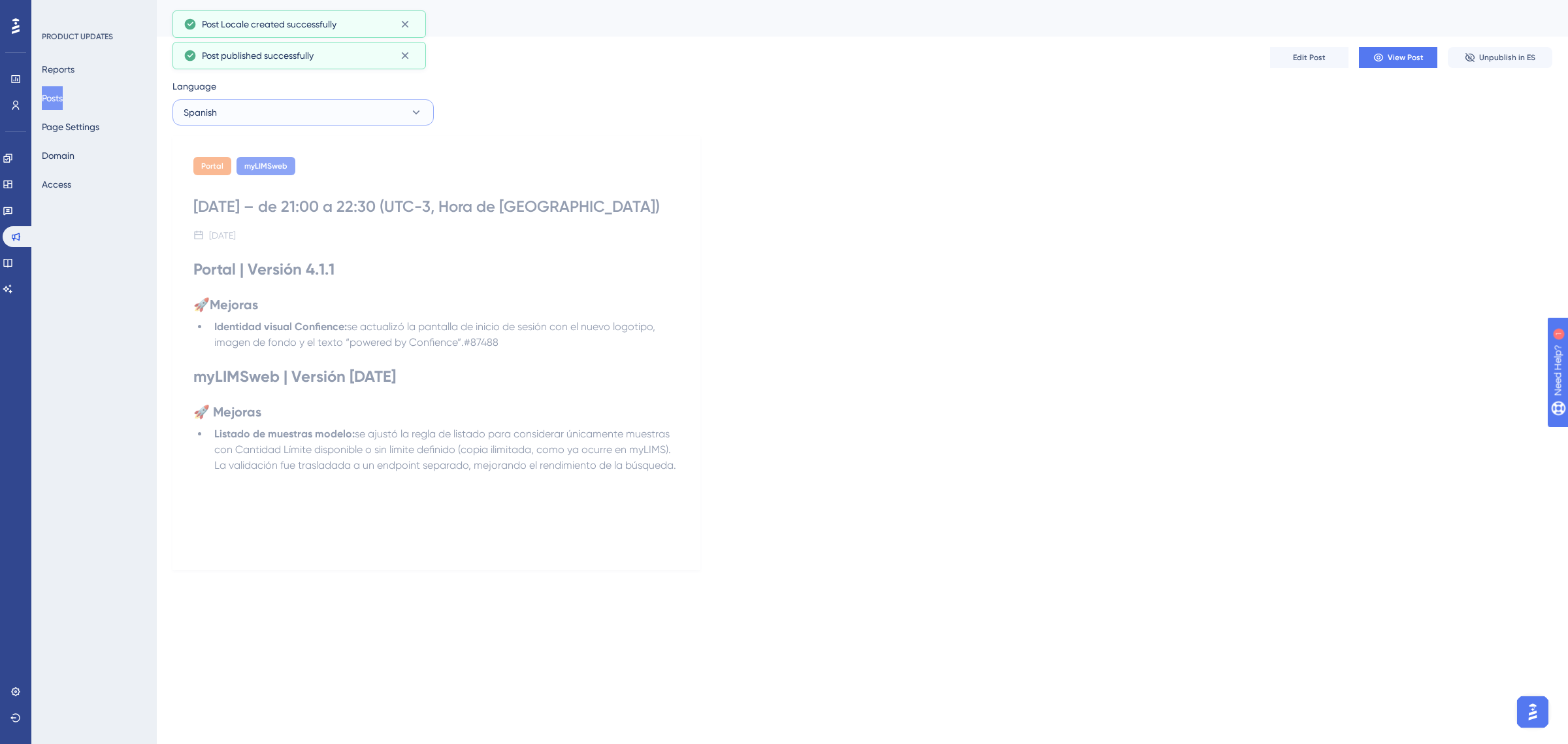
click at [410, 118] on icon at bounding box center [416, 112] width 13 height 13
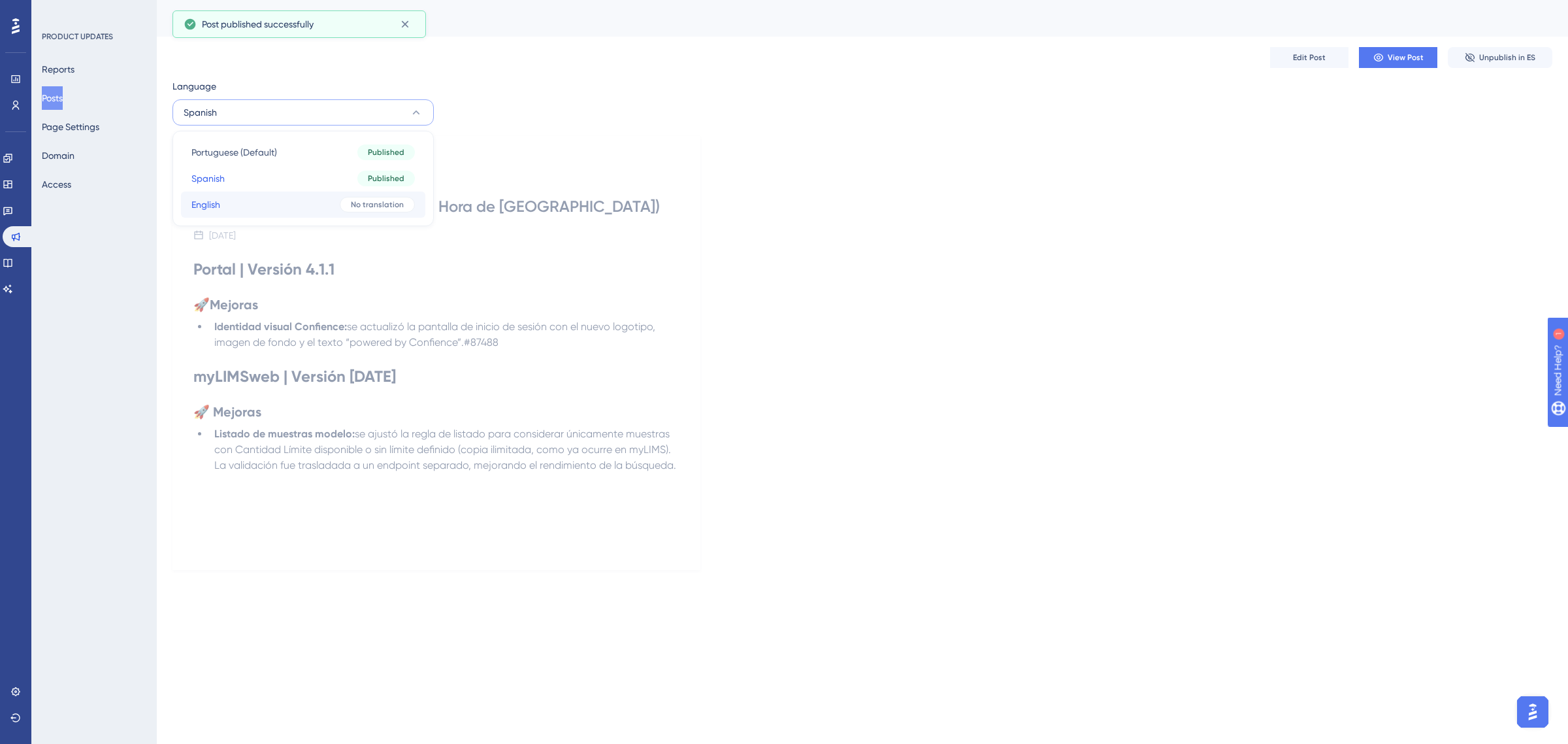
click at [261, 199] on button "English English No translation" at bounding box center [302, 204] width 244 height 26
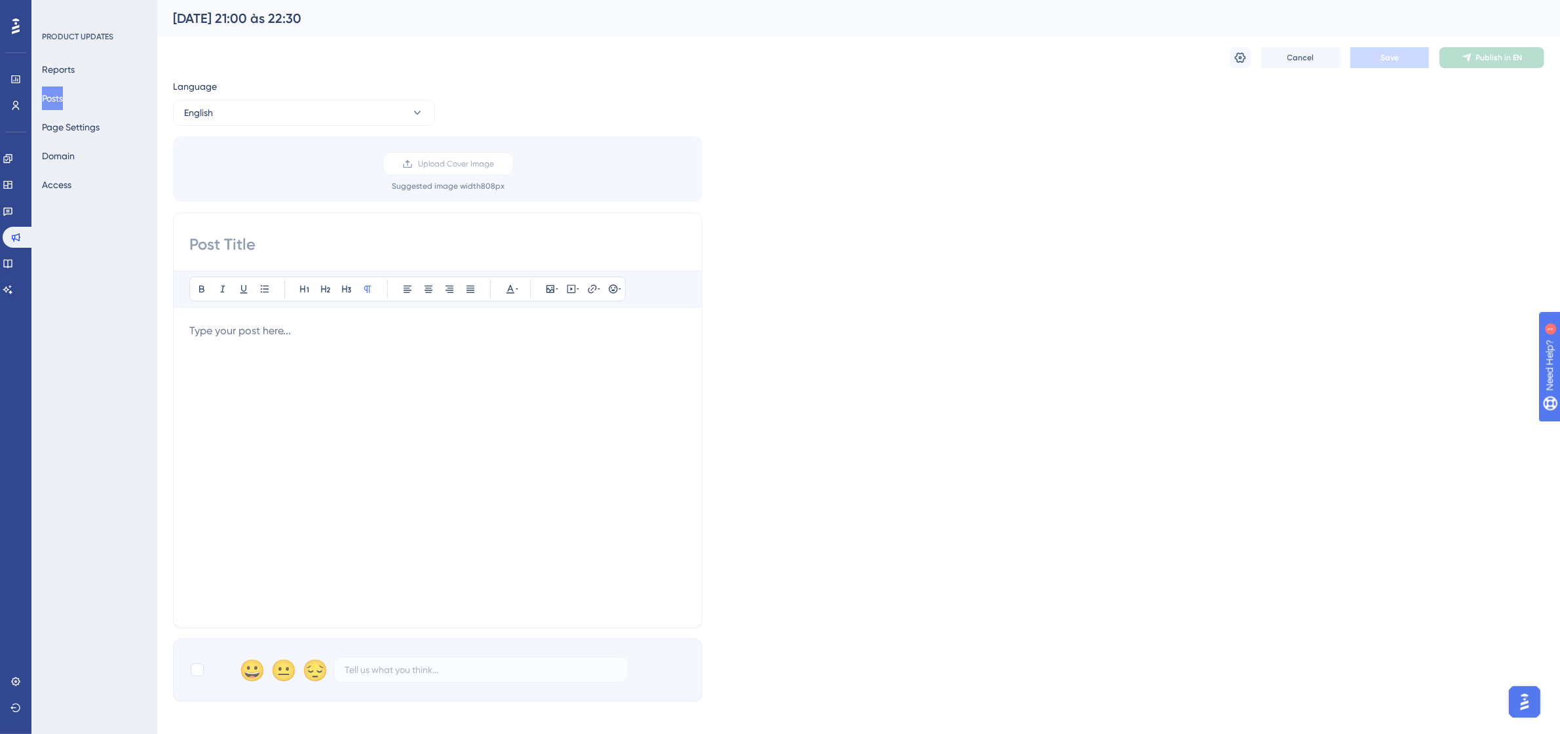
click at [462, 249] on input at bounding box center [437, 244] width 497 height 21
click at [406, 234] on input at bounding box center [437, 244] width 497 height 21
paste input "09/00/25 – from 1:30 PM to 11:00 PM (UTC-3, Brasilia Time)"
click at [228, 242] on input "09/00/25 – from 1:30 PM to 11:00 PM (UTC-3, Brasilia Time)" at bounding box center [437, 244] width 497 height 21
drag, startPoint x: 231, startPoint y: 242, endPoint x: 220, endPoint y: 246, distance: 11.8
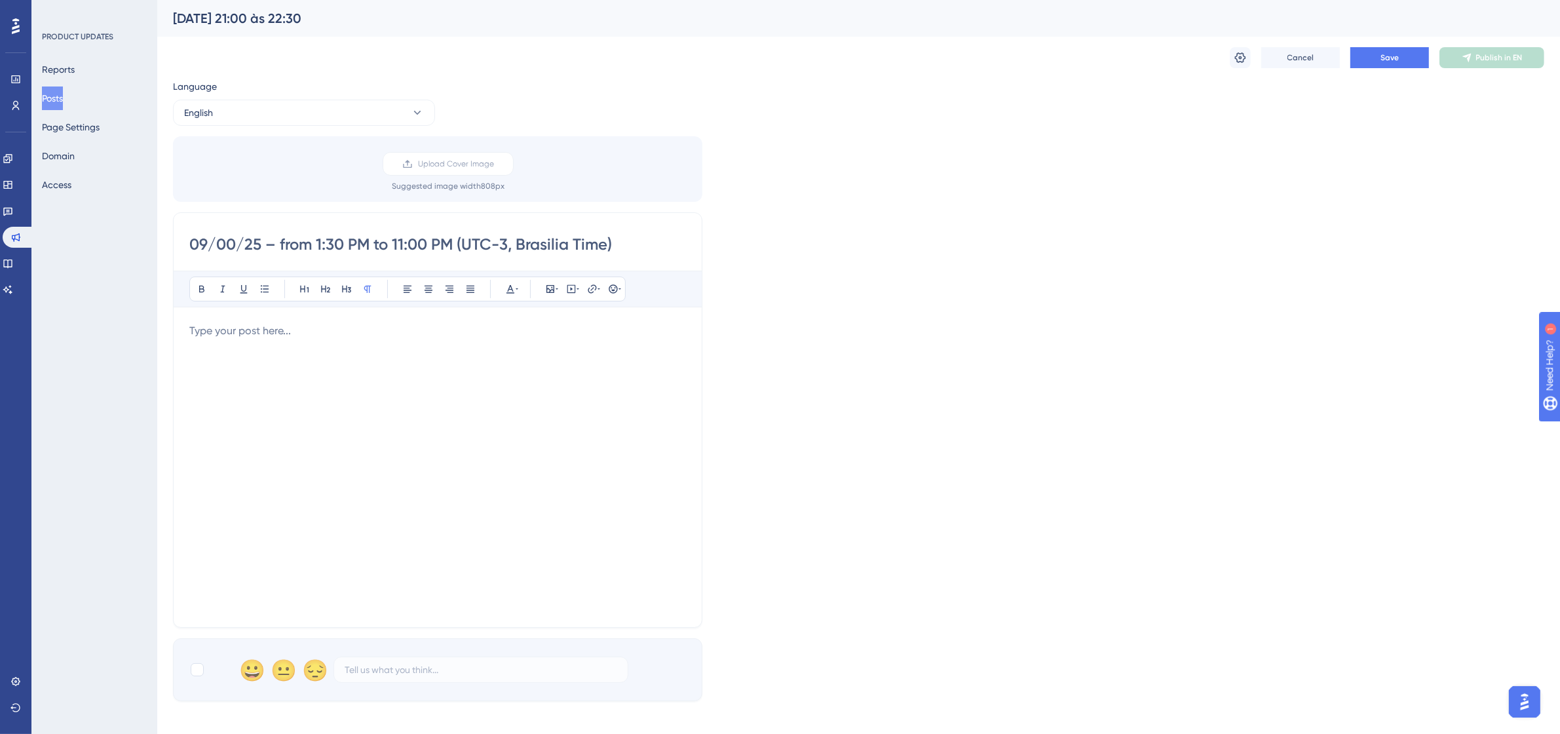
click at [220, 246] on input "09/00/25 – from 1:30 PM to 11:00 PM (UTC-3, Brasilia Time)" at bounding box center [437, 244] width 497 height 21
click at [314, 246] on input "[DATE] – from 1:30 PM to 11:00 PM (UTC-3, Brasilia Time)" at bounding box center [437, 244] width 497 height 21
drag, startPoint x: 335, startPoint y: 244, endPoint x: 328, endPoint y: 246, distance: 7.5
click at [328, 246] on input "[DATE] – from 9:30 PM to 11:00 PM (UTC-3, Brasilia Time)" at bounding box center [437, 244] width 497 height 21
click at [400, 243] on input "[DATE] – from 9:00 PM to 11:00 PM (UTC-3, Brasilia Time)" at bounding box center [437, 244] width 497 height 21
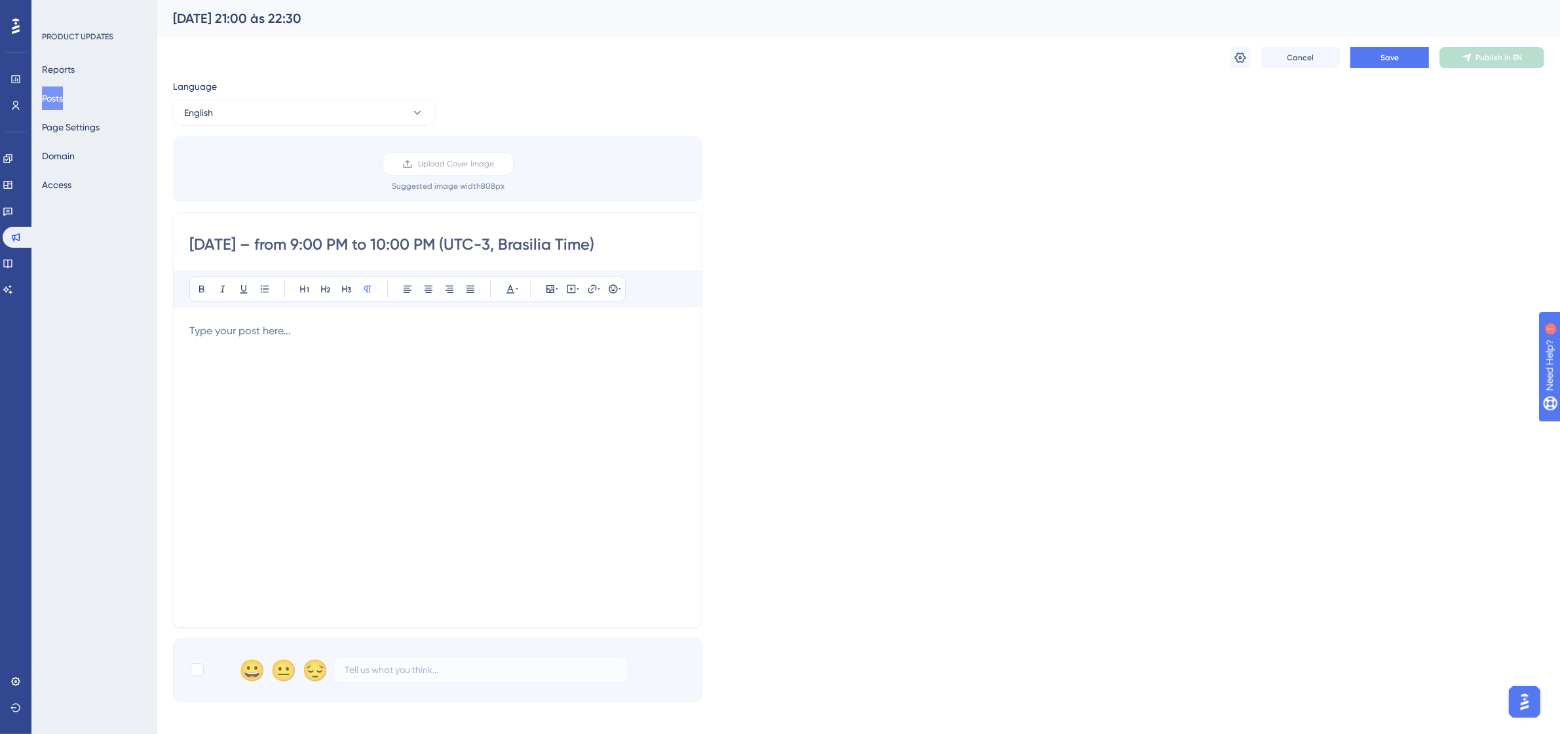
click at [417, 239] on input "[DATE] – from 9:00 PM to 10:00 PM (UTC-3, Brasilia Time)" at bounding box center [437, 244] width 497 height 21
type input "[DATE] – from 9:00 PM to 10:30 PM (UTC-3, Brasilia Time)"
click at [514, 342] on div at bounding box center [437, 467] width 497 height 288
click at [378, 319] on div "Bold Italic Underline Bullet Point Heading 1 Heading 2 Heading 3 Normal Align L…" at bounding box center [437, 441] width 497 height 341
click at [374, 328] on p at bounding box center [437, 331] width 497 height 16
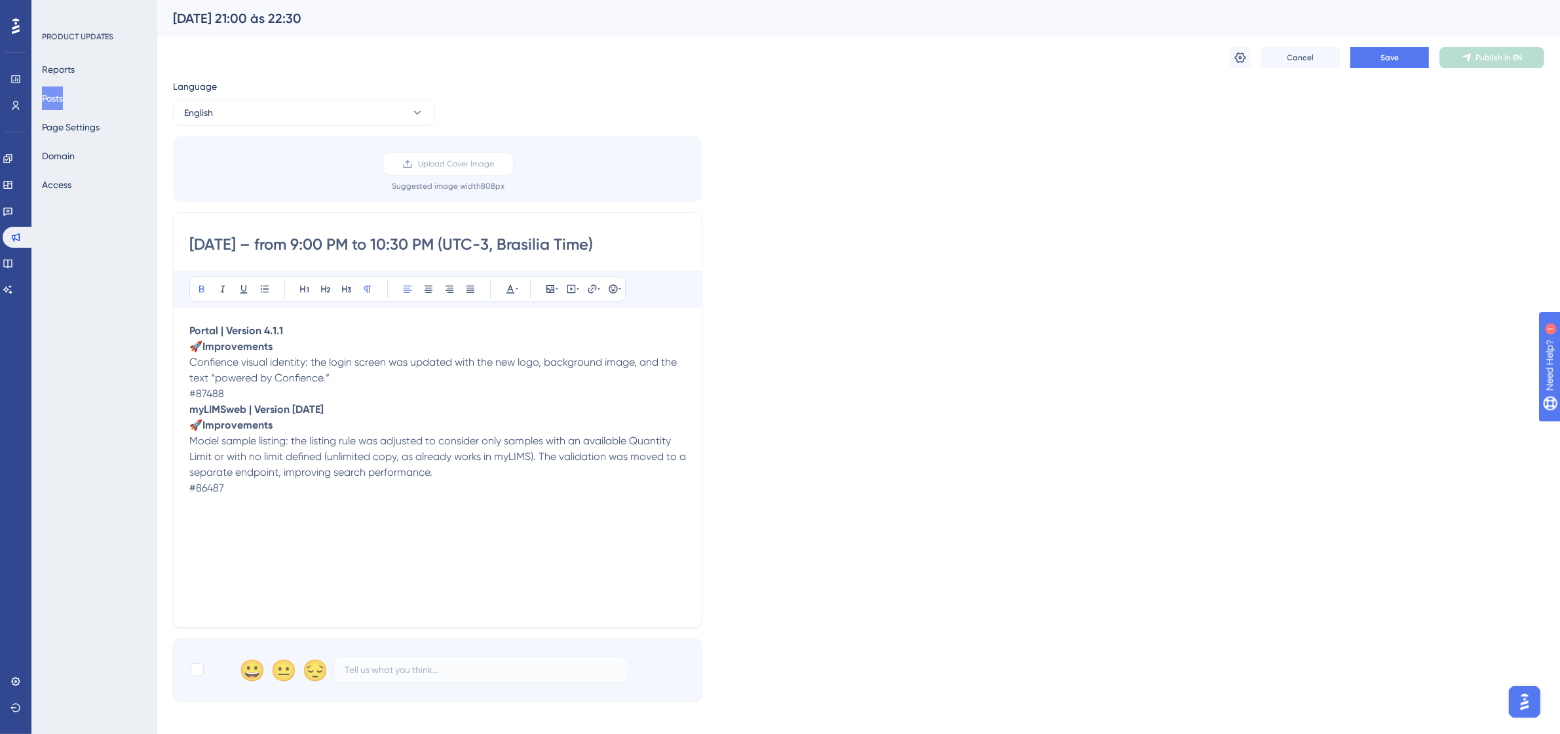
click at [311, 332] on p "Portal | Version 4.1.1" at bounding box center [437, 331] width 497 height 16
drag, startPoint x: 311, startPoint y: 332, endPoint x: 187, endPoint y: 334, distance: 124.5
click at [187, 334] on div "[DATE] – from 9:00 PM to 10:30 PM (UTC-3, Brasilia Time) Bold Italic Underline …" at bounding box center [437, 419] width 529 height 415
click at [308, 284] on icon at bounding box center [304, 289] width 10 height 10
click at [365, 328] on h1 "Portal | Version 4.1.1" at bounding box center [437, 333] width 497 height 21
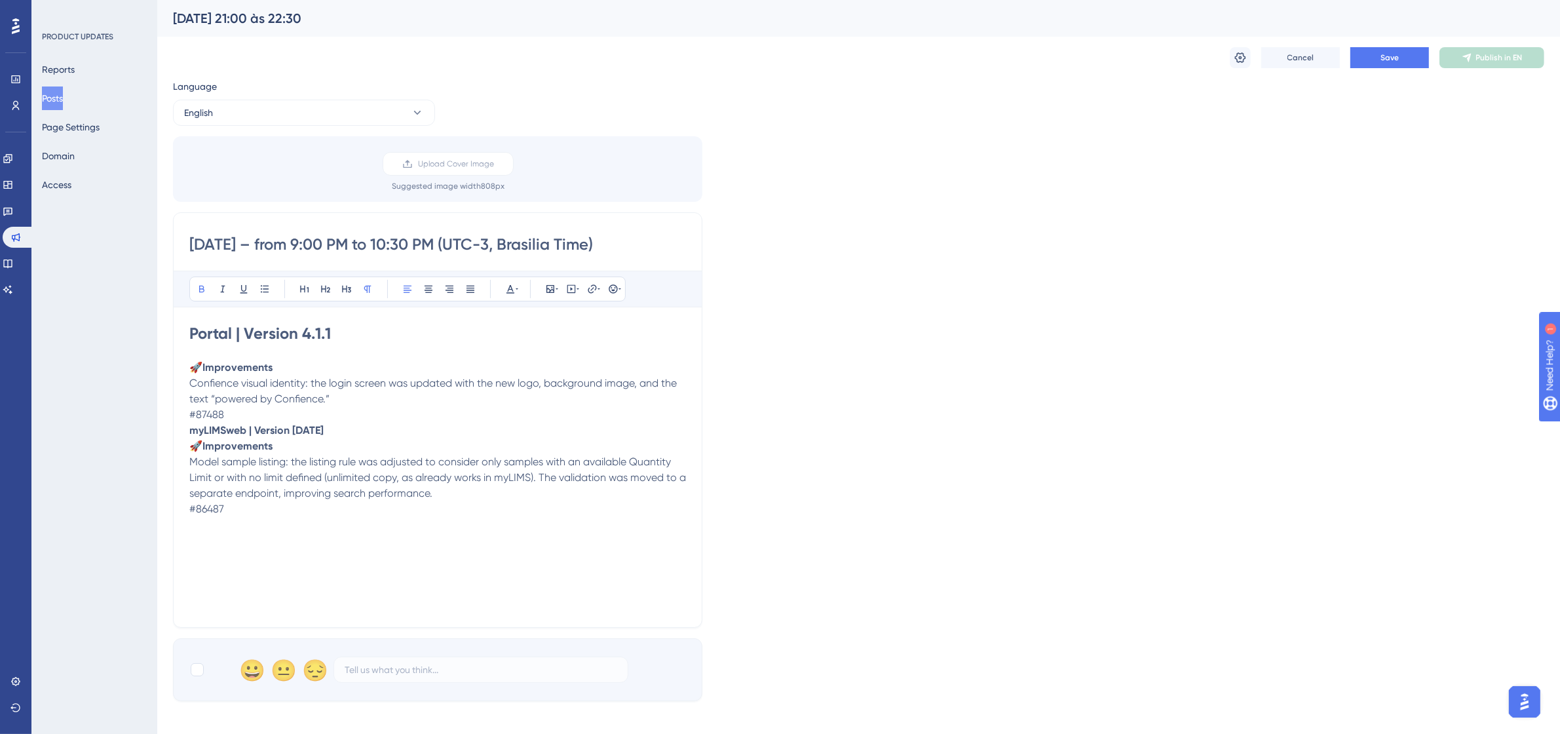
click at [306, 362] on p "🚀 Improvements Confience visual identity: the login screen was updated with the…" at bounding box center [437, 391] width 497 height 63
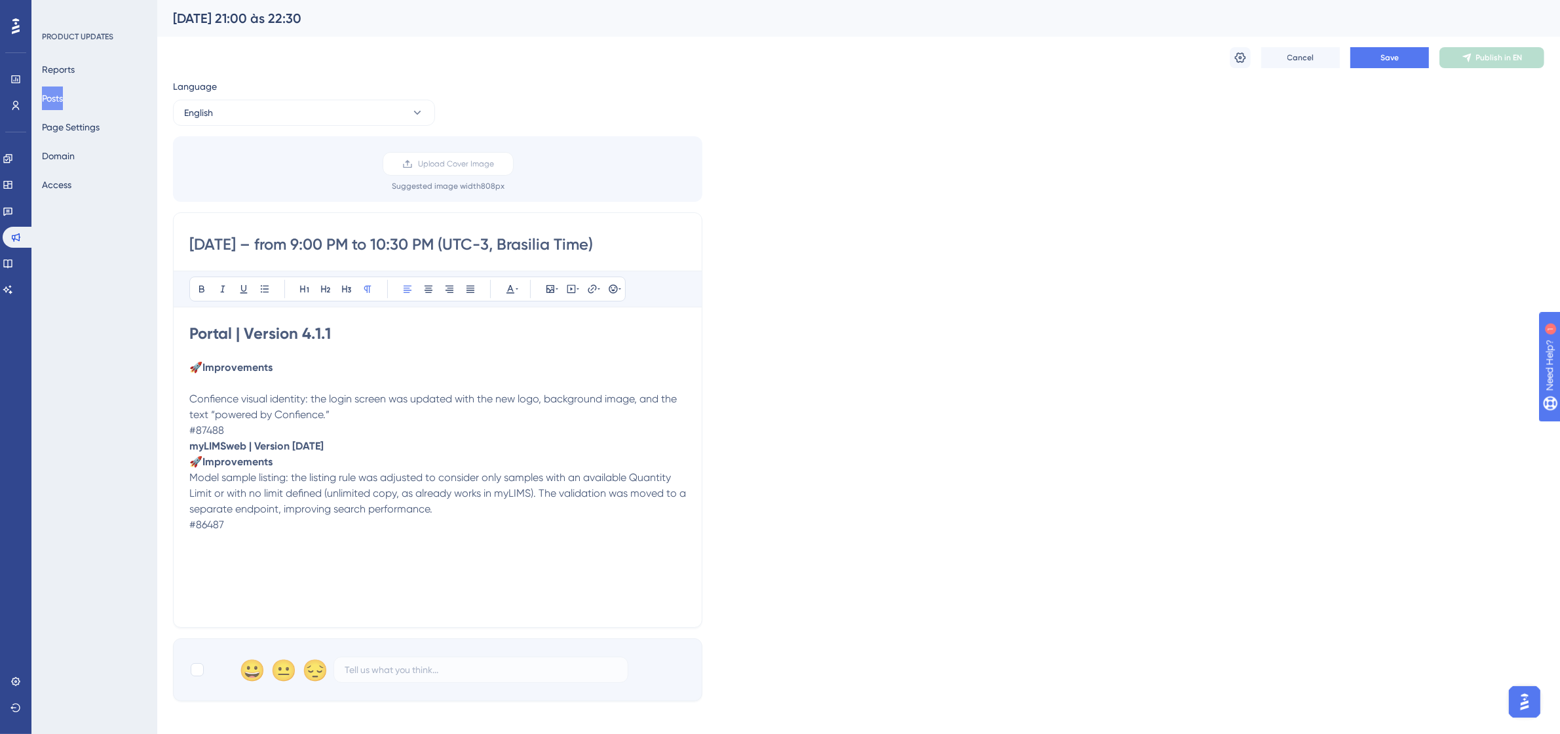
click at [341, 413] on p "Confience visual identity: the login screen was updated with the new logo, back…" at bounding box center [437, 406] width 497 height 63
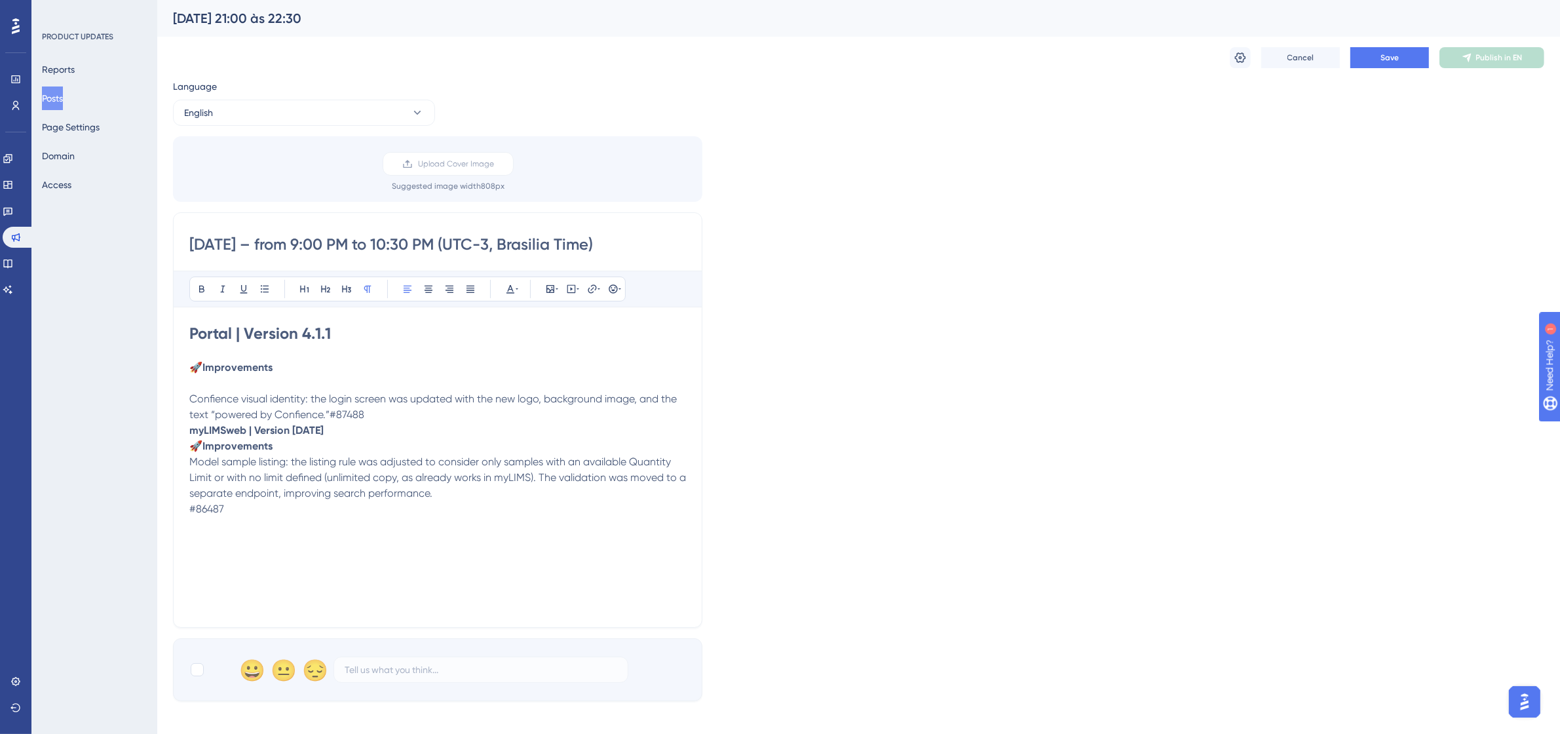
click at [381, 416] on p "Confience visual identity: the login screen was updated with the new logo, back…" at bounding box center [437, 398] width 497 height 47
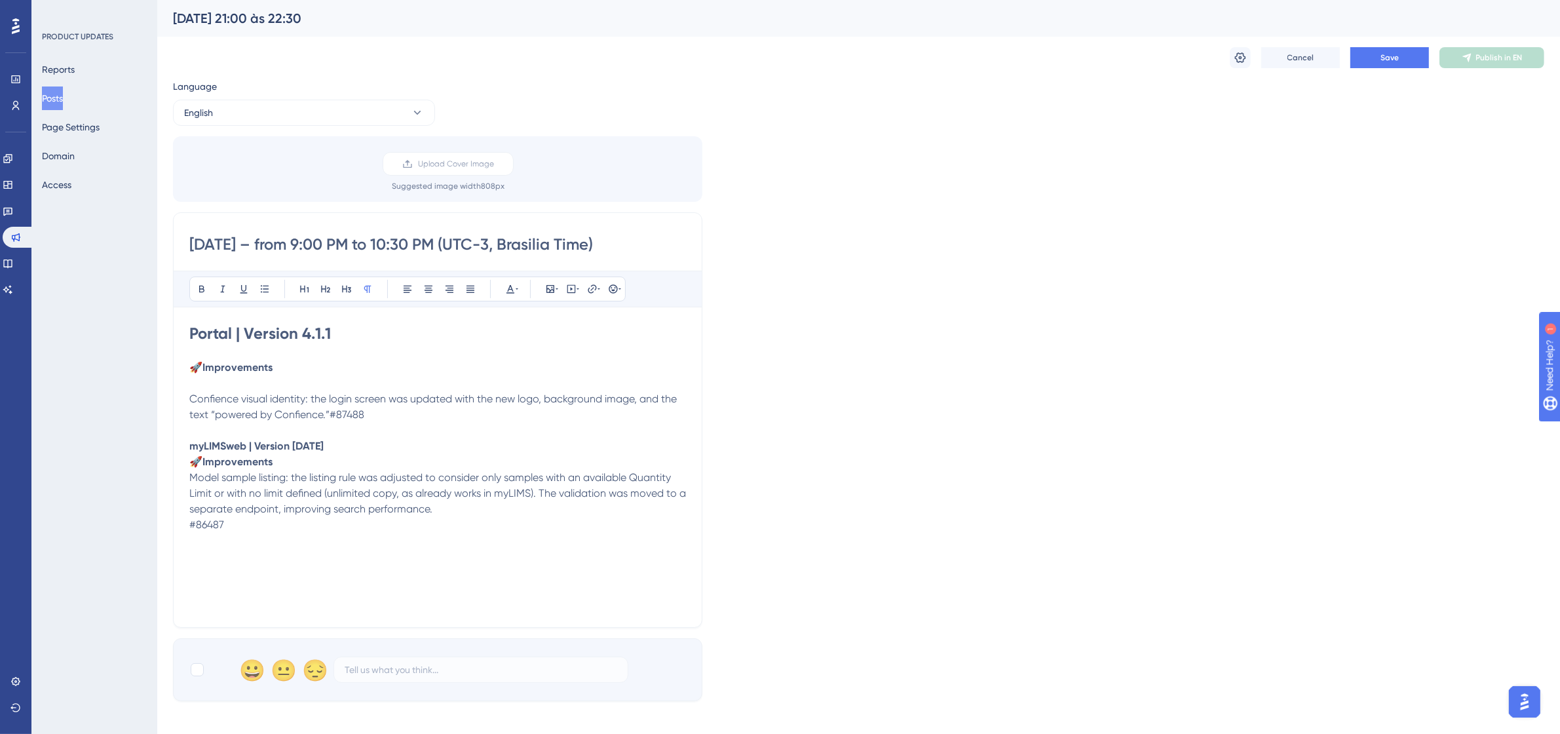
click at [352, 441] on p "myLIMSweb | Version [DATE]" at bounding box center [437, 446] width 497 height 16
click at [333, 476] on p "🚀 Improvements Model sample listing: the listing rule was adjusted to consider …" at bounding box center [437, 509] width 497 height 79
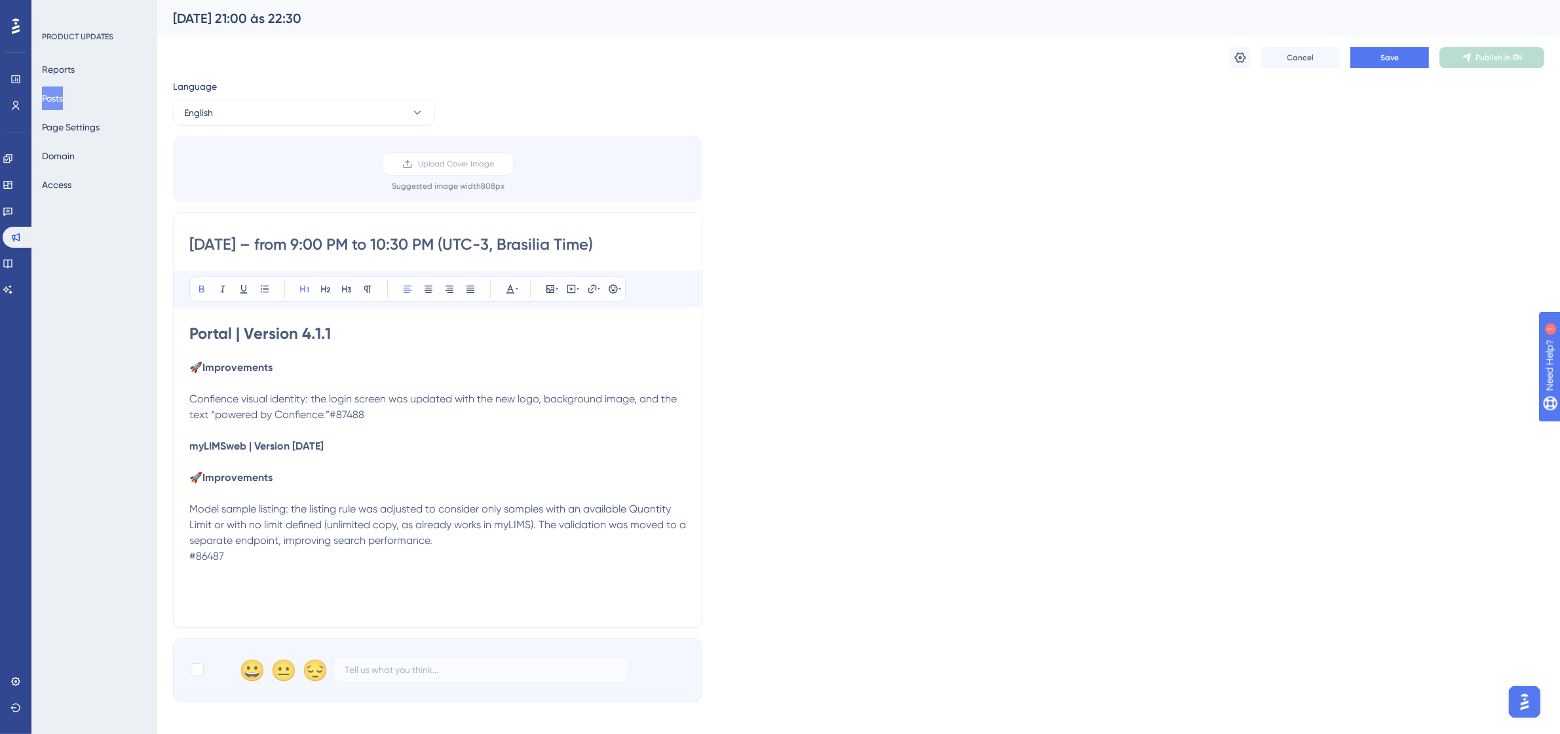
click at [329, 332] on strong "Portal | Version 4.1.1" at bounding box center [260, 333] width 142 height 19
drag, startPoint x: 292, startPoint y: 369, endPoint x: 183, endPoint y: 371, distance: 108.1
click at [183, 371] on div "[DATE] – from 9:00 PM to 10:30 PM (UTC-3, Brasilia Time) Bold Italic Underline …" at bounding box center [437, 419] width 529 height 415
click at [329, 287] on icon at bounding box center [325, 289] width 10 height 10
click at [194, 278] on div "Bold Italic Underline Bullet Point Heading 1 Heading 2 Heading 3 Normal Align L…" at bounding box center [407, 288] width 436 height 25
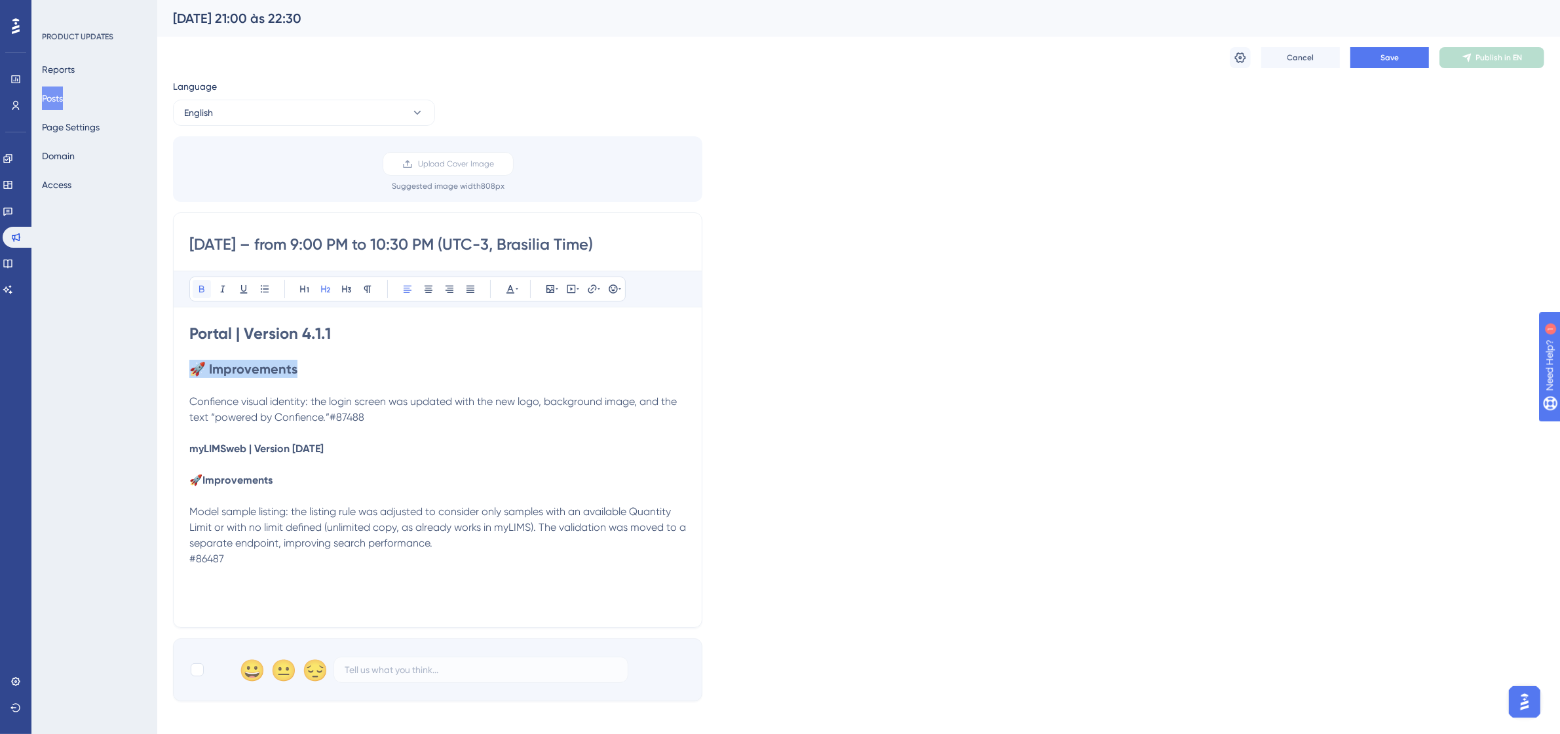
click at [200, 292] on icon at bounding box center [201, 289] width 5 height 7
click at [449, 382] on p "Confience visual identity: the login screen was updated with the new logo, back…" at bounding box center [437, 401] width 497 height 47
drag, startPoint x: 348, startPoint y: 452, endPoint x: 191, endPoint y: 452, distance: 157.2
click at [191, 452] on p "myLIMSweb | Version [DATE]" at bounding box center [437, 449] width 497 height 16
click at [306, 290] on icon at bounding box center [304, 289] width 10 height 10
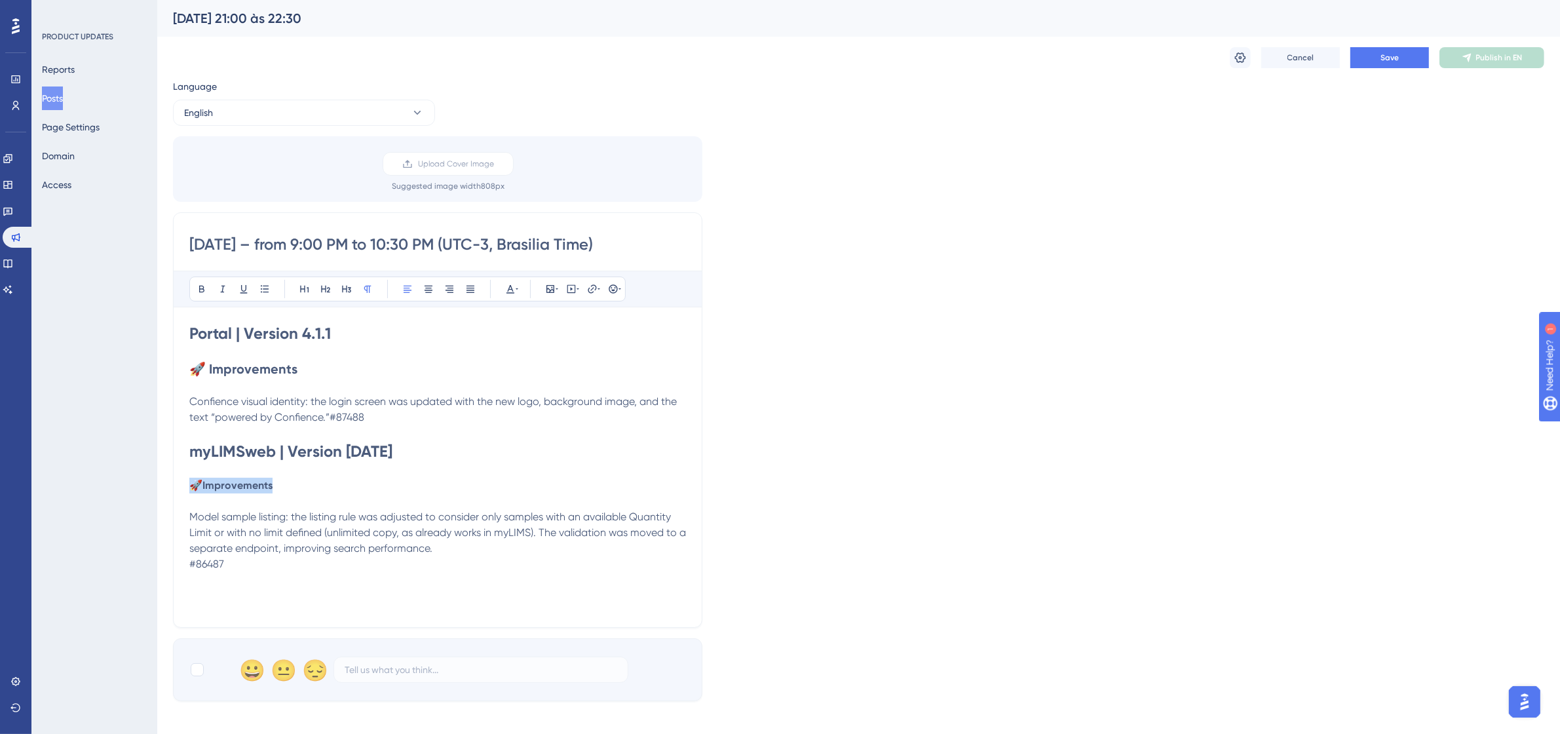
drag, startPoint x: 295, startPoint y: 491, endPoint x: 191, endPoint y: 486, distance: 105.0
click at [191, 486] on p "🚀 Improvements" at bounding box center [437, 486] width 497 height 16
click at [201, 295] on button at bounding box center [202, 289] width 18 height 18
click at [332, 286] on button at bounding box center [325, 289] width 18 height 18
click at [364, 472] on p at bounding box center [437, 470] width 497 height 16
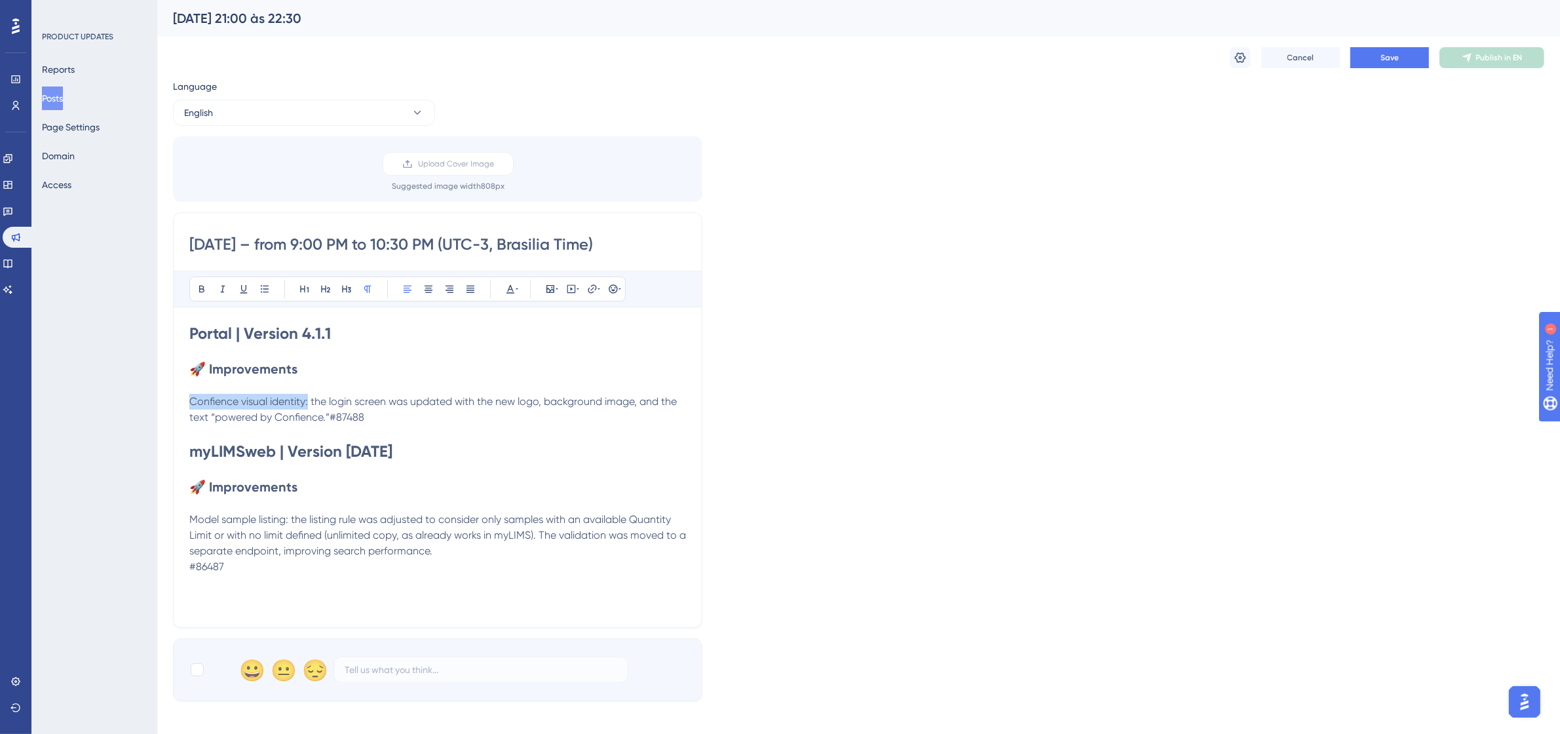
drag, startPoint x: 310, startPoint y: 398, endPoint x: 191, endPoint y: 395, distance: 118.6
click at [191, 395] on span "Confience visual identity: the login screen was updated with the new logo, back…" at bounding box center [434, 409] width 490 height 28
click at [199, 290] on icon at bounding box center [202, 289] width 10 height 10
click at [259, 286] on button at bounding box center [265, 289] width 18 height 18
click at [223, 387] on li "Confience visual identity: the login screen was updated with the new logo, back…" at bounding box center [445, 406] width 481 height 47
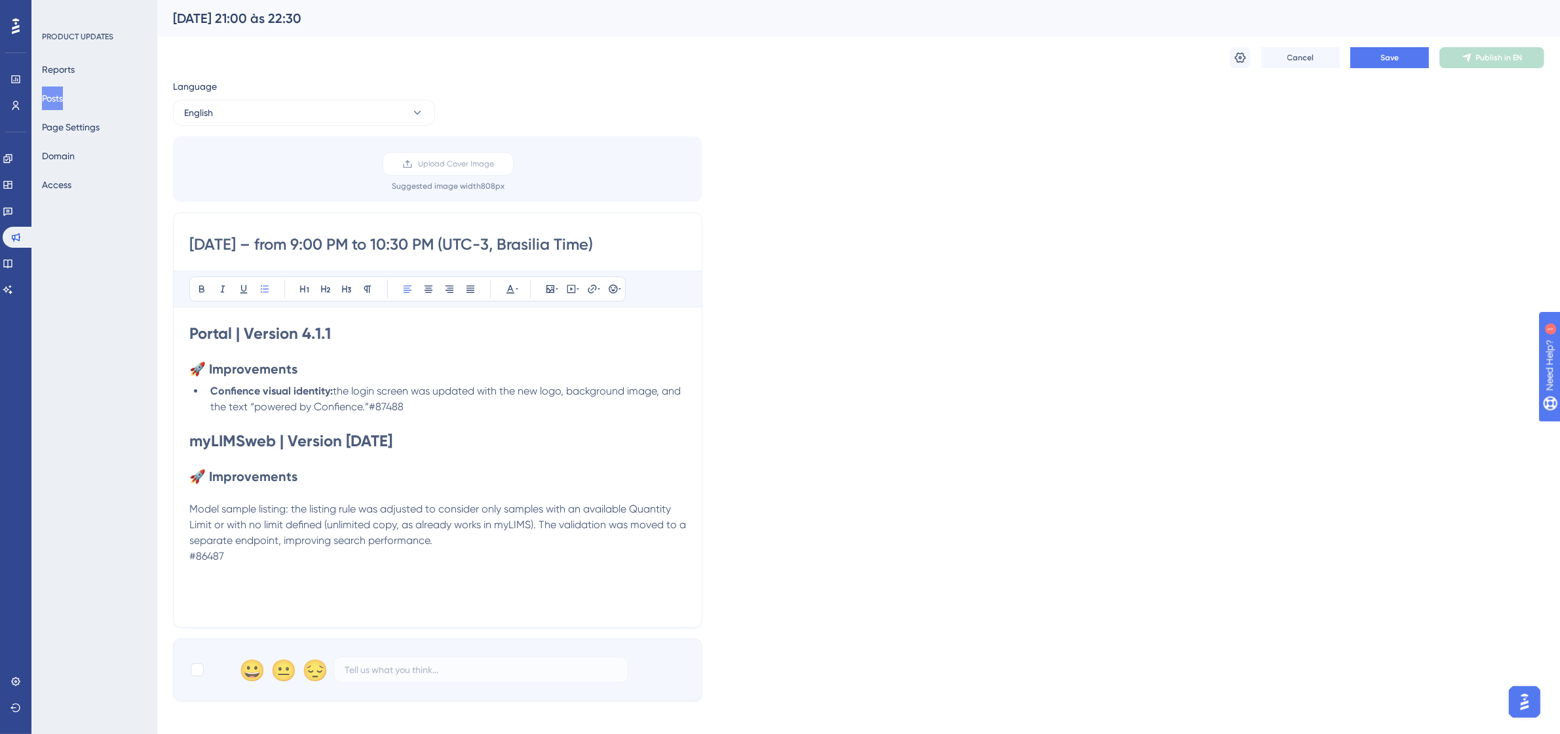
drag, startPoint x: 423, startPoint y: 410, endPoint x: 390, endPoint y: 411, distance: 32.8
click at [390, 411] on li "Confience visual identity: the login screen was updated with the new logo, back…" at bounding box center [445, 398] width 481 height 31
click at [505, 290] on icon at bounding box center [510, 289] width 10 height 10
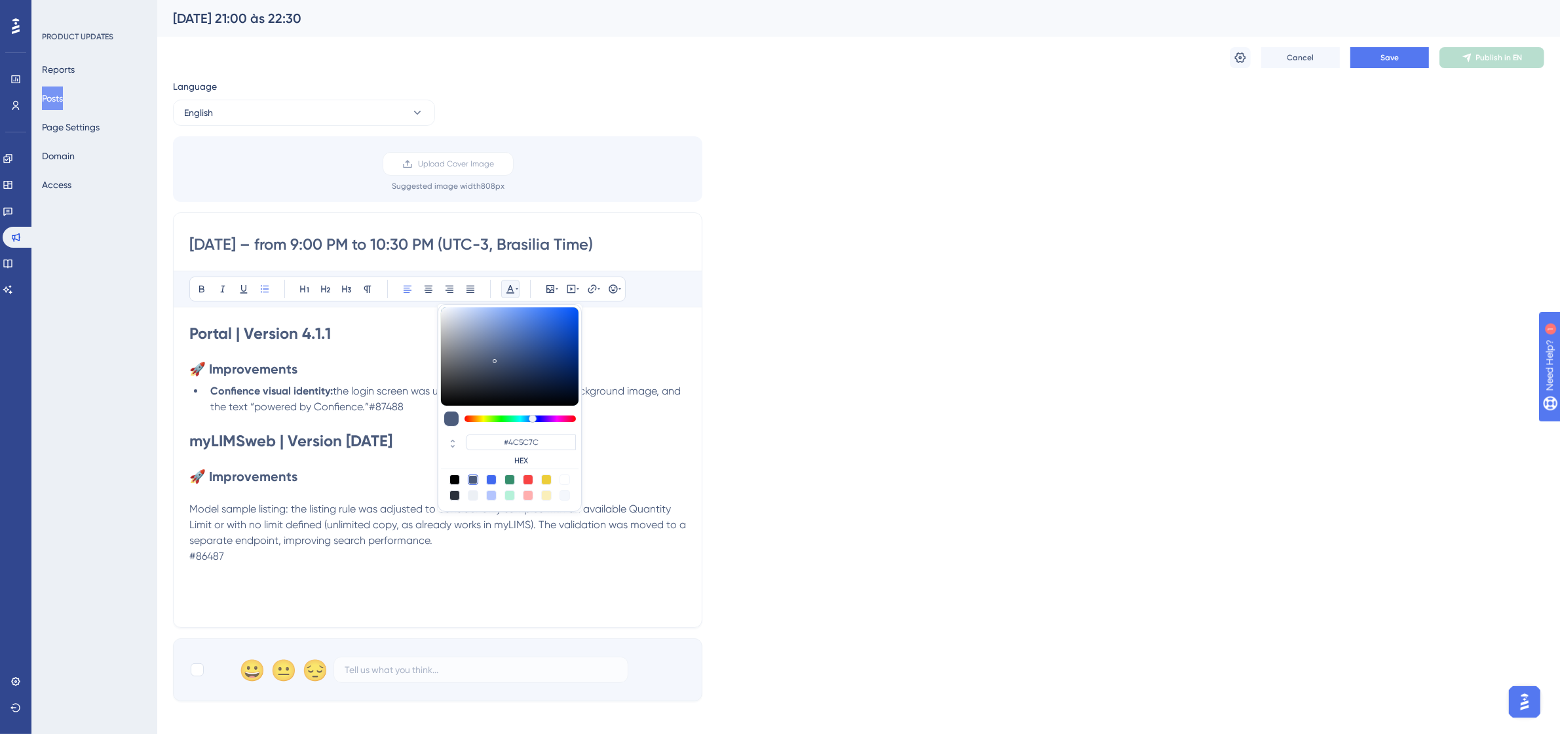
click at [569, 477] on div at bounding box center [564, 479] width 10 height 10
type input "#FFFFFF"
click at [567, 478] on div at bounding box center [564, 479] width 10 height 10
click at [608, 466] on p at bounding box center [437, 459] width 497 height 16
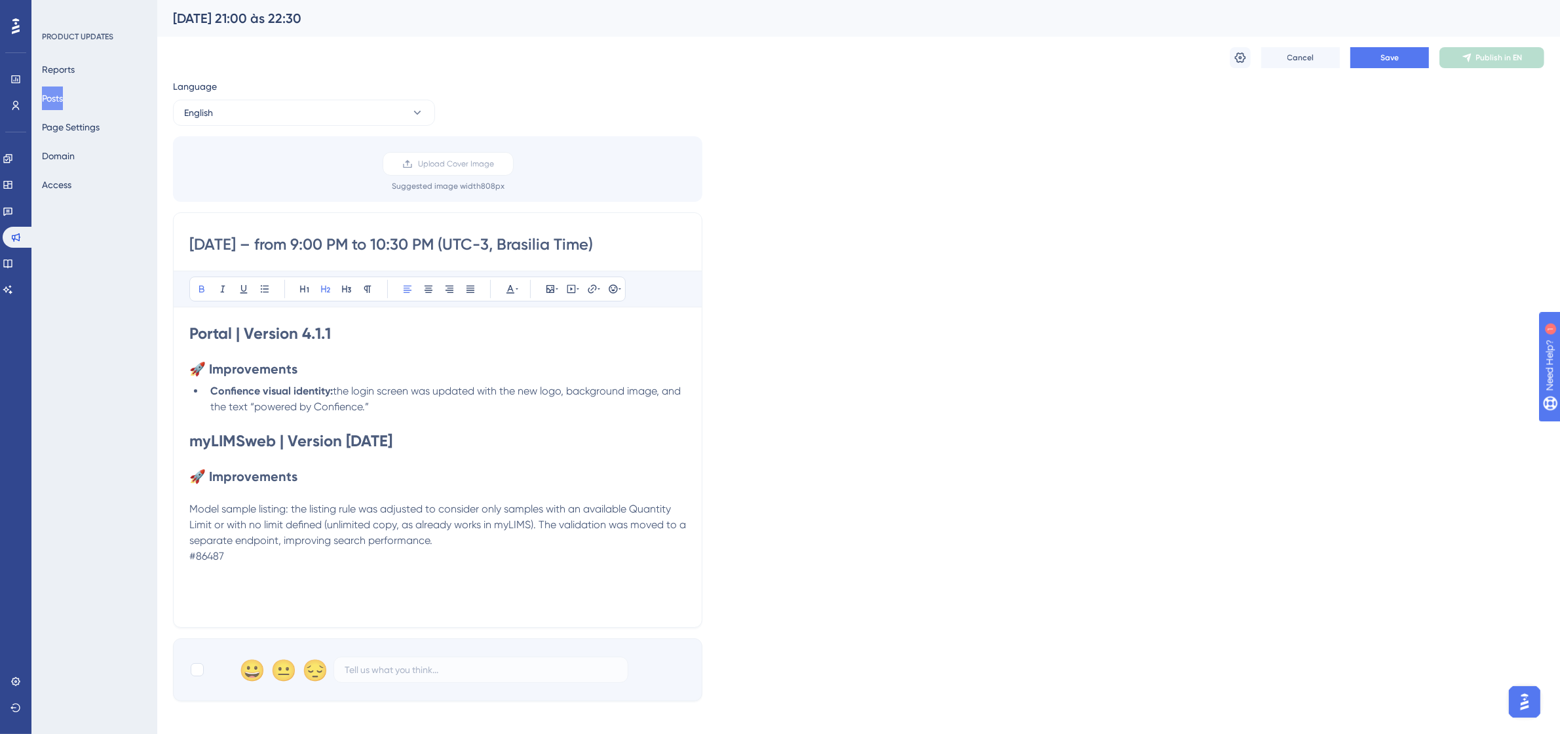
click at [314, 476] on h2 "🚀 Improvements" at bounding box center [437, 476] width 497 height 18
drag, startPoint x: 292, startPoint y: 513, endPoint x: 188, endPoint y: 516, distance: 103.6
click at [188, 516] on div "[DATE] – from 9:00 PM to 10:30 PM (UTC-3, Brasilia Time) Bold Italic Underline …" at bounding box center [437, 419] width 529 height 415
click at [202, 290] on icon at bounding box center [202, 289] width 10 height 10
click at [265, 289] on icon at bounding box center [265, 288] width 8 height 7
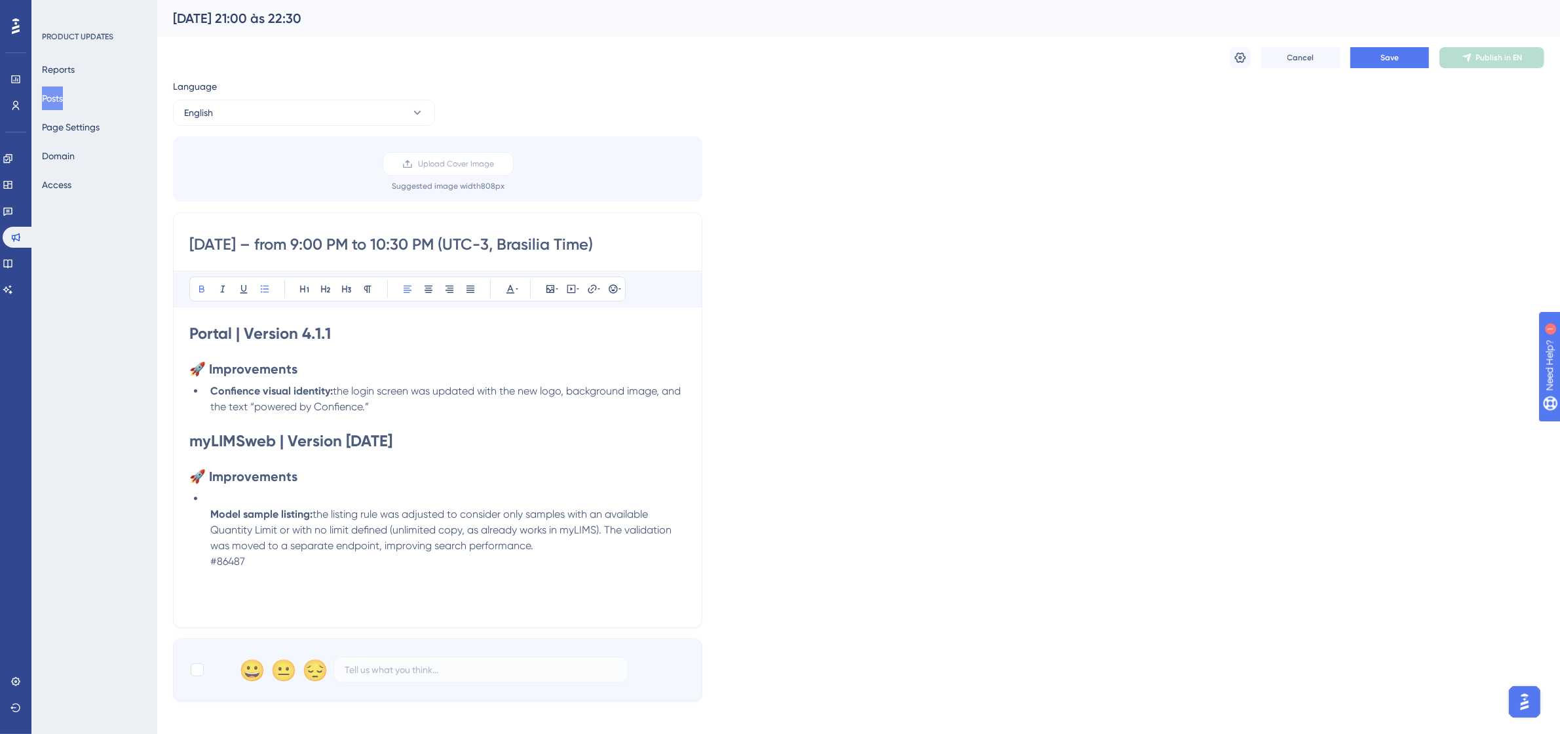
click at [211, 499] on li "Model sample listing: the listing rule was adjusted to consider only samples wi…" at bounding box center [445, 530] width 481 height 79
drag, startPoint x: 223, startPoint y: 549, endPoint x: 213, endPoint y: 549, distance: 10.5
click at [213, 549] on li "Model sample listing: the listing rule was adjusted to consider only samples wi…" at bounding box center [445, 522] width 481 height 63
click at [554, 533] on li "Model sample listing: the listing rule was adjusted to consider only samples wi…" at bounding box center [445, 522] width 481 height 63
drag, startPoint x: 578, startPoint y: 531, endPoint x: 535, endPoint y: 535, distance: 44.1
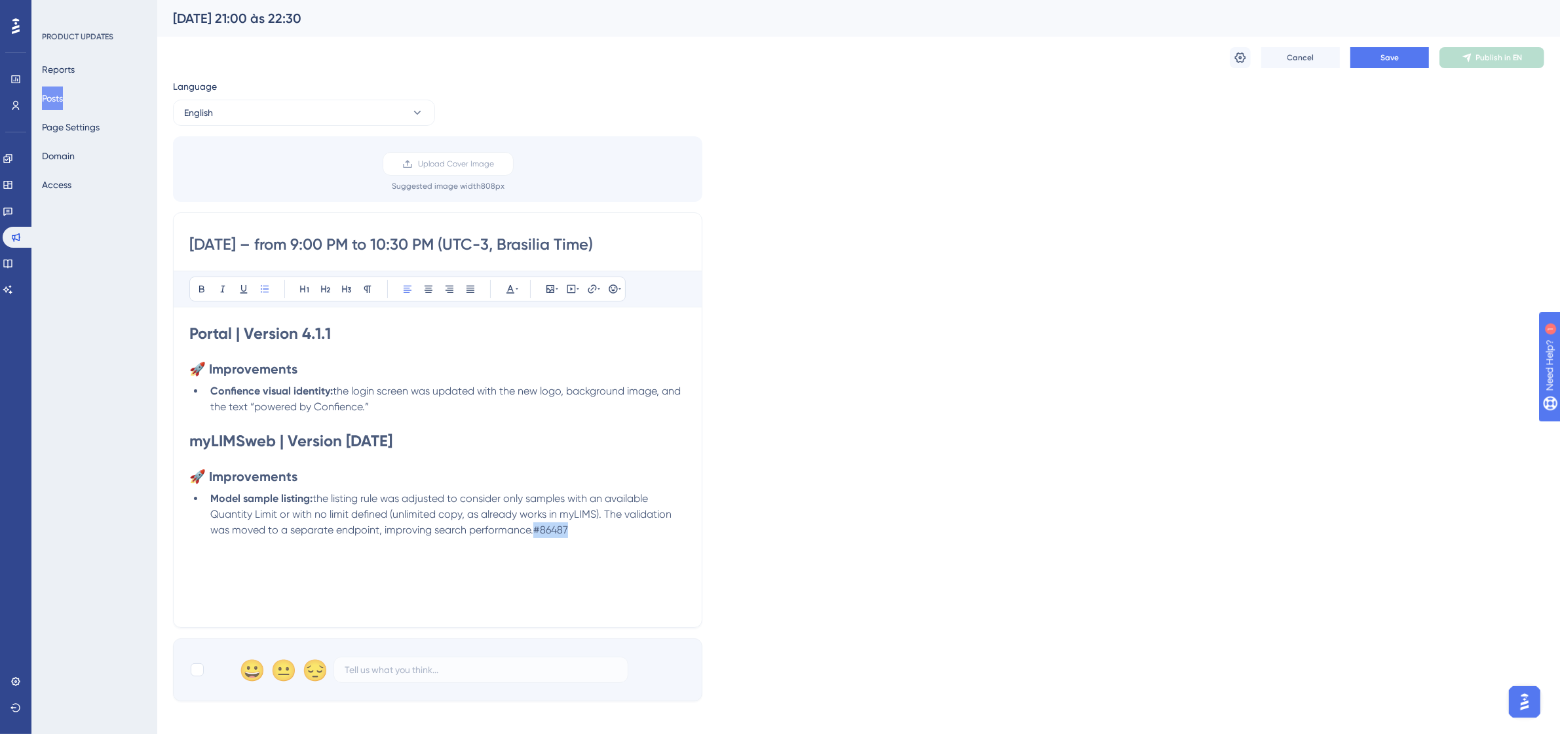
click at [535, 535] on li "Model sample listing: the listing rule was adjusted to consider only samples wi…" at bounding box center [445, 514] width 481 height 47
click at [518, 295] on button at bounding box center [510, 289] width 18 height 18
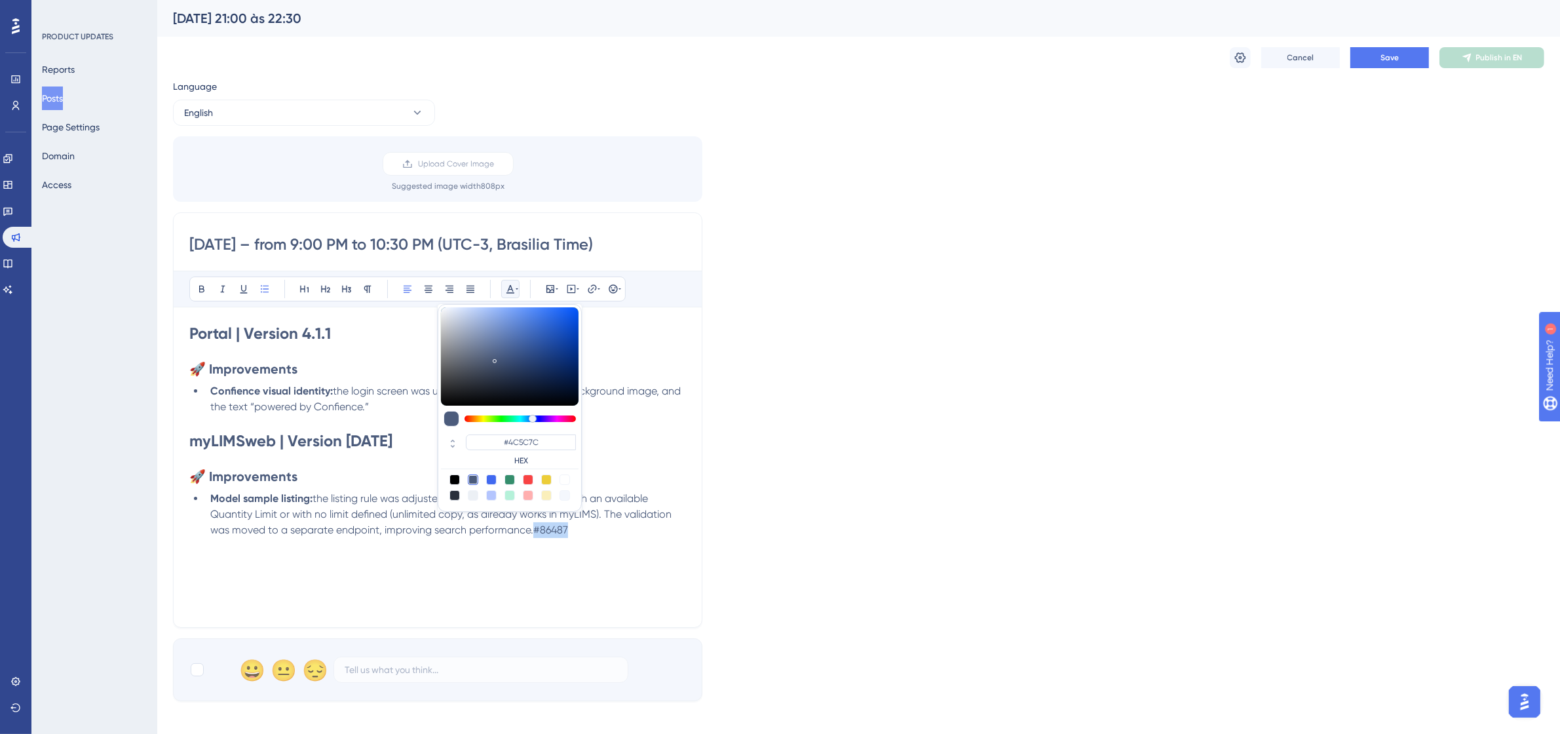
click at [563, 482] on div at bounding box center [564, 479] width 10 height 10
type input "#FFFFFF"
click at [601, 547] on div "Portal | Version 4.1.1 🚀 Improvements Confience visual identity: the login scre…" at bounding box center [437, 467] width 497 height 288
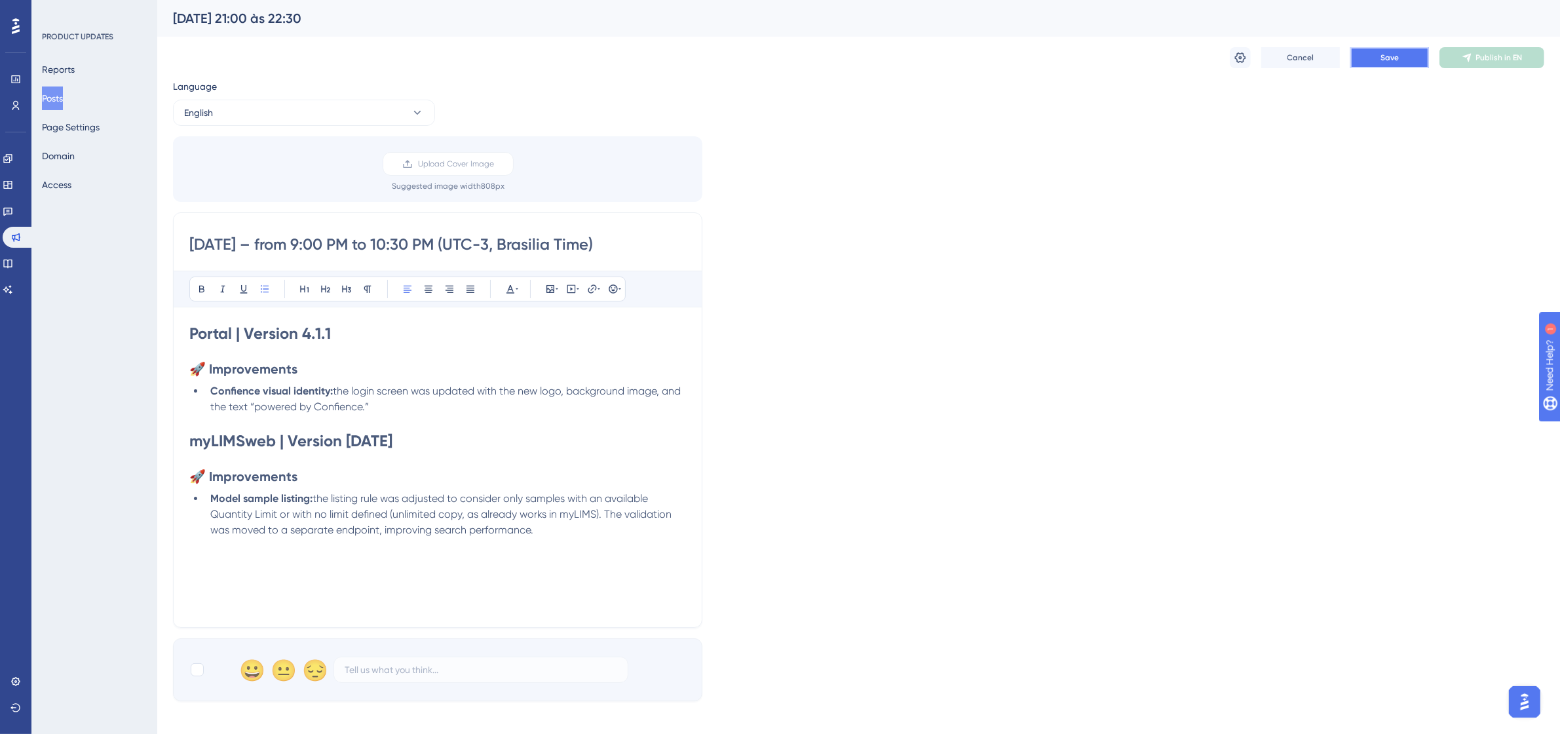
click at [1386, 51] on button "Save" at bounding box center [1389, 57] width 79 height 21
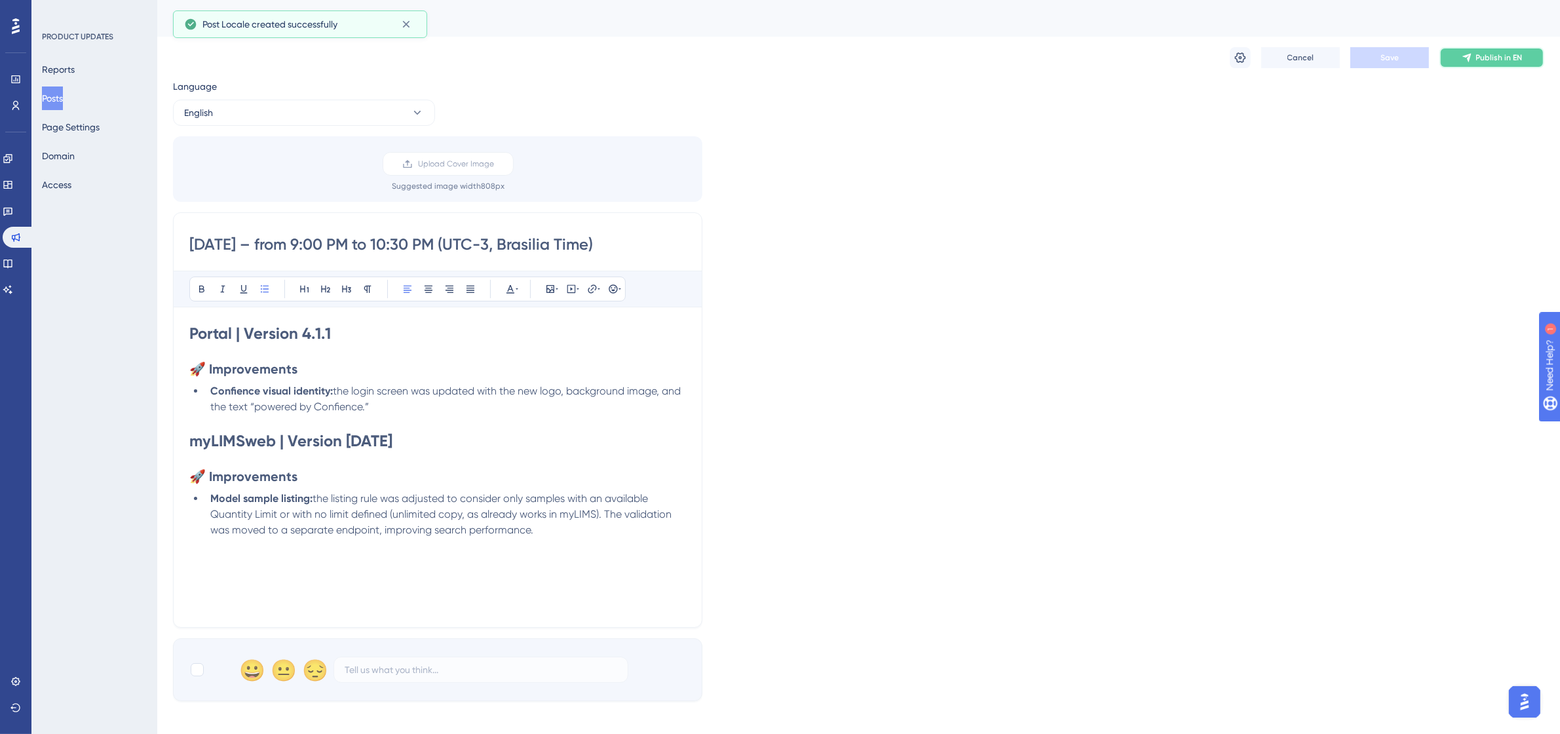
click at [1511, 57] on span "Publish in EN" at bounding box center [1499, 57] width 47 height 10
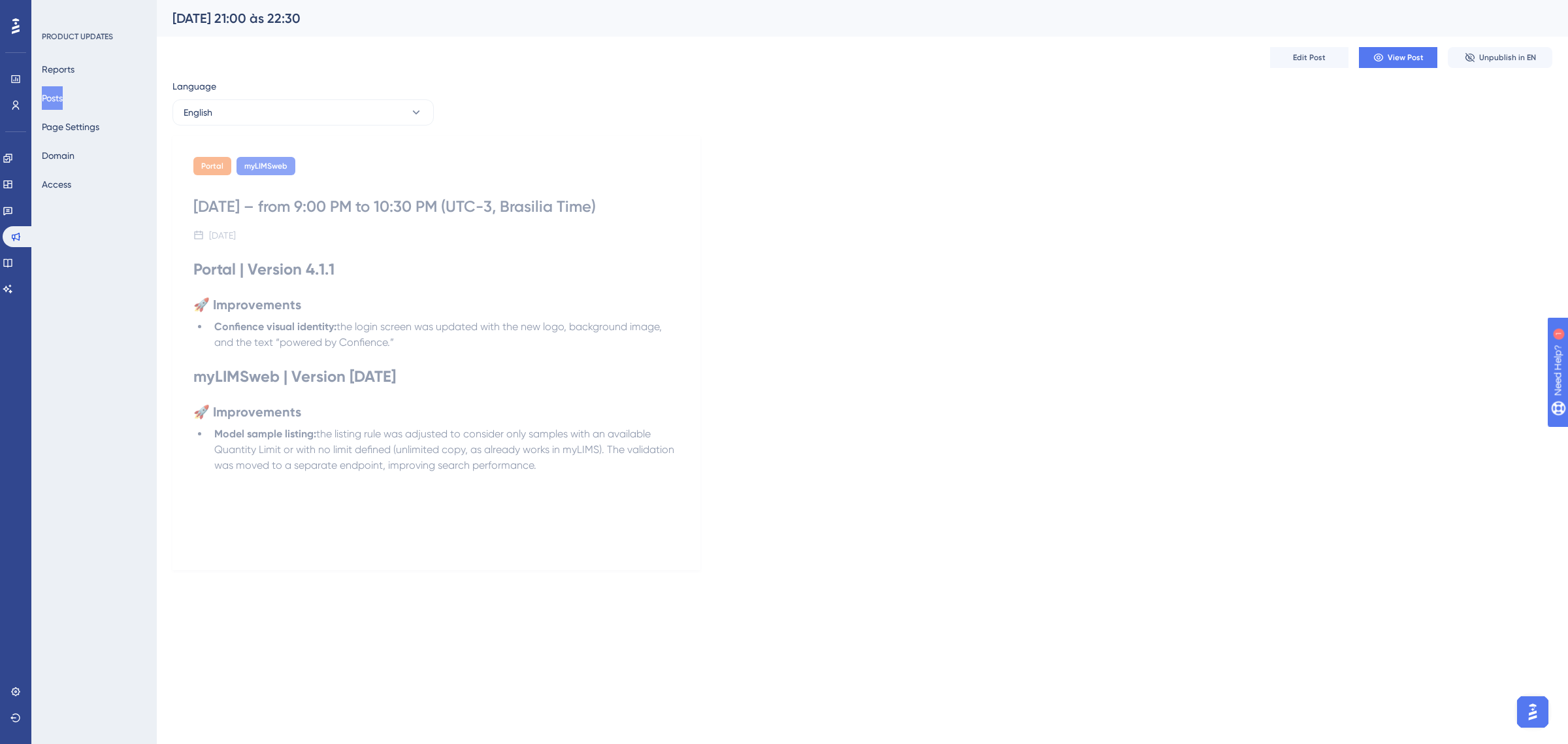
click at [997, 363] on div "Portal myLIMSweb [DATE] – from 9:00 PM to 10:30 PM (UTC-3, Brasilia Time) [DATE…" at bounding box center [863, 352] width 1380 height 434
click at [128, 363] on div "PRODUCT UPDATES Reports Posts Page Settings Domain Access" at bounding box center [94, 372] width 126 height 744
click at [330, 115] on button "English" at bounding box center [303, 113] width 261 height 26
click at [255, 162] on button "Portuguese (Default) Portuguese (Default) Published" at bounding box center [302, 153] width 244 height 26
click at [1104, 226] on div "Portal myLIMSweb [DATE] 21:00 às 22:30 (horário de [GEOGRAPHIC_DATA]) 25 de set…" at bounding box center [863, 352] width 1380 height 434
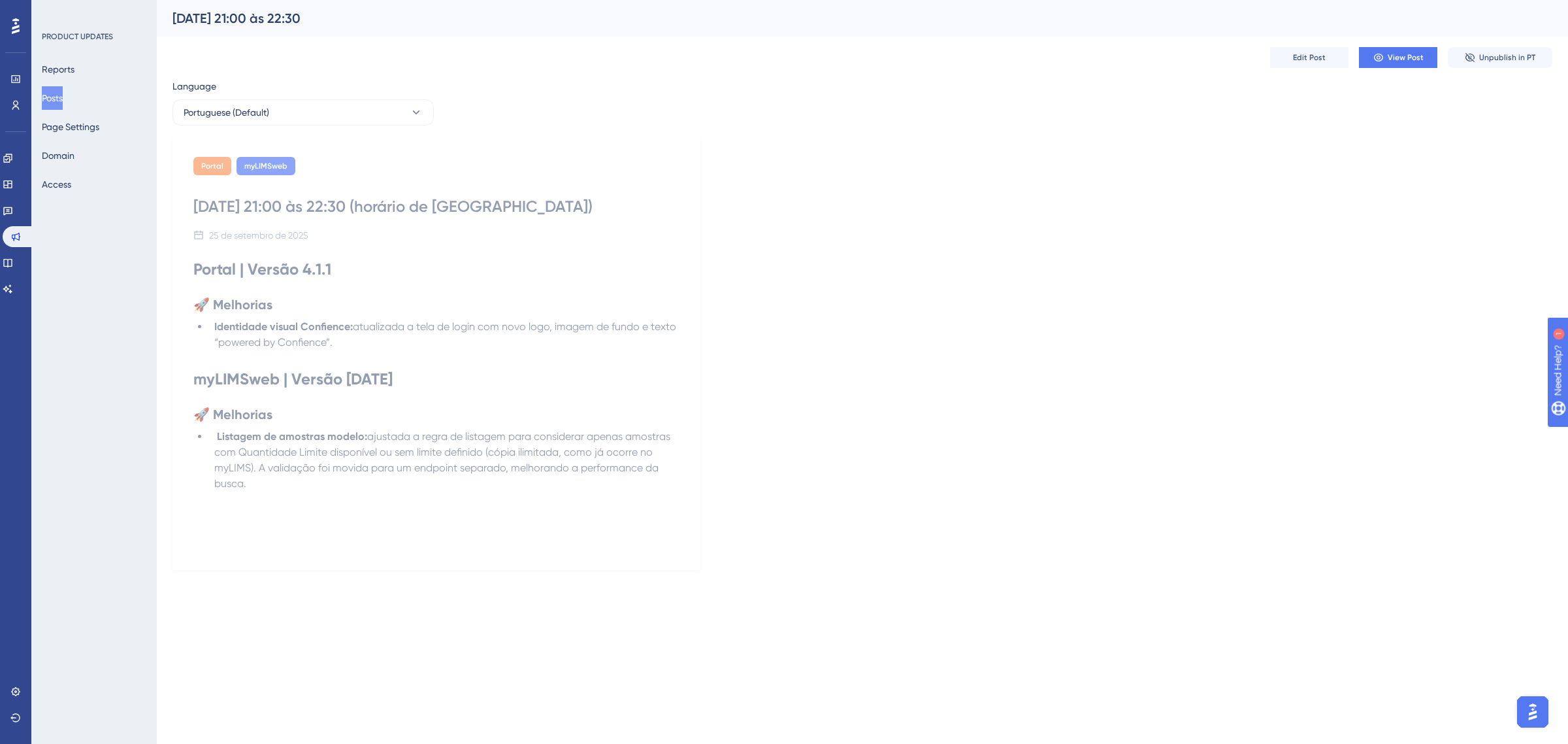
click at [1309, 580] on div "Performance Users Engagement Widgets Feedback Product Updates Knowledge Base AI…" at bounding box center [862, 295] width 1411 height 590
